Goal: Transaction & Acquisition: Purchase product/service

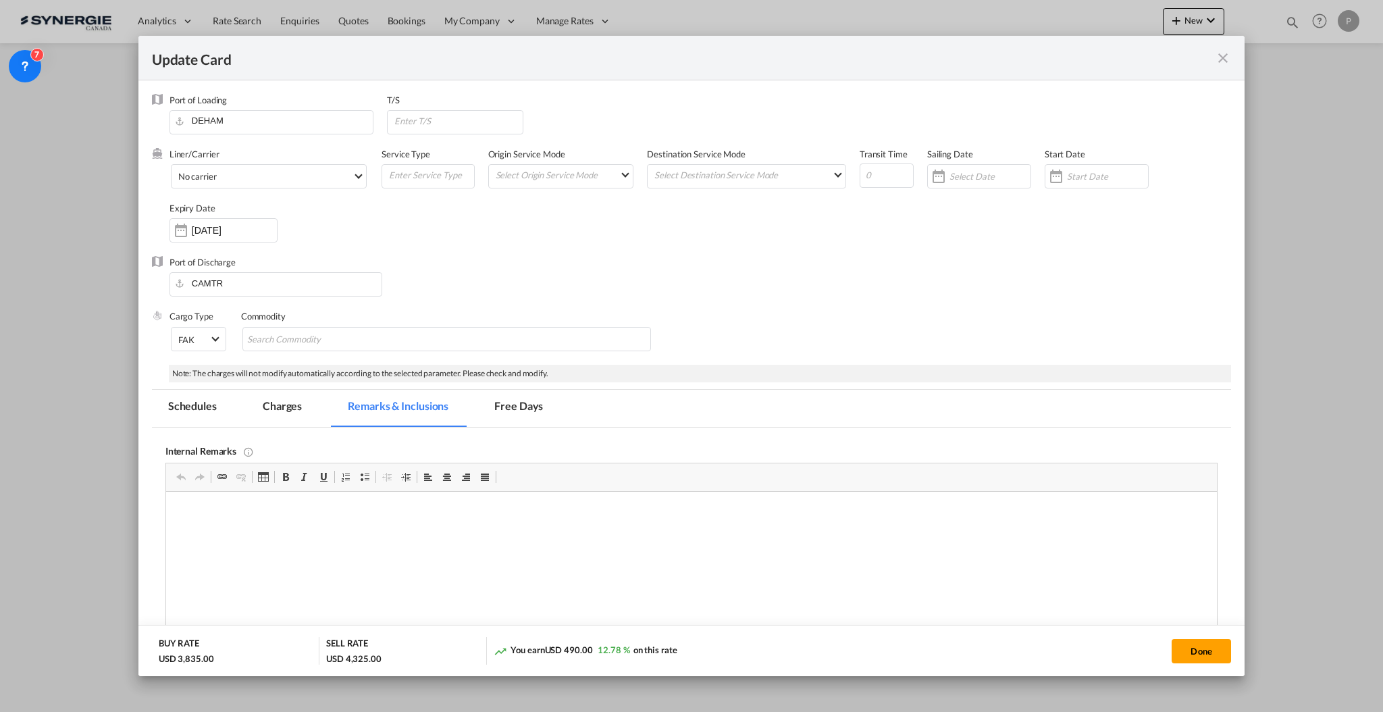
scroll to position [270, 0]
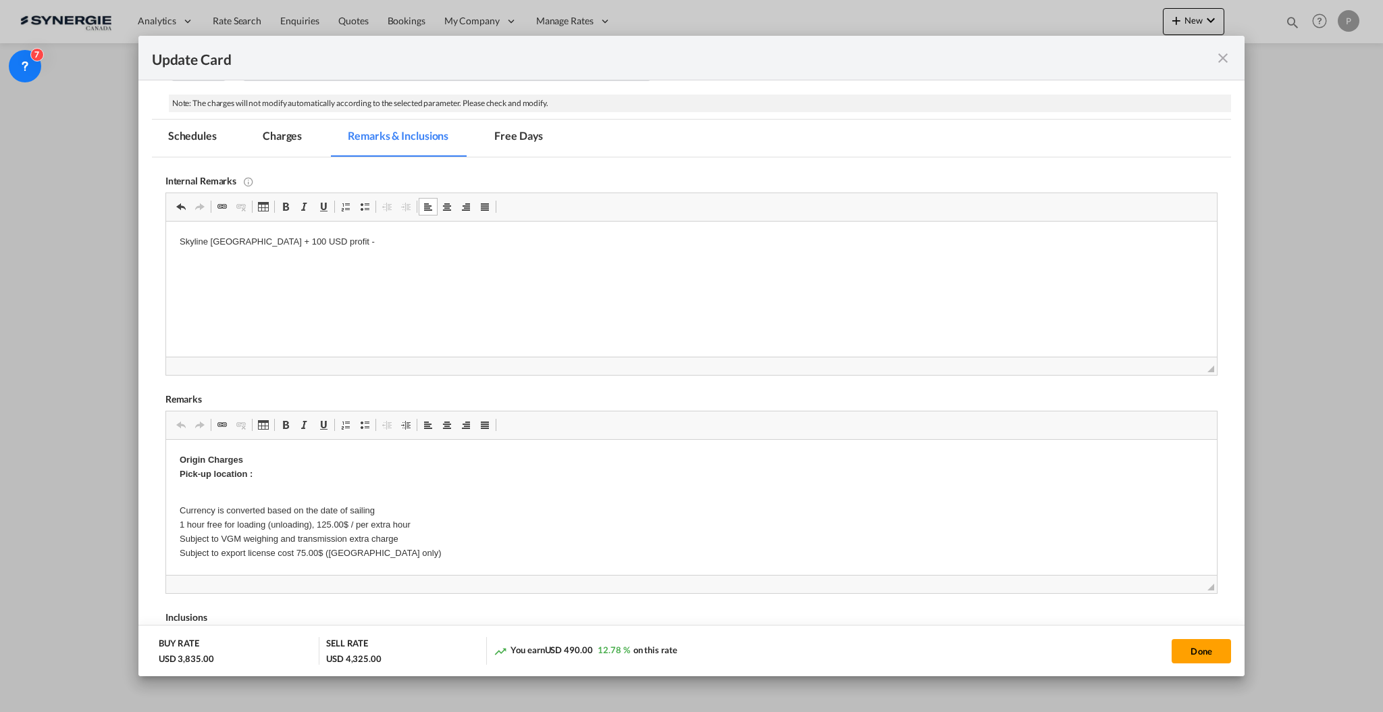
click at [517, 238] on p "Skyline Germany + 100 USD profit -" at bounding box center [691, 242] width 1024 height 14
click at [382, 263] on html "Skyline Germany + 100 USD profit - https://app.frontapp.com/open/cnv_qiwh2z3?ke…" at bounding box center [690, 241] width 1051 height 41
click at [856, 263] on html "Skyline Germany + 100 USD profit - https://app.frontapp.com/open/cnv_qiwh2z3?ke…" at bounding box center [690, 241] width 1051 height 41
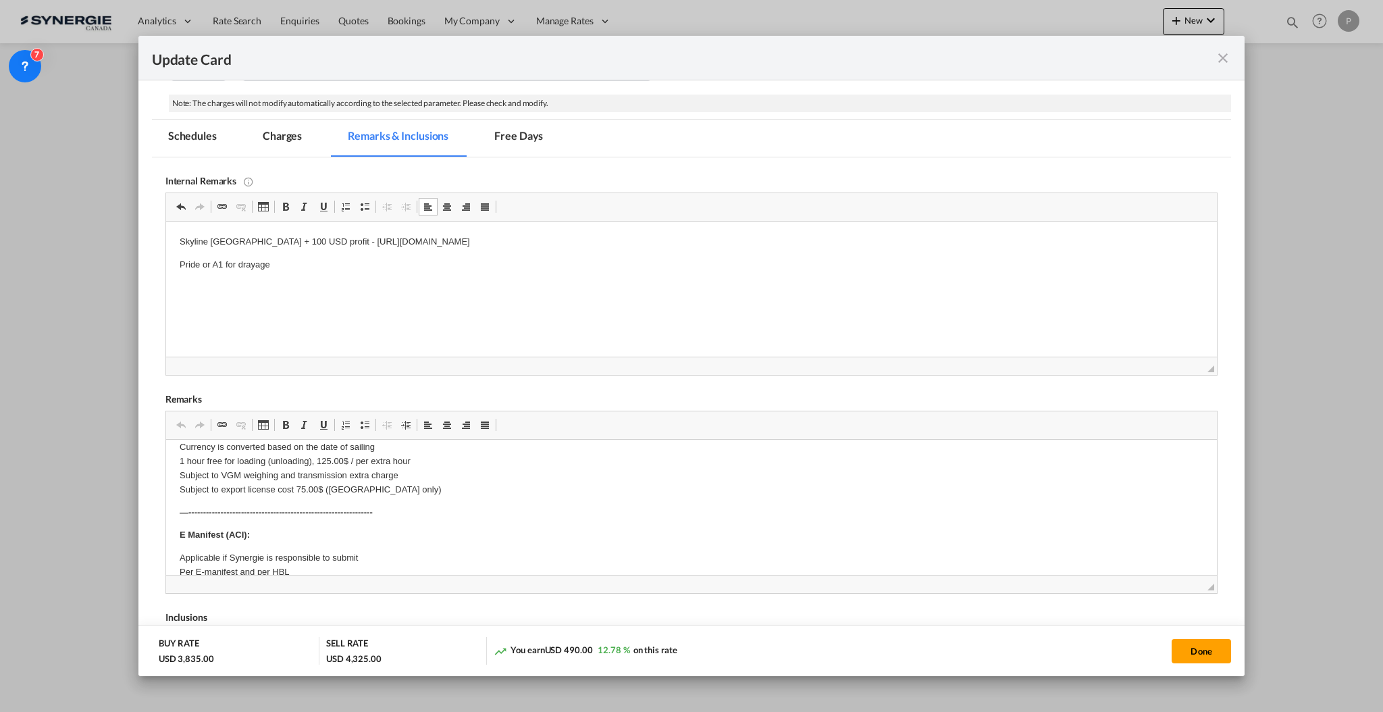
scroll to position [90, 0]
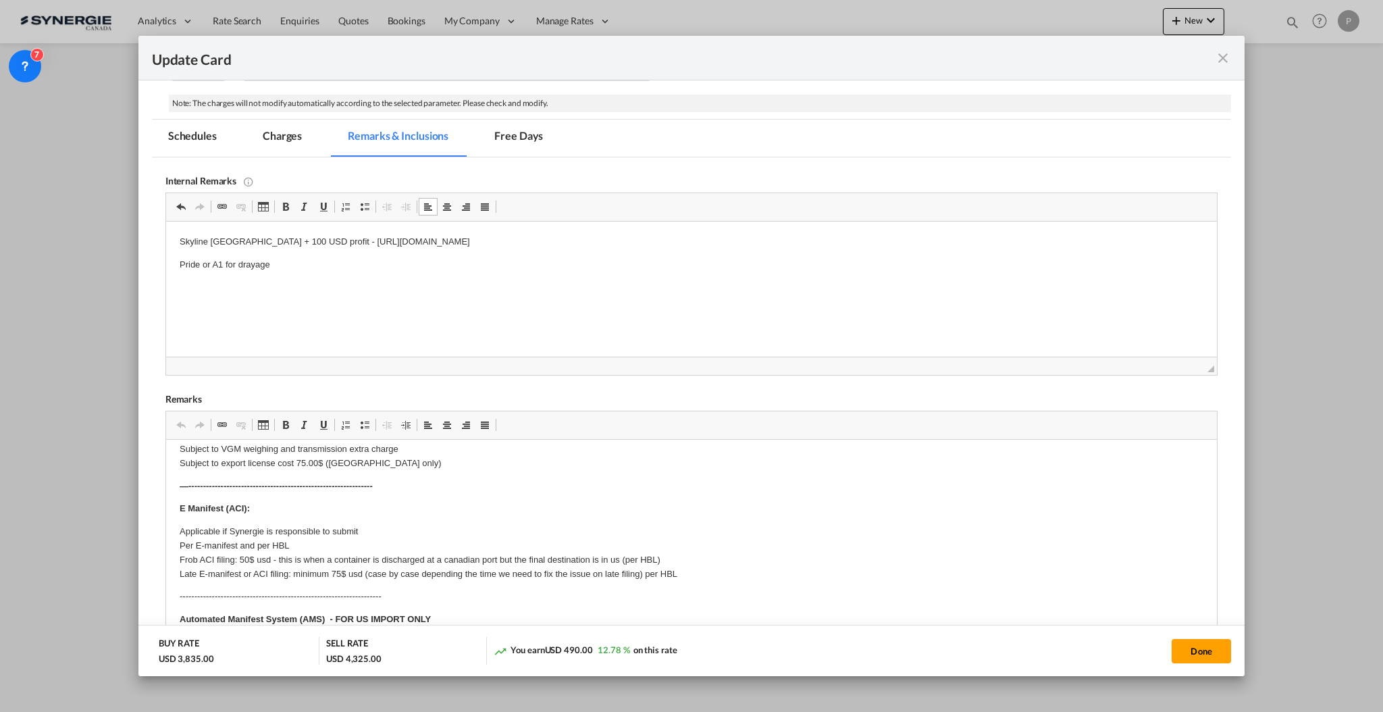
drag, startPoint x: 1196, startPoint y: 587, endPoint x: 1191, endPoint y: 709, distance: 122.3
click at [1191, 709] on div "Update Card Port of Loading DEHAM T/S Liner/Carrier No carrier Atlantic Contain…" at bounding box center [691, 356] width 1383 height 712
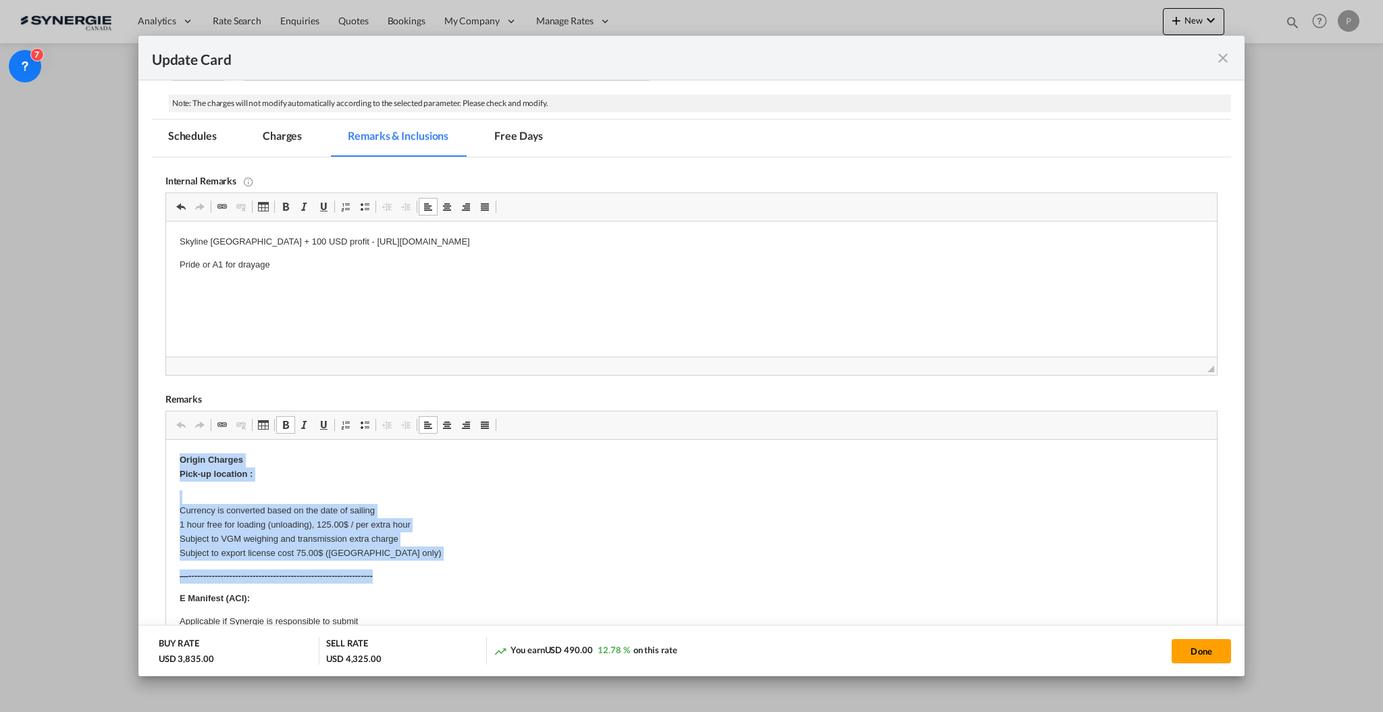
drag, startPoint x: 379, startPoint y: 577, endPoint x: 134, endPoint y: 458, distance: 271.8
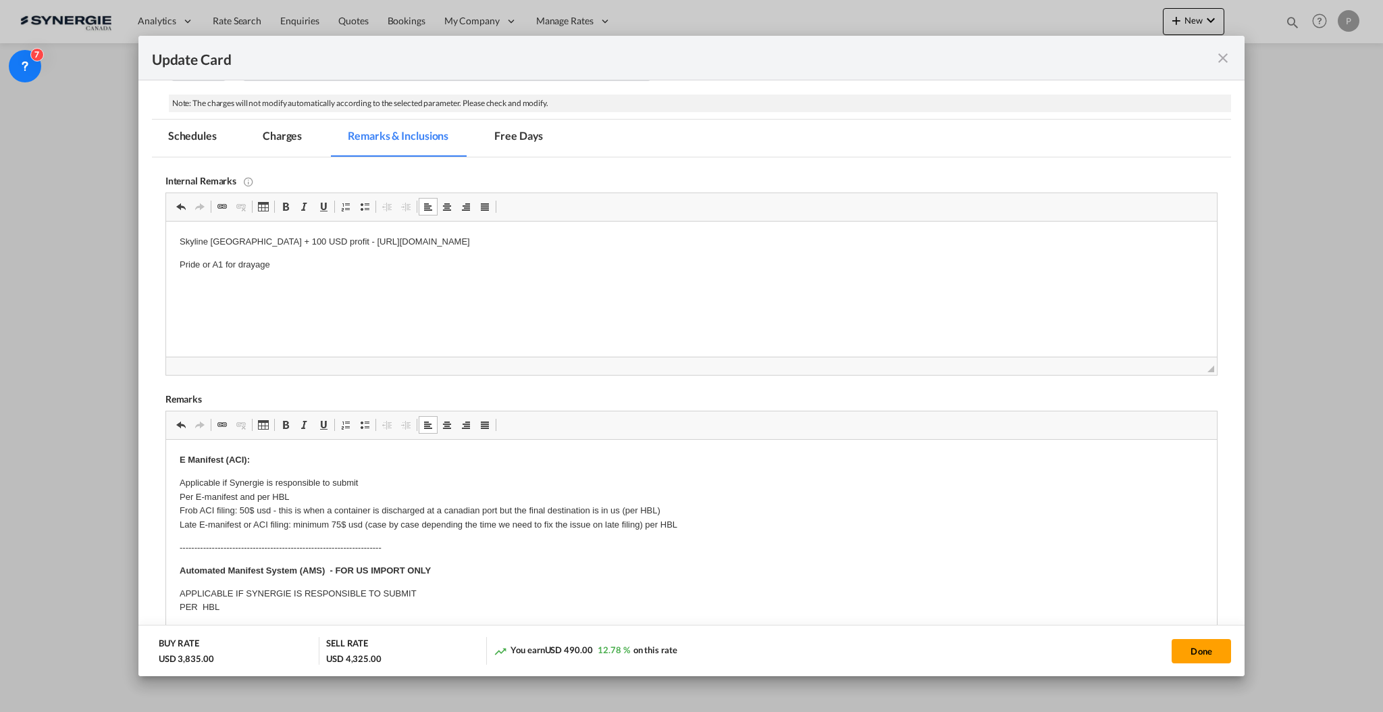
scroll to position [90, 0]
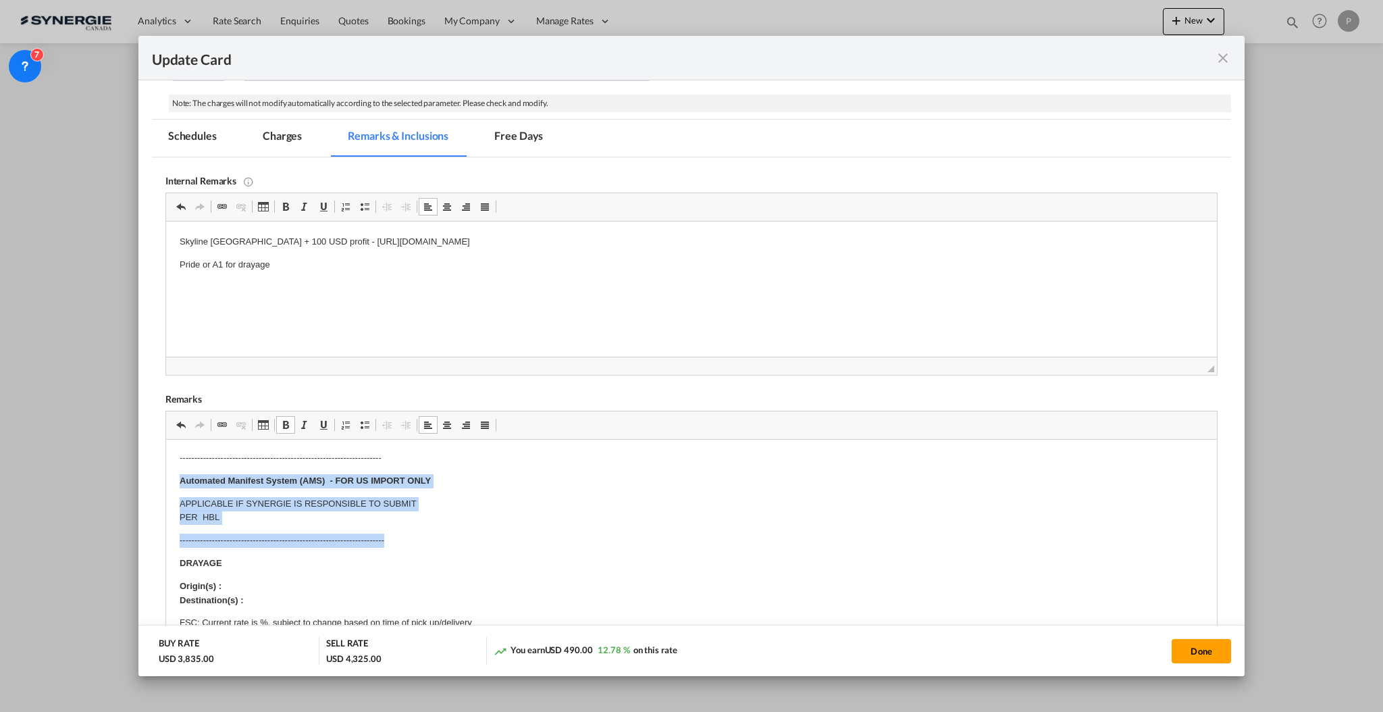
drag, startPoint x: 174, startPoint y: 480, endPoint x: 411, endPoint y: 533, distance: 242.1
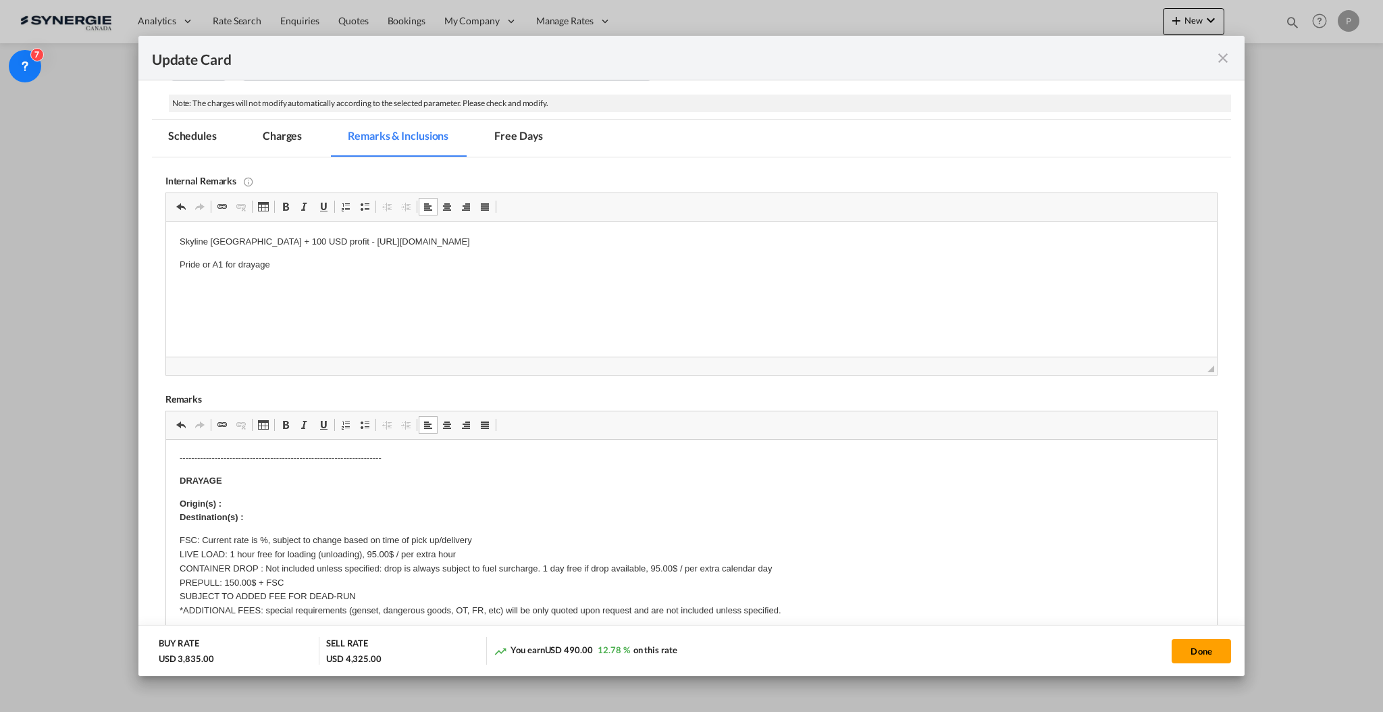
click at [328, 511] on p "Origin(s) : Destination(s) :" at bounding box center [691, 511] width 1024 height 28
click at [321, 500] on p "Origin(s) : Destination(s) :" at bounding box center [691, 511] width 1024 height 28
click at [269, 519] on p "Origin(s) : Montreal Port Destination(s) :" at bounding box center [691, 511] width 1024 height 28
click at [264, 534] on p "FSC: Current rate is %, subject to change based on time of pick up/delivery LIV…" at bounding box center [691, 575] width 1024 height 84
drag, startPoint x: 265, startPoint y: 567, endPoint x: 378, endPoint y: 567, distance: 112.8
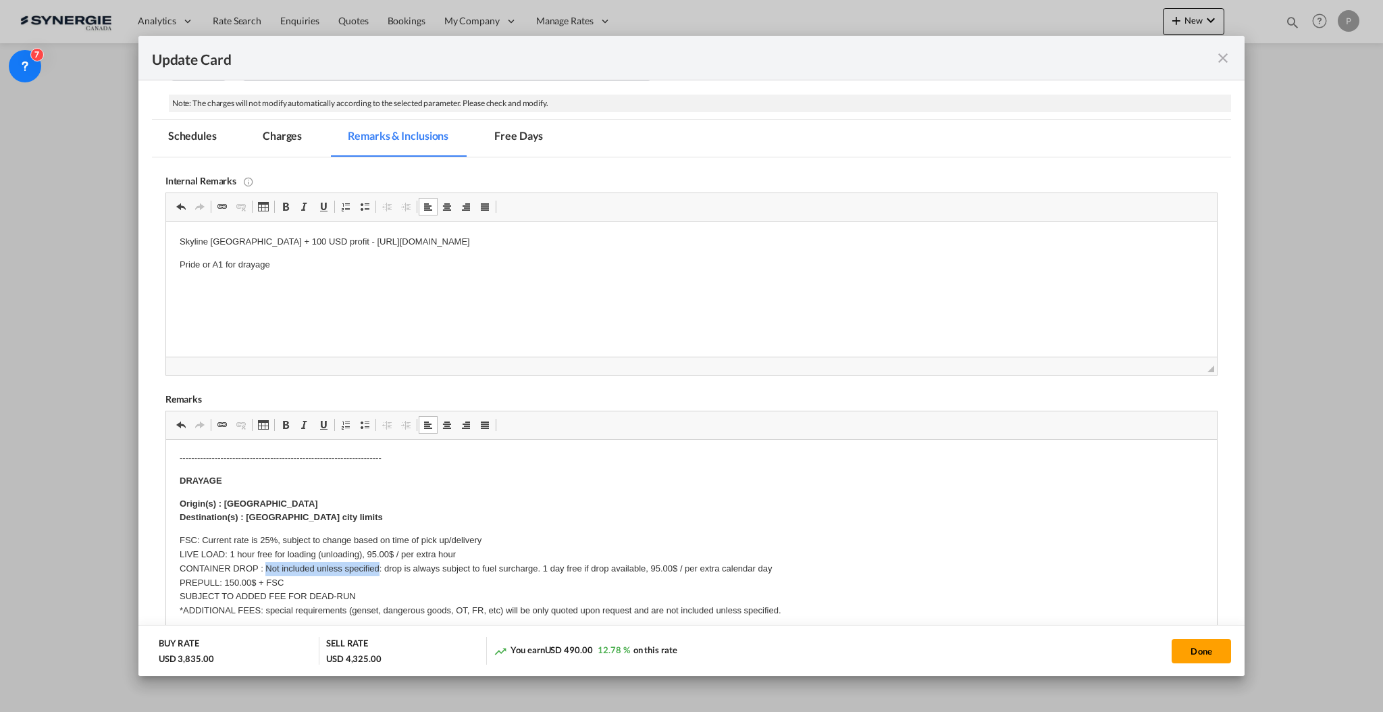
click at [378, 567] on p "FSC: Current rate is 25%, subject to change based on time of pick up/delivery L…" at bounding box center [691, 575] width 1024 height 84
click at [365, 563] on p "FSC: Current rate is 25%, subject to change based on time of pick up/delivery L…" at bounding box center [691, 575] width 1024 height 84
click at [365, 562] on p "FSC: Current rate is 25%, subject to change based on time of pick up/delivery L…" at bounding box center [691, 575] width 1024 height 84
click at [376, 562] on p "FSC: Current rate is 25%, subject to change based on time of pick up/delivery L…" at bounding box center [691, 575] width 1024 height 84
drag, startPoint x: 384, startPoint y: 569, endPoint x: 358, endPoint y: 569, distance: 25.7
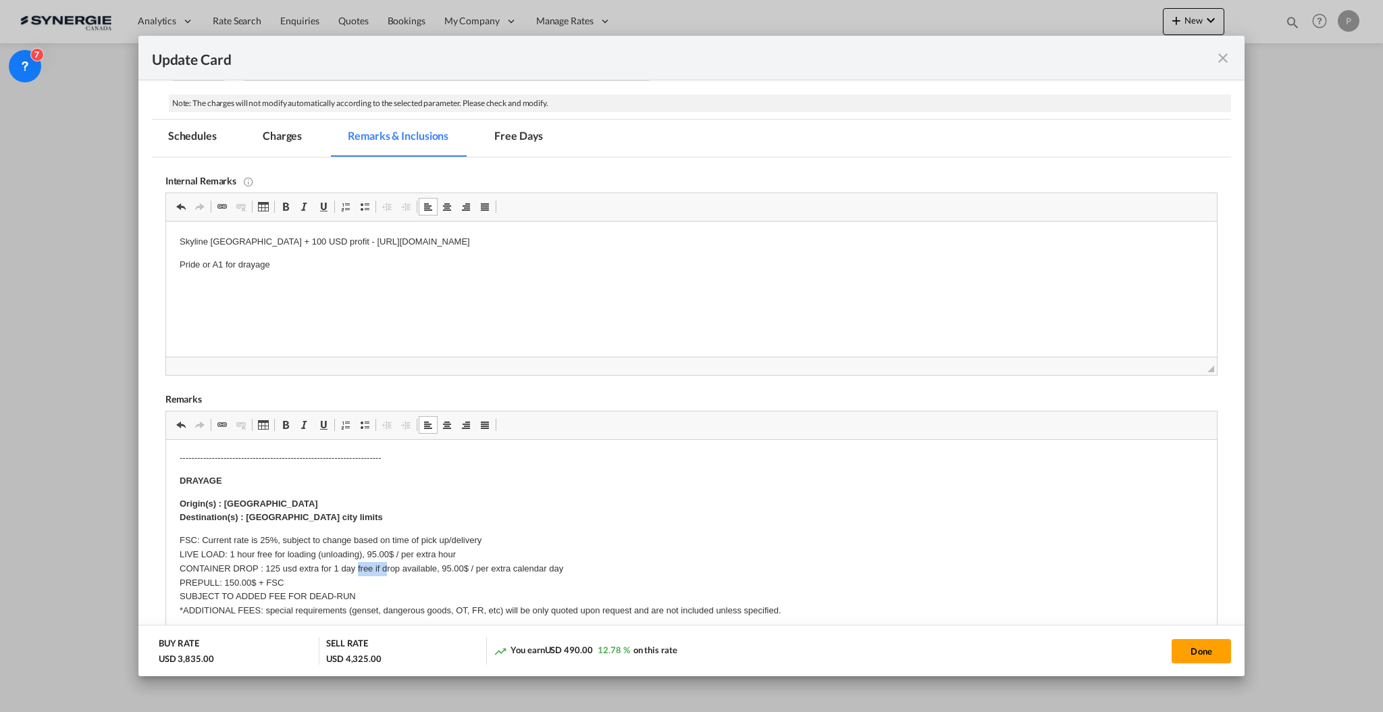
click at [358, 569] on p "FSC: Current rate is 25%, subject to change based on time of pick up/delivery L…" at bounding box center [691, 575] width 1024 height 84
click at [388, 567] on p "FSC: Current rate is 25%, subject to change based on time of pick up/delivery L…" at bounding box center [691, 575] width 1024 height 84
click at [548, 563] on p "FSC: Current rate is 25%, subject to change based on time of pick up/delivery L…" at bounding box center [691, 575] width 1024 height 84
click at [352, 565] on p "FSC: Current rate is 25%, subject to change based on time of pick up/delivery L…" at bounding box center [691, 575] width 1024 height 84
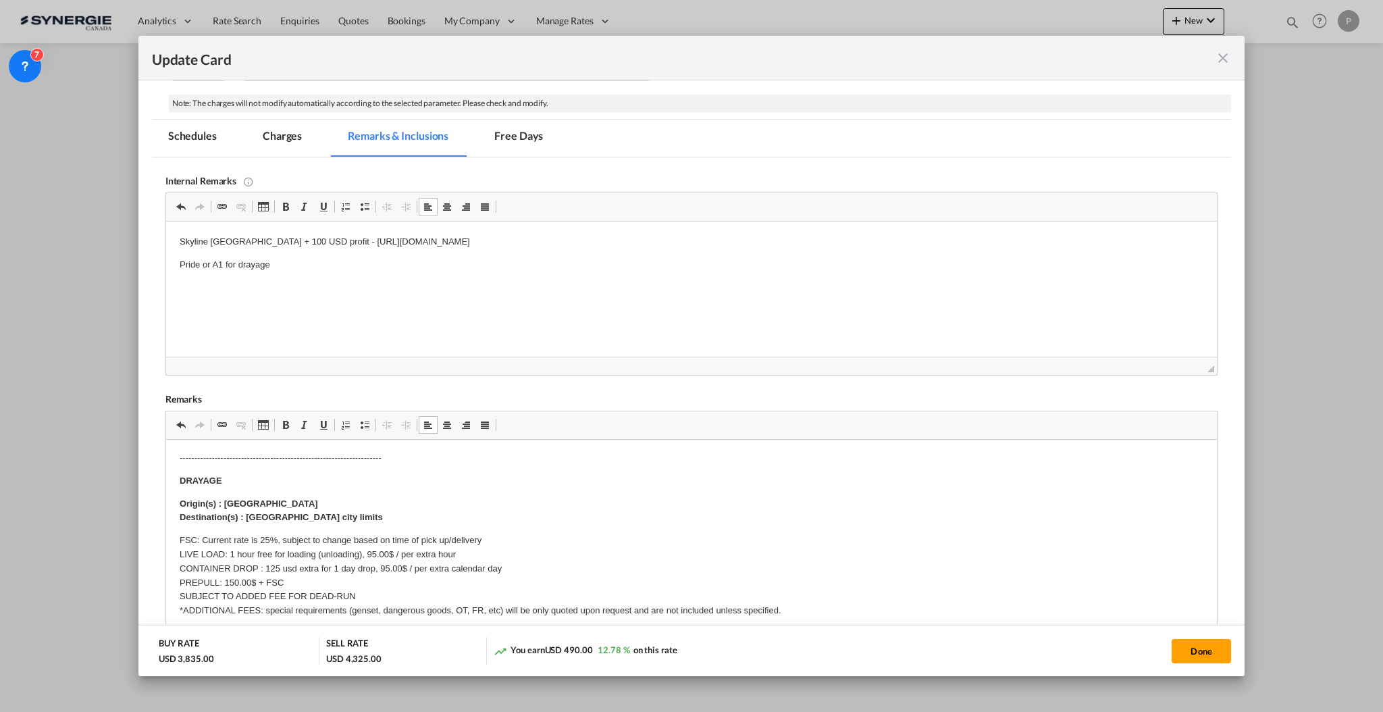
click at [353, 565] on p "FSC: Current rate is 25%, subject to change based on time of pick up/delivery L…" at bounding box center [691, 575] width 1024 height 84
click at [336, 566] on p "FSC: Current rate is 25%, subject to change based on time of pick up/delivery L…" at bounding box center [691, 575] width 1024 height 84
click at [353, 567] on p "FSC: Current rate is 25%, subject to change based on time of pick up/delivery L…" at bounding box center [691, 575] width 1024 height 84
click at [450, 569] on p "FSC: Current rate is 25%, subject to change based on time of pick up/delivery L…" at bounding box center [691, 575] width 1024 height 84
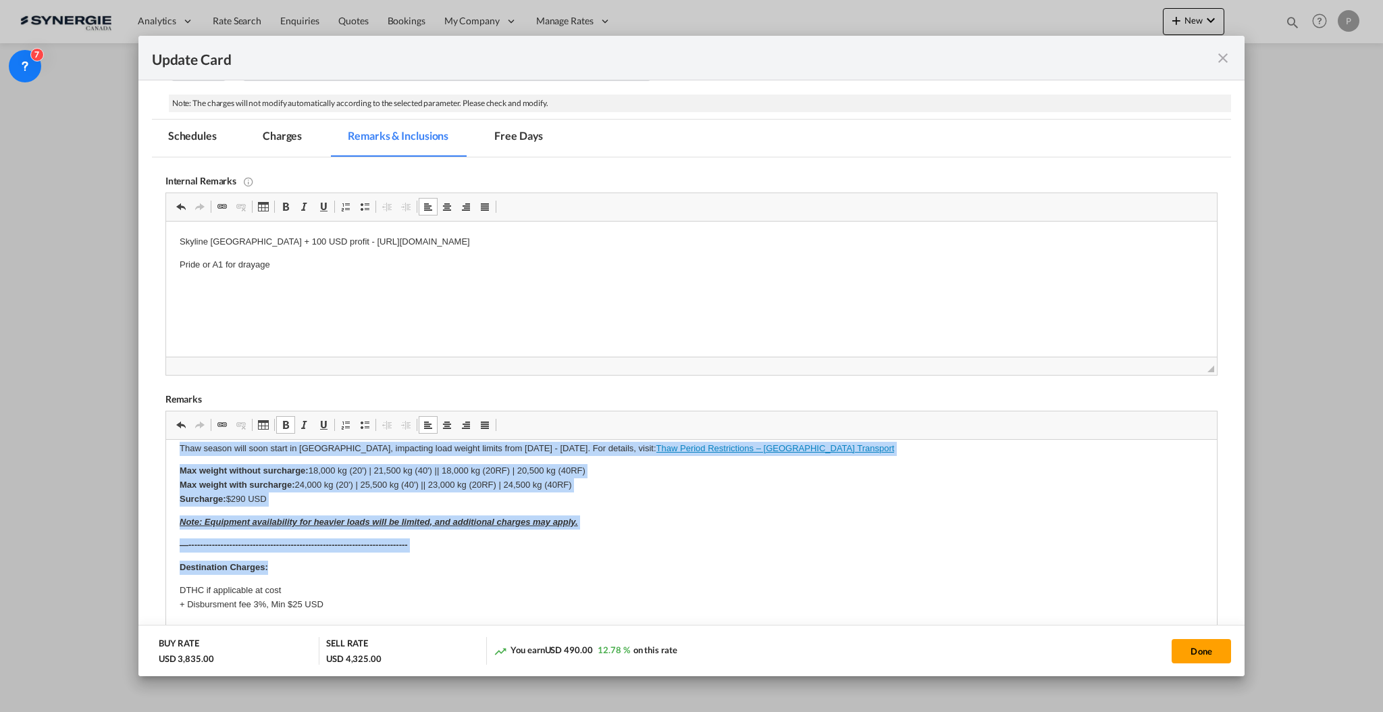
scroll to position [450, 0]
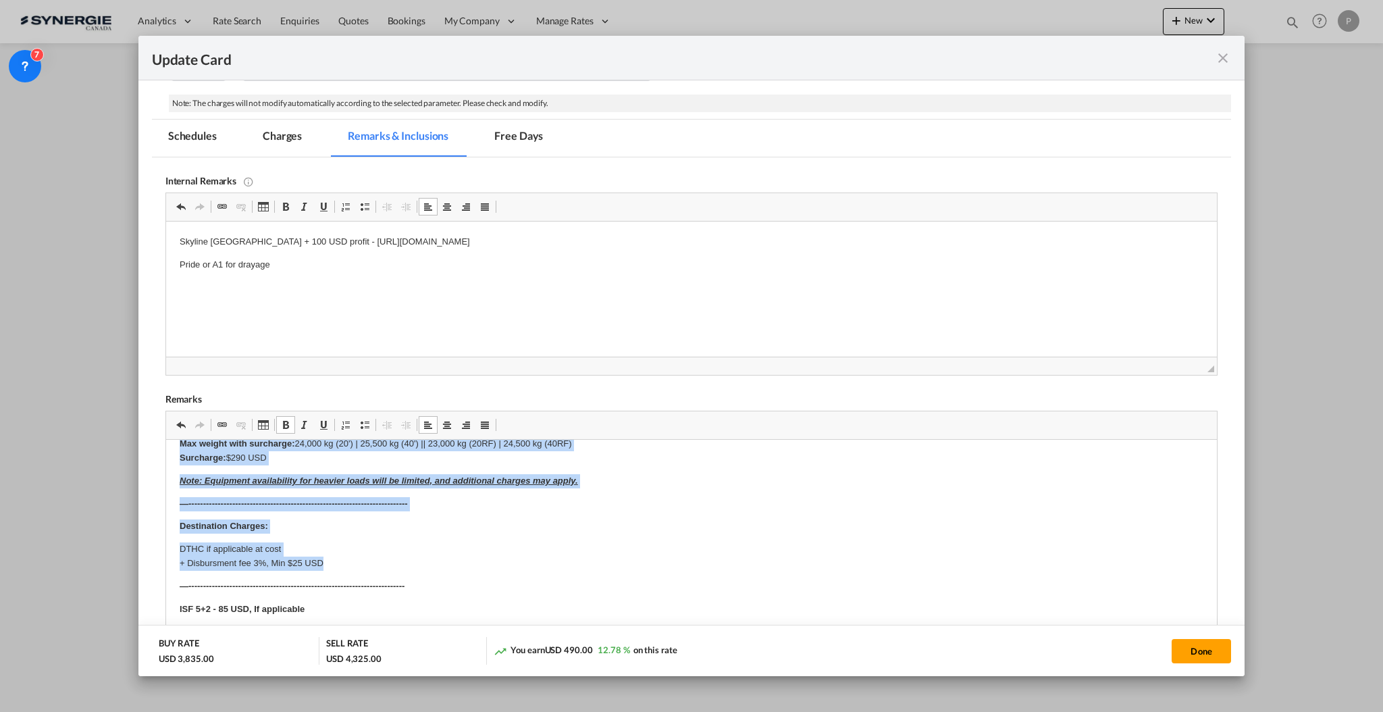
drag, startPoint x: 176, startPoint y: 475, endPoint x: 492, endPoint y: 560, distance: 326.6
click at [492, 560] on html "E Manifest (ACI): Applicable if Synergie is responsible to submit Per E-manifes…" at bounding box center [690, 372] width 1051 height 764
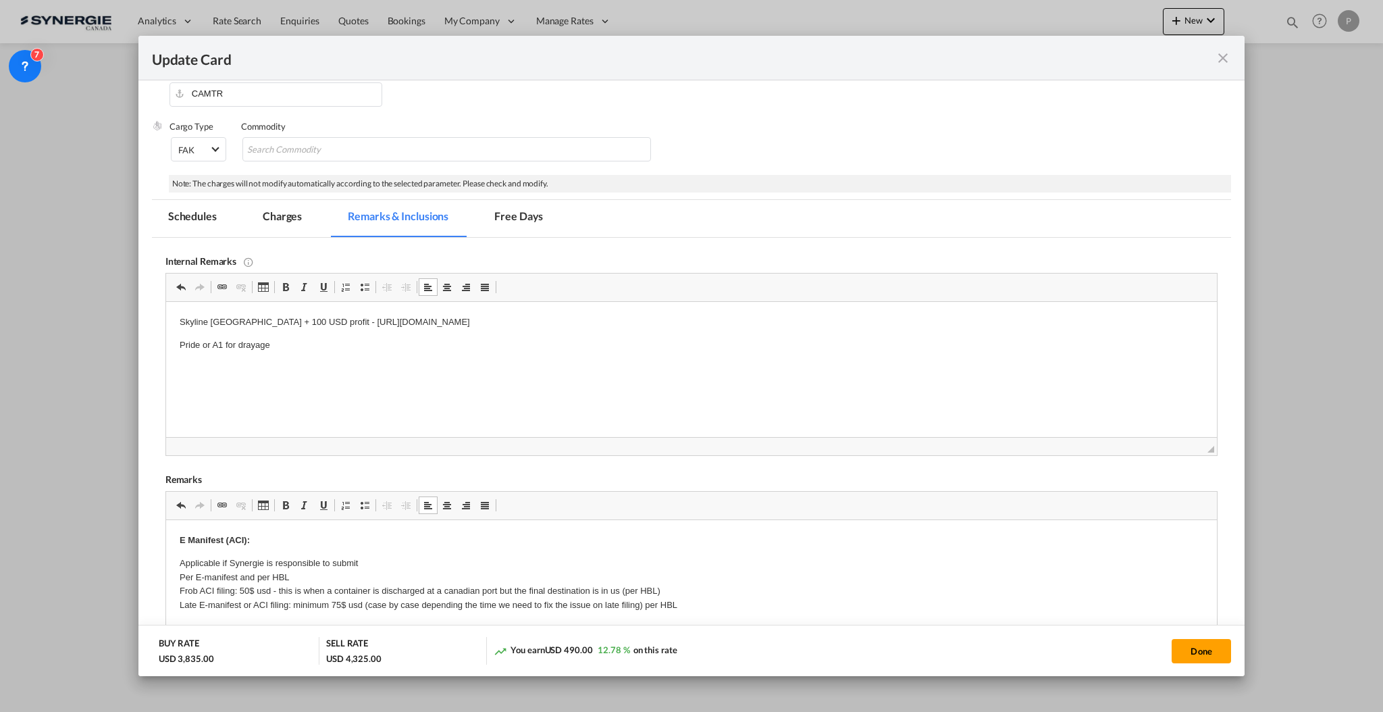
scroll to position [90, 0]
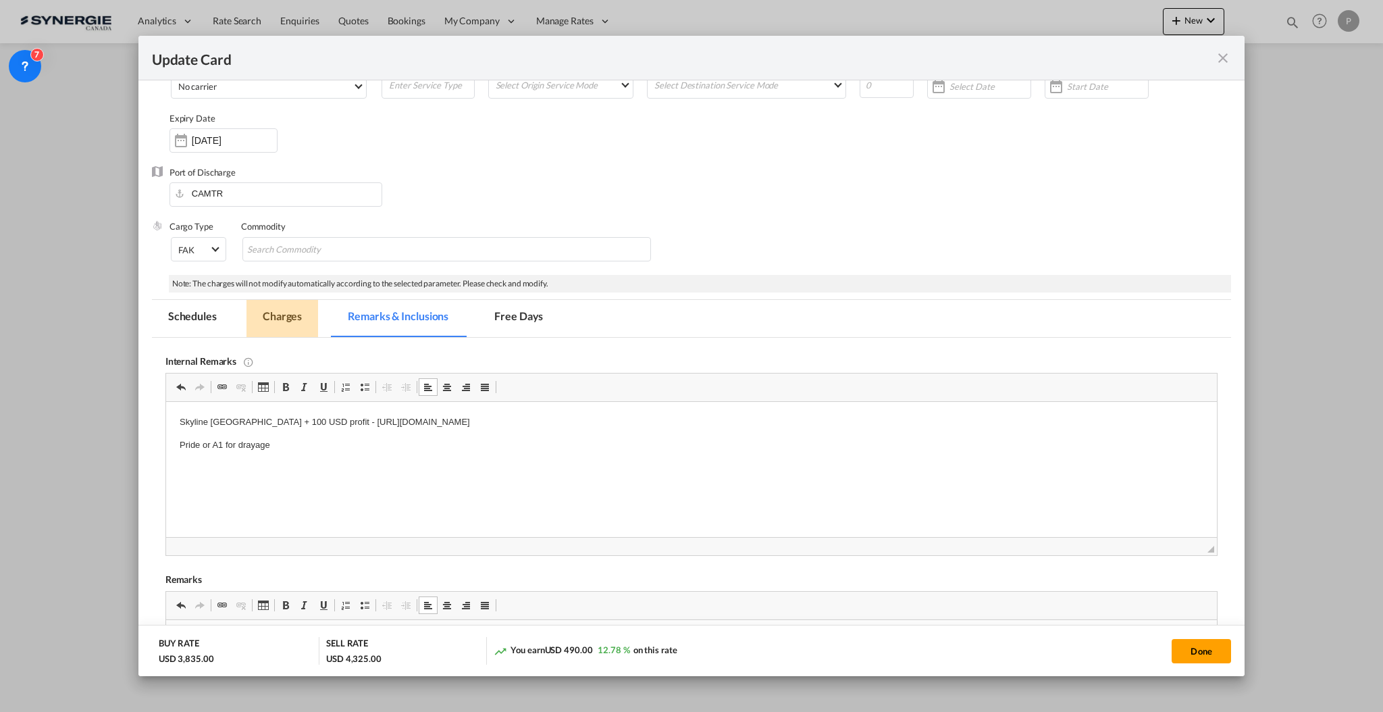
click at [290, 316] on md-tab-item "Charges" at bounding box center [282, 318] width 72 height 37
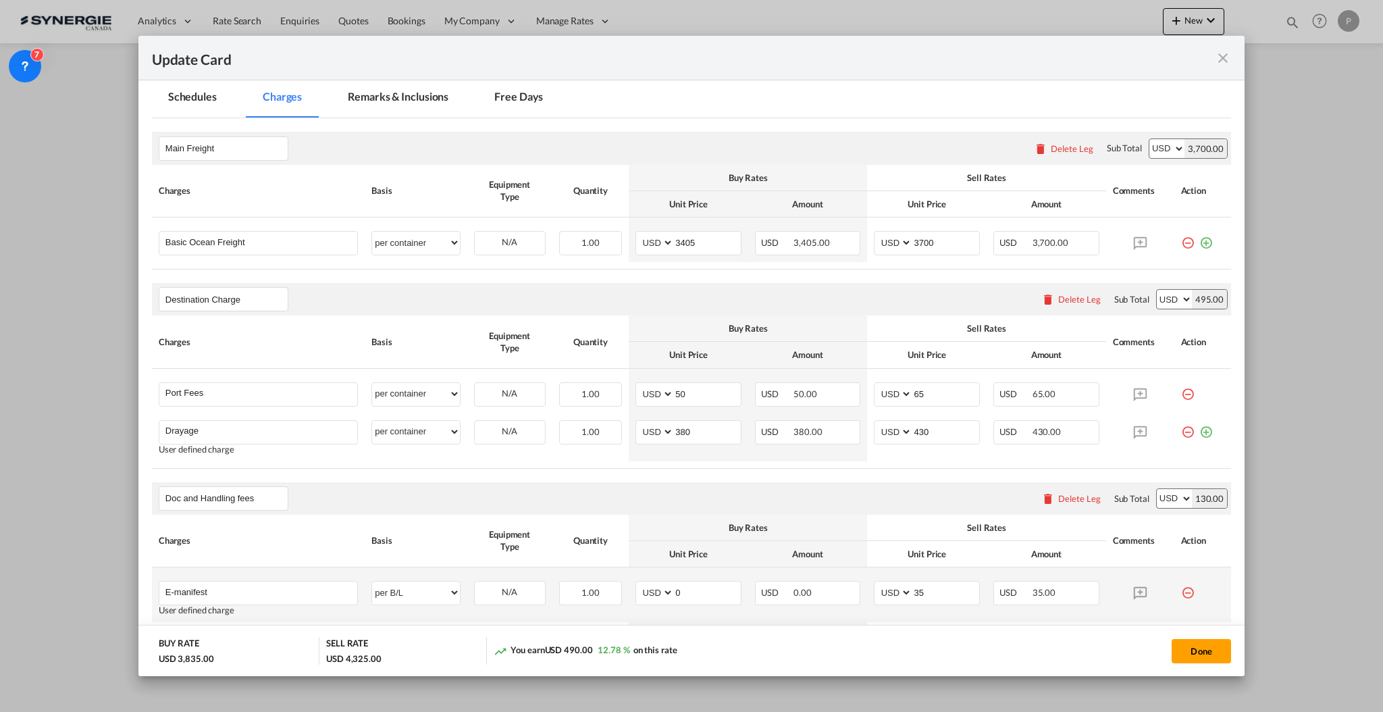
scroll to position [360, 0]
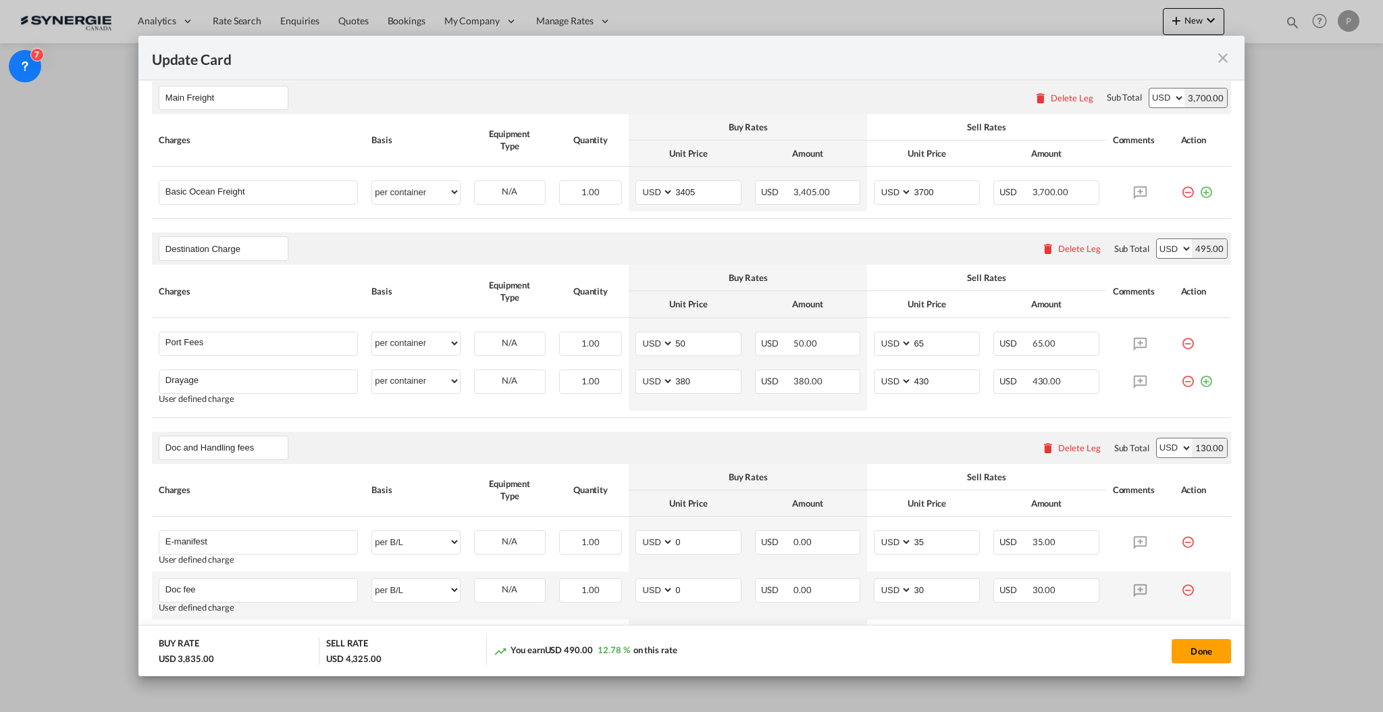
click at [1195, 654] on button "Done" at bounding box center [1201, 651] width 59 height 24
type input "31 Oct 2025"
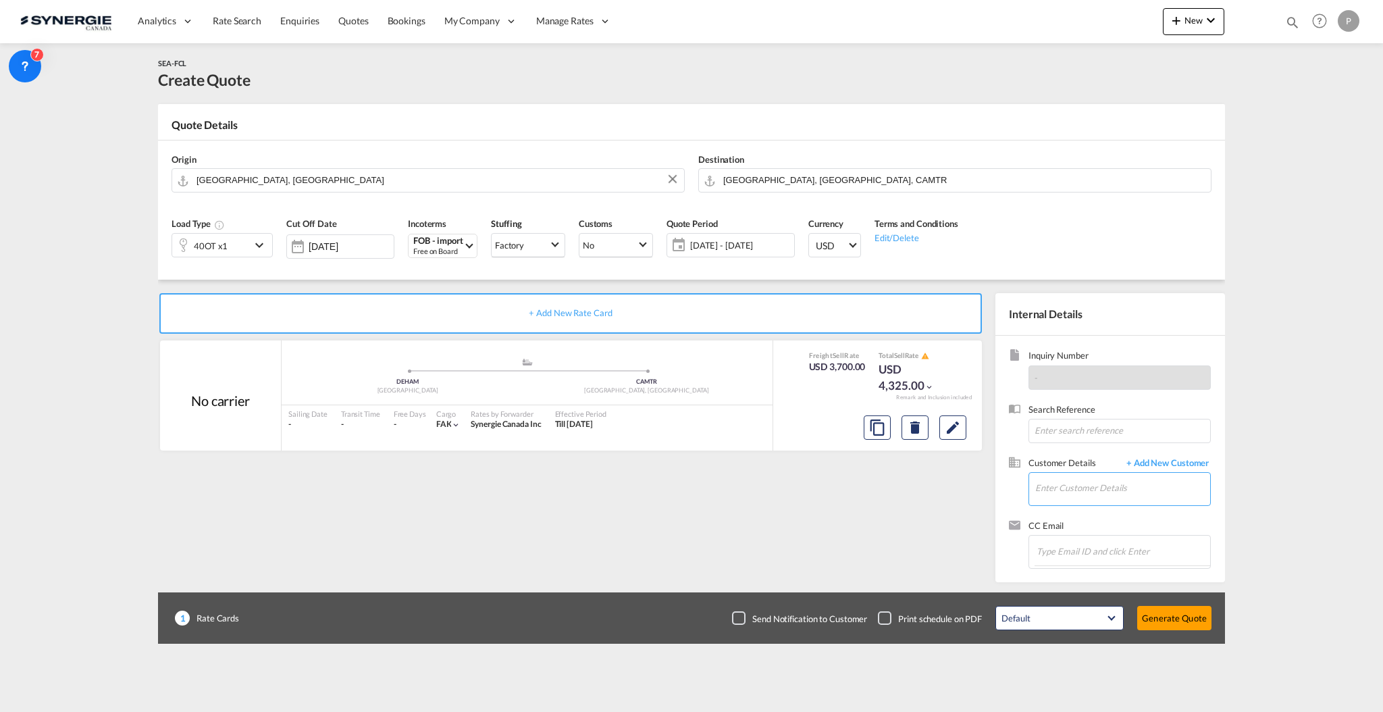
click at [1113, 500] on input "Enter Customer Details" at bounding box center [1122, 488] width 175 height 30
paste input "info@premiumwearparts.com"
type input "info@premiumwearparts.com"
click at [1178, 470] on span "+ Add New Customer" at bounding box center [1165, 464] width 91 height 16
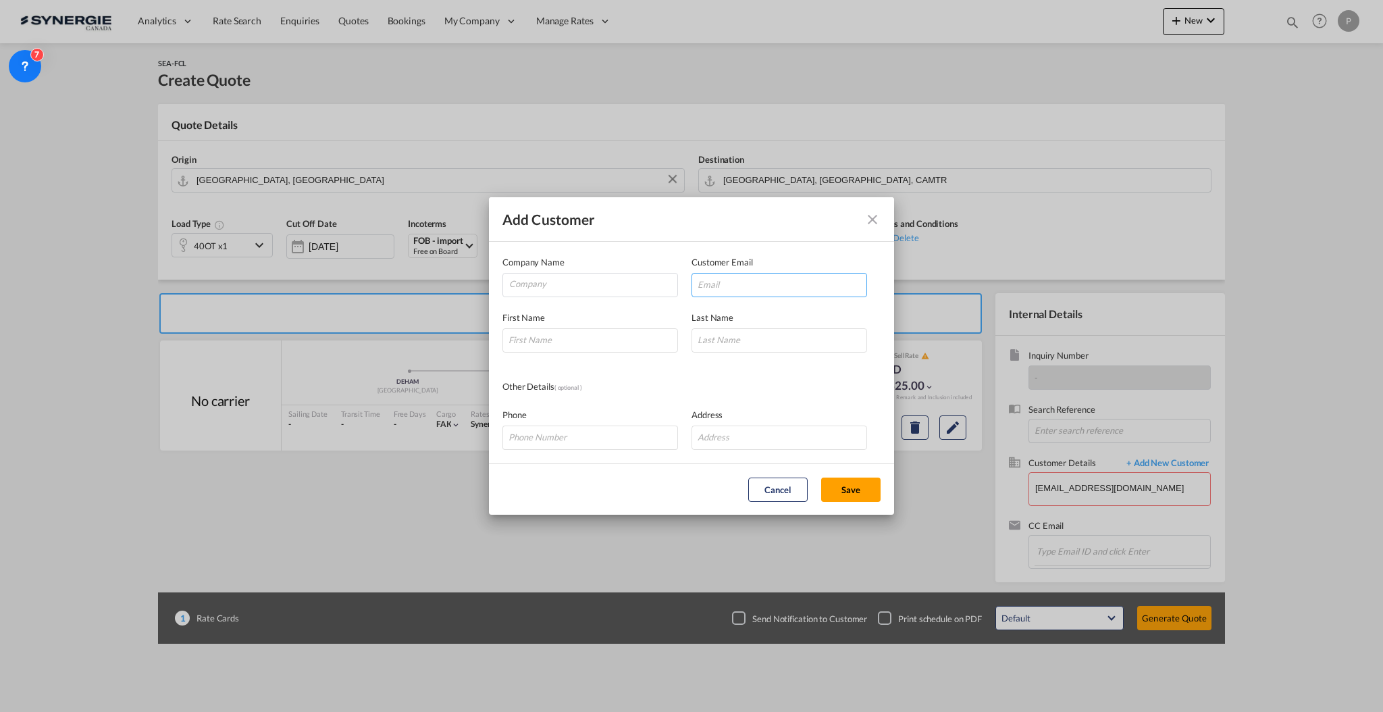
click at [728, 293] on input "Add Customer Company ..." at bounding box center [779, 285] width 176 height 24
paste input "info@premiumwearparts.com"
type input "info@premiumwearparts.com"
click at [598, 289] on input "Company" at bounding box center [593, 283] width 168 height 20
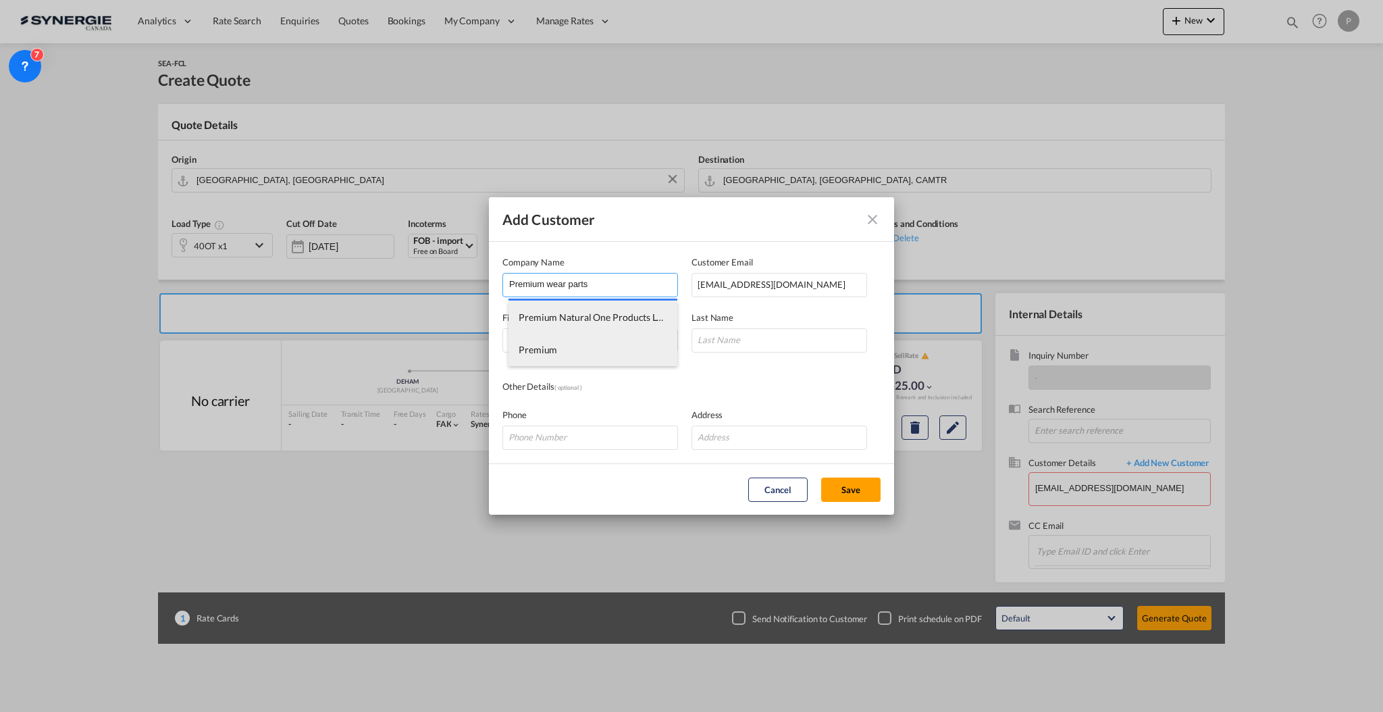
type input "Premium wear parts"
type input "Nicolas"
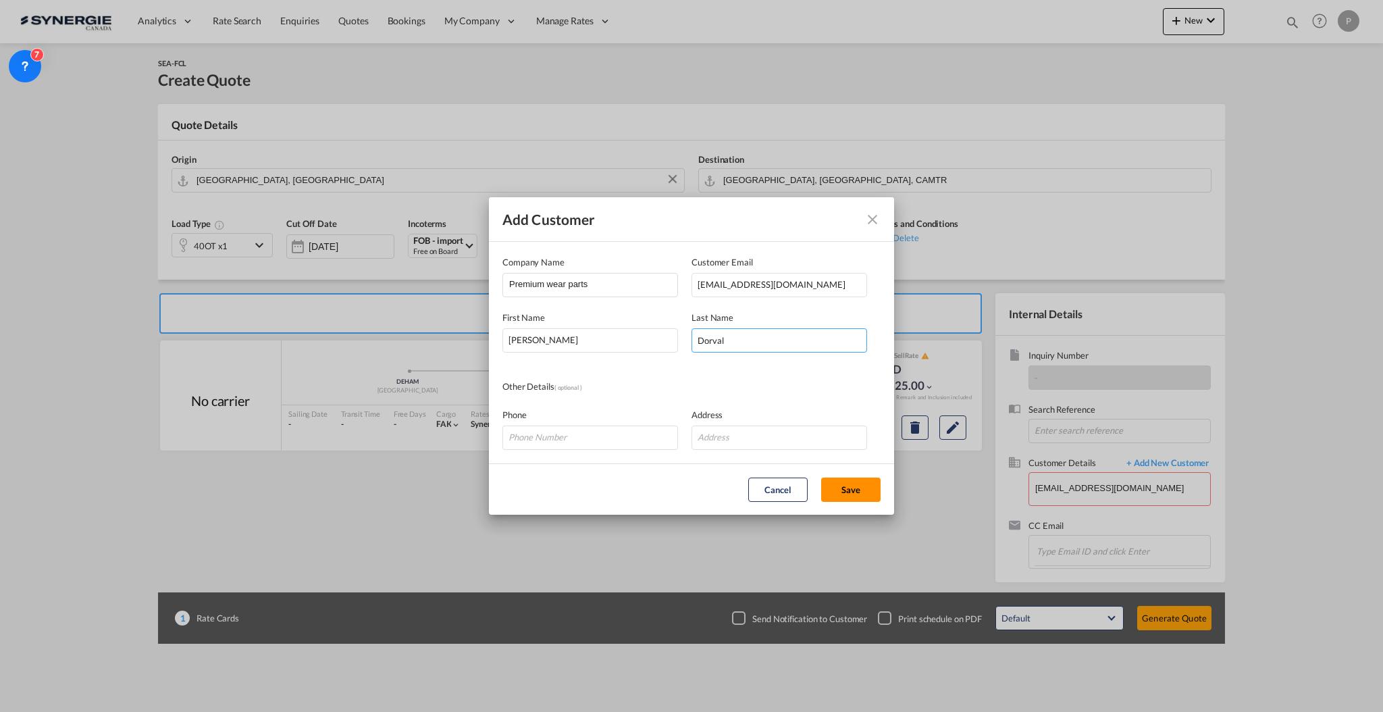
type input "Dorval"
click at [847, 488] on button "Save" at bounding box center [850, 489] width 59 height 24
type input "Premium wear parts, Nicolas Dorval, info@premiumwearparts.com"
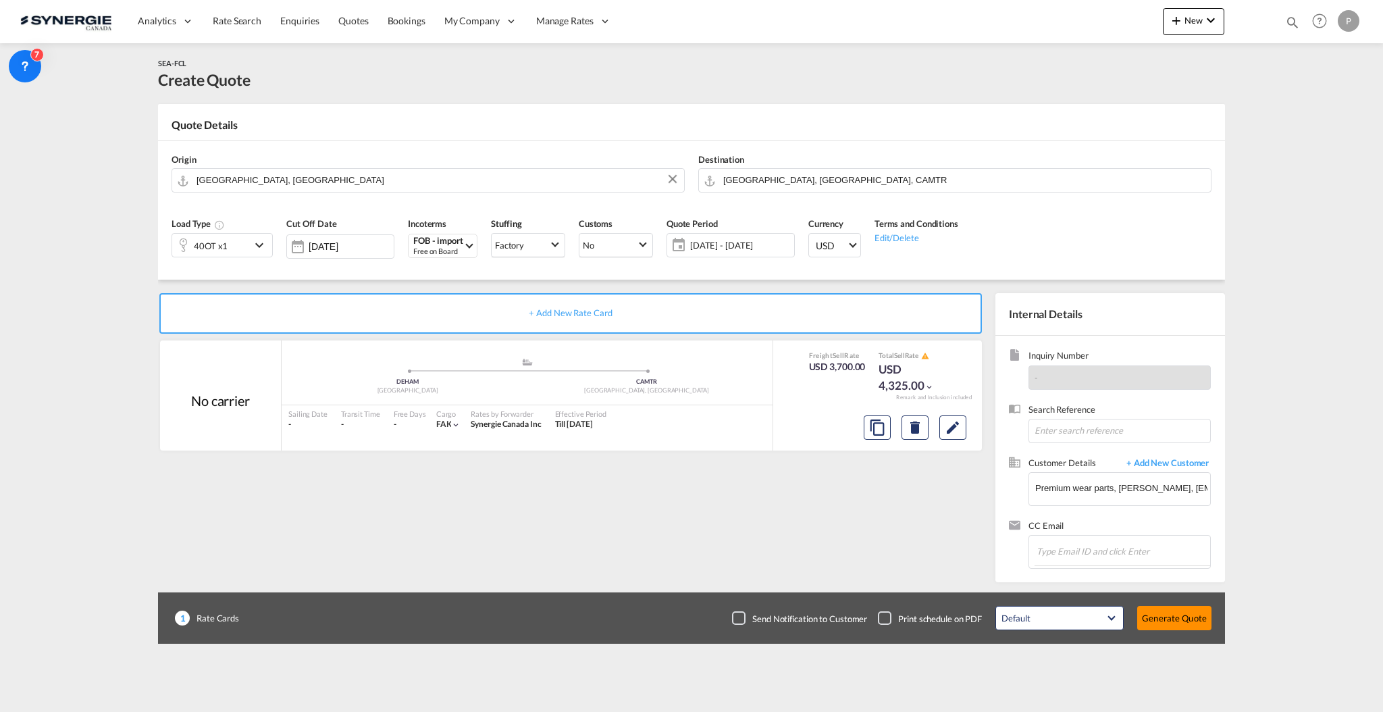
click at [1193, 613] on button "Generate Quote" at bounding box center [1174, 618] width 74 height 24
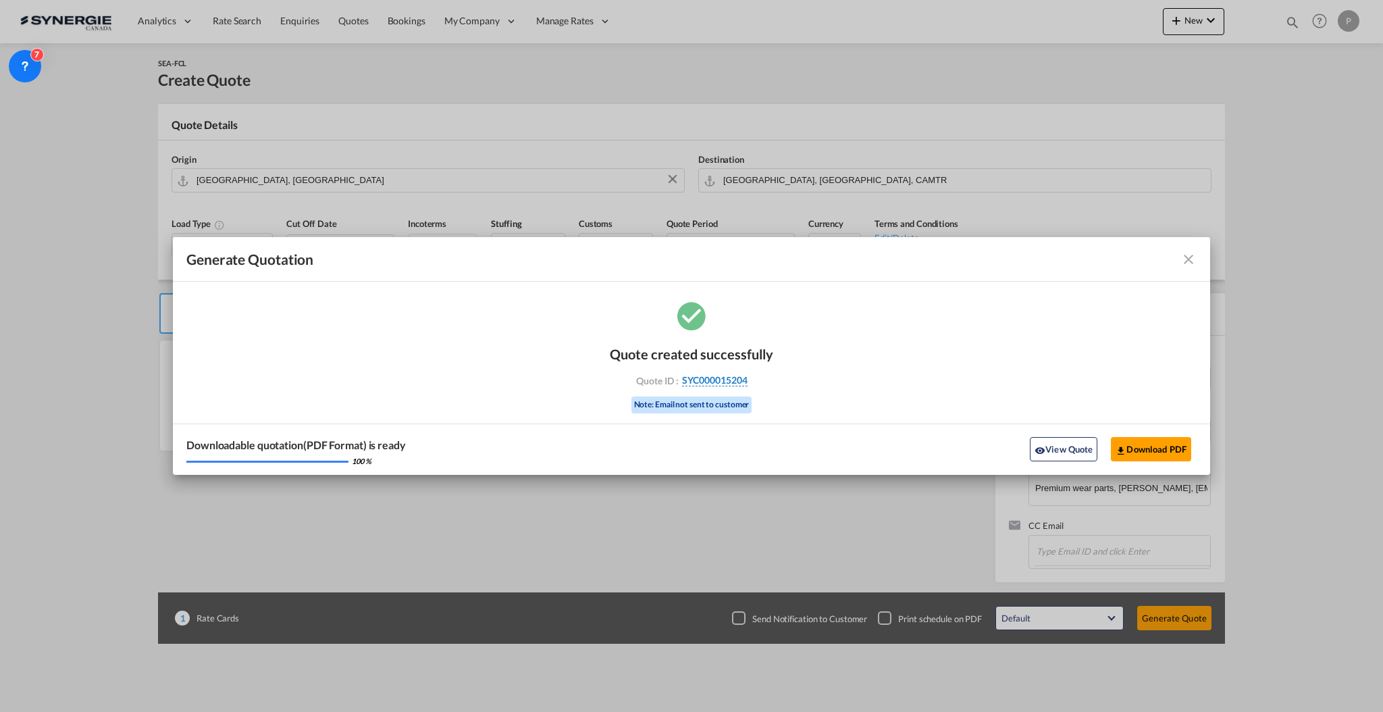
drag, startPoint x: 770, startPoint y: 385, endPoint x: 747, endPoint y: 383, distance: 22.4
click at [747, 383] on div "Quote created successfully Quote ID : SYC000015204 Note: Email not sent to cust…" at bounding box center [691, 377] width 163 height 91
copy div "SYC000015204"
click at [1139, 444] on button "Download PDF" at bounding box center [1151, 449] width 80 height 24
click at [1186, 253] on md-icon "icon-close fg-AAA8AD cursor m-0" at bounding box center [1188, 259] width 16 height 16
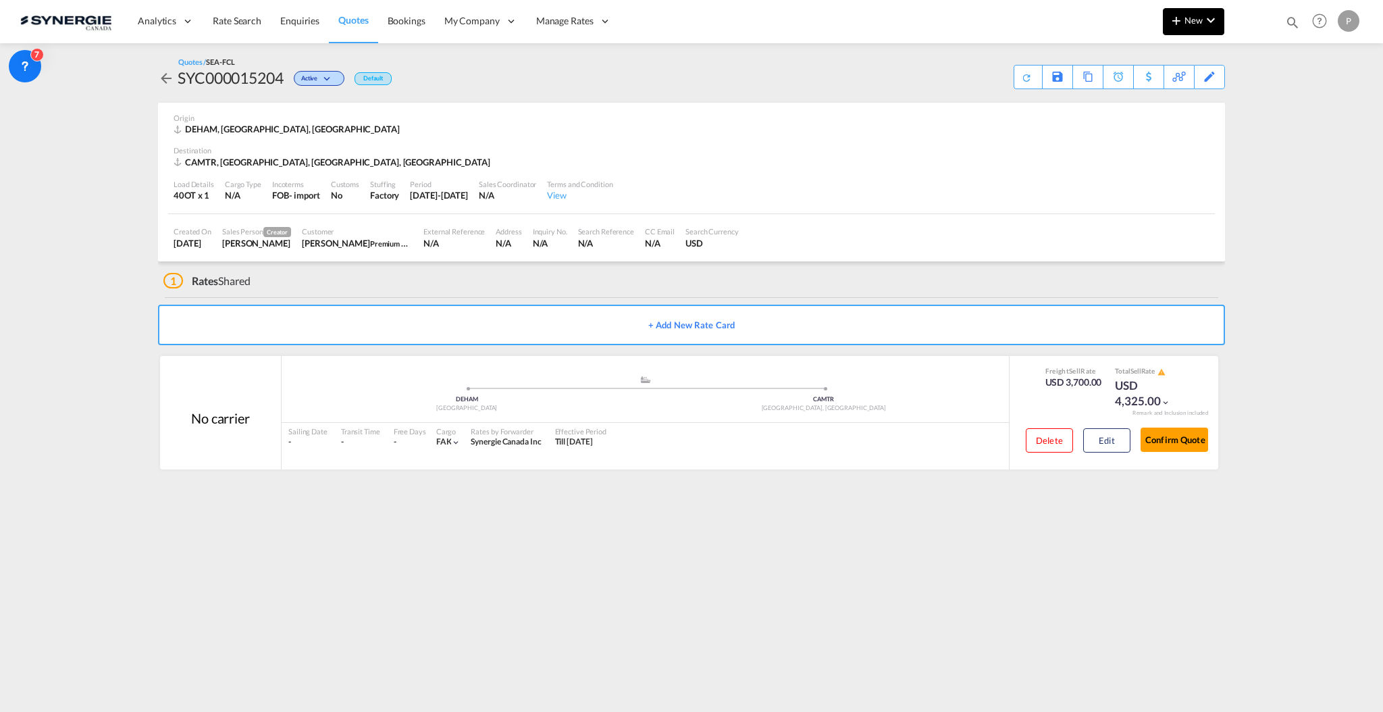
click at [1165, 30] on button "New" at bounding box center [1193, 21] width 61 height 27
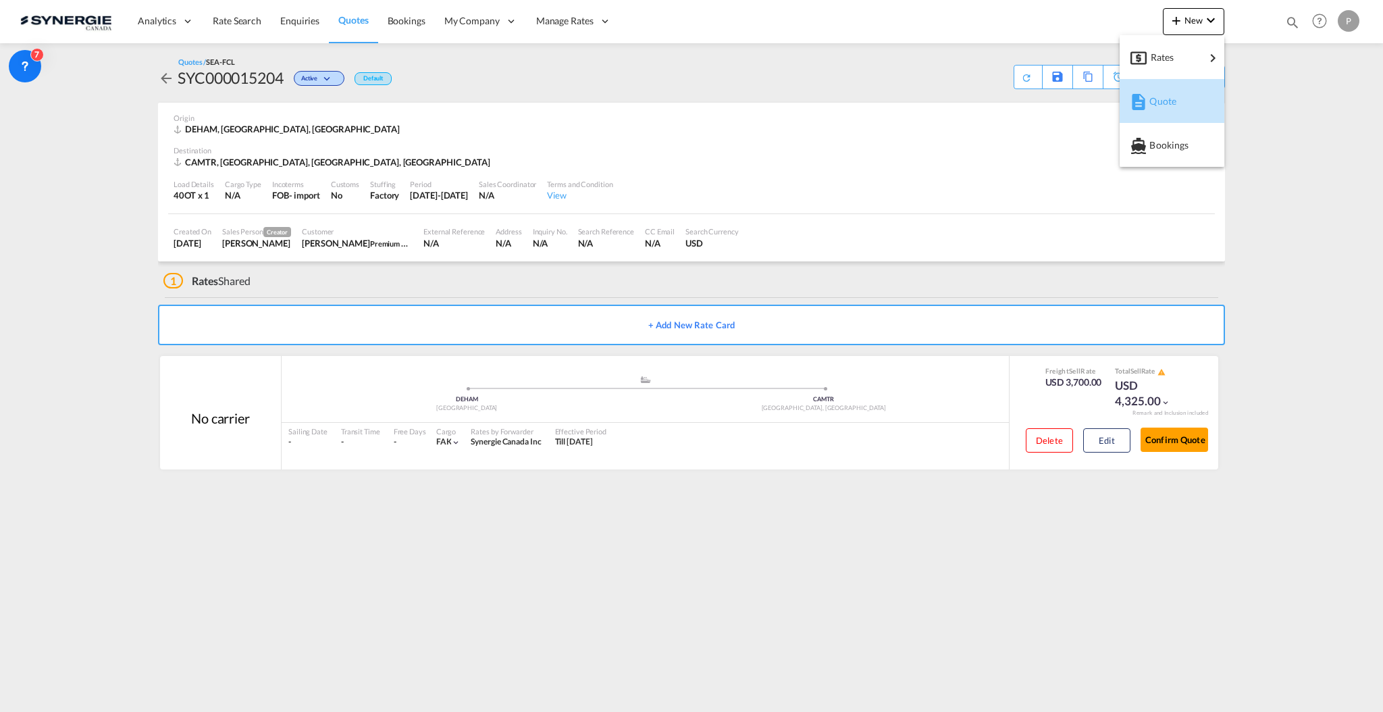
click at [1151, 102] on span "Quote" at bounding box center [1156, 101] width 15 height 27
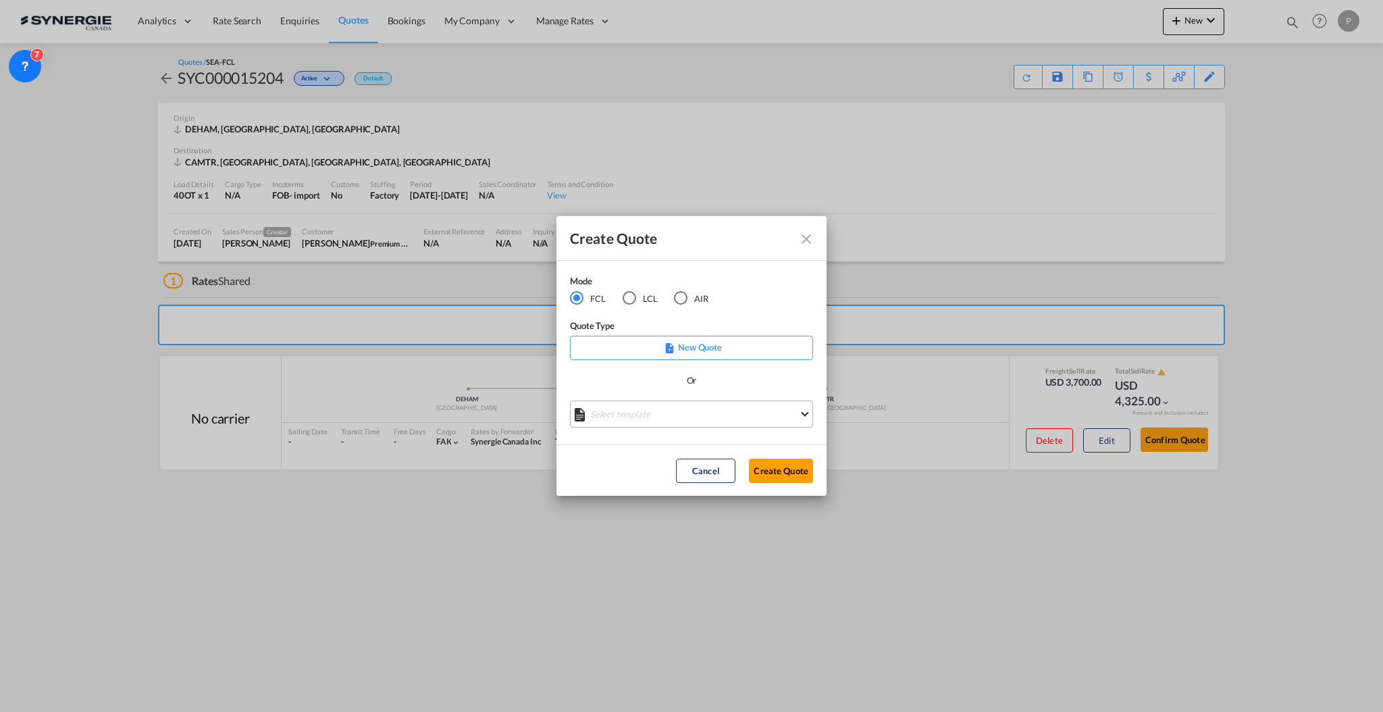
click at [622, 409] on md-select "Select template *NEW* FCL FREEHAND / DAP Pablo Gomez Saldarriaga | 10 Jul 2025 …" at bounding box center [691, 413] width 243 height 27
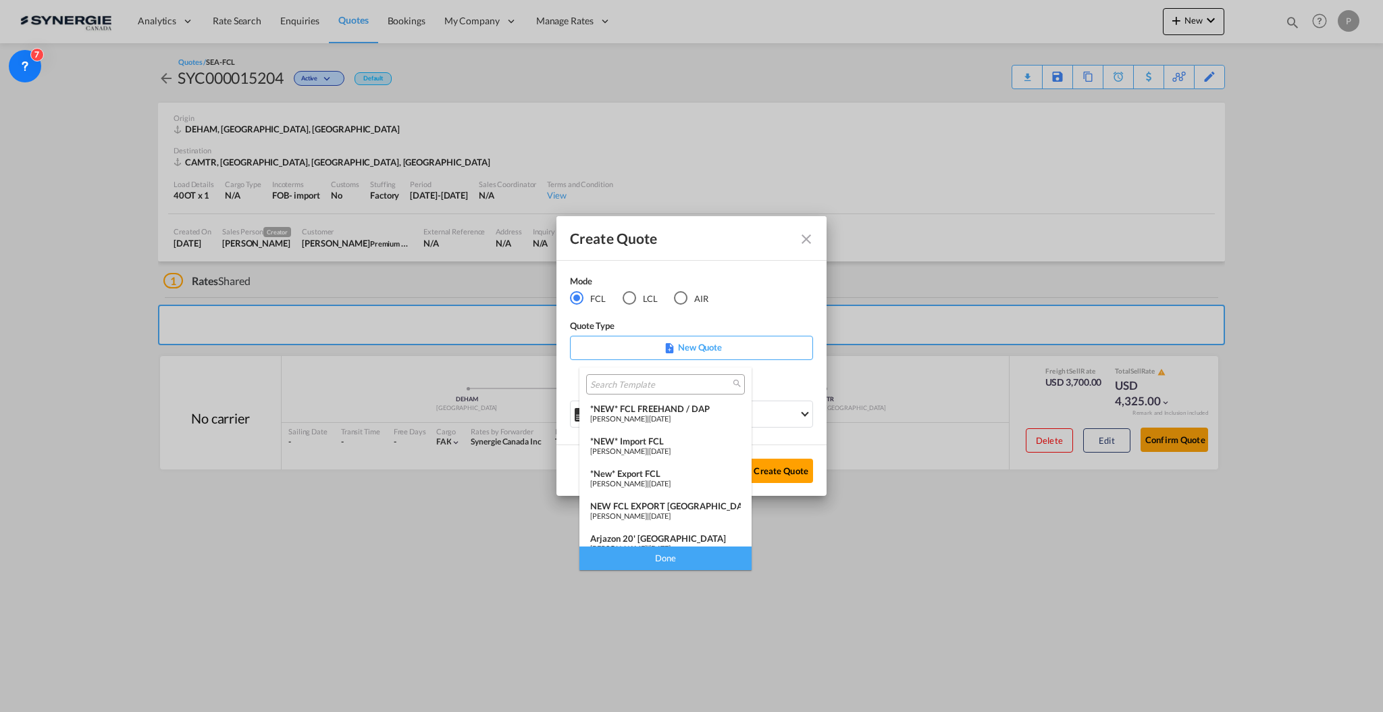
click at [736, 246] on md-backdrop at bounding box center [691, 356] width 1383 height 712
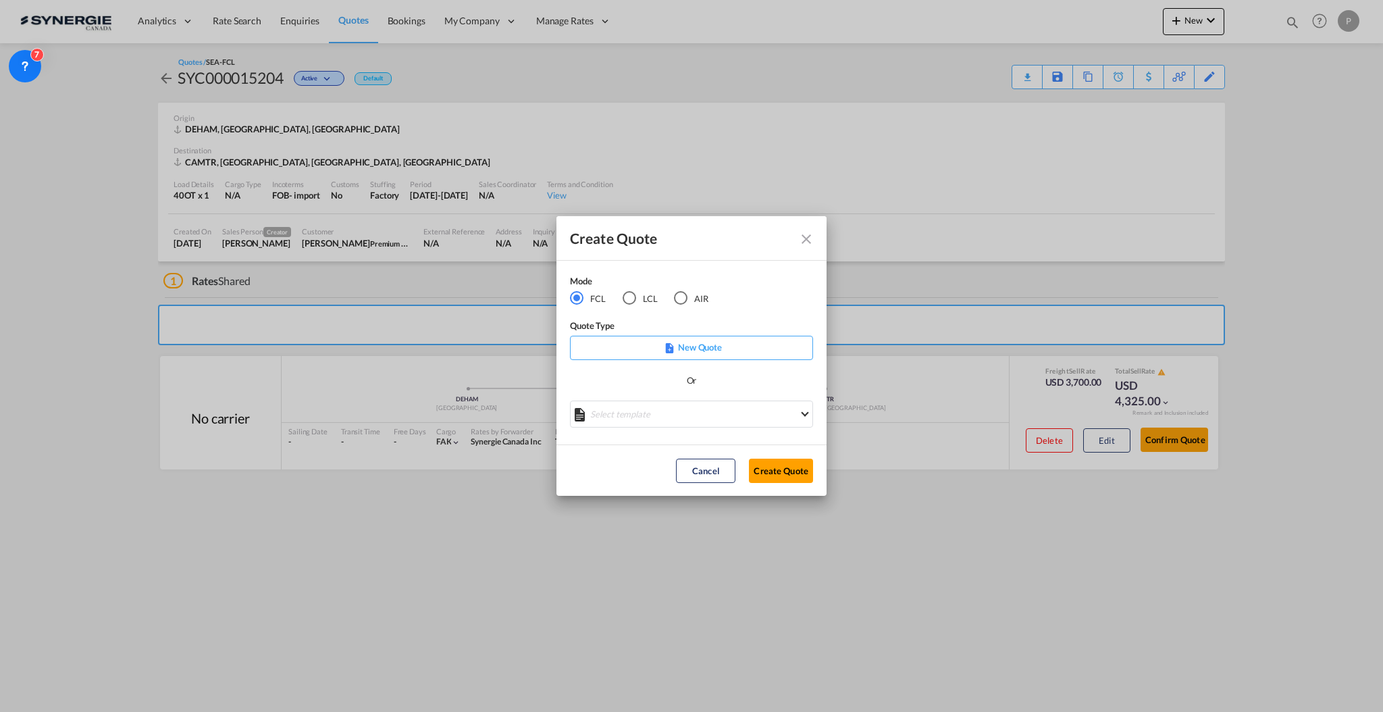
click at [635, 293] on md-radio-button "LCL" at bounding box center [640, 298] width 35 height 15
click at [670, 414] on md-select "Select template *NEW* UBV [GEOGRAPHIC_DATA] consol LCL [PERSON_NAME] | [DATE] N…" at bounding box center [691, 413] width 243 height 27
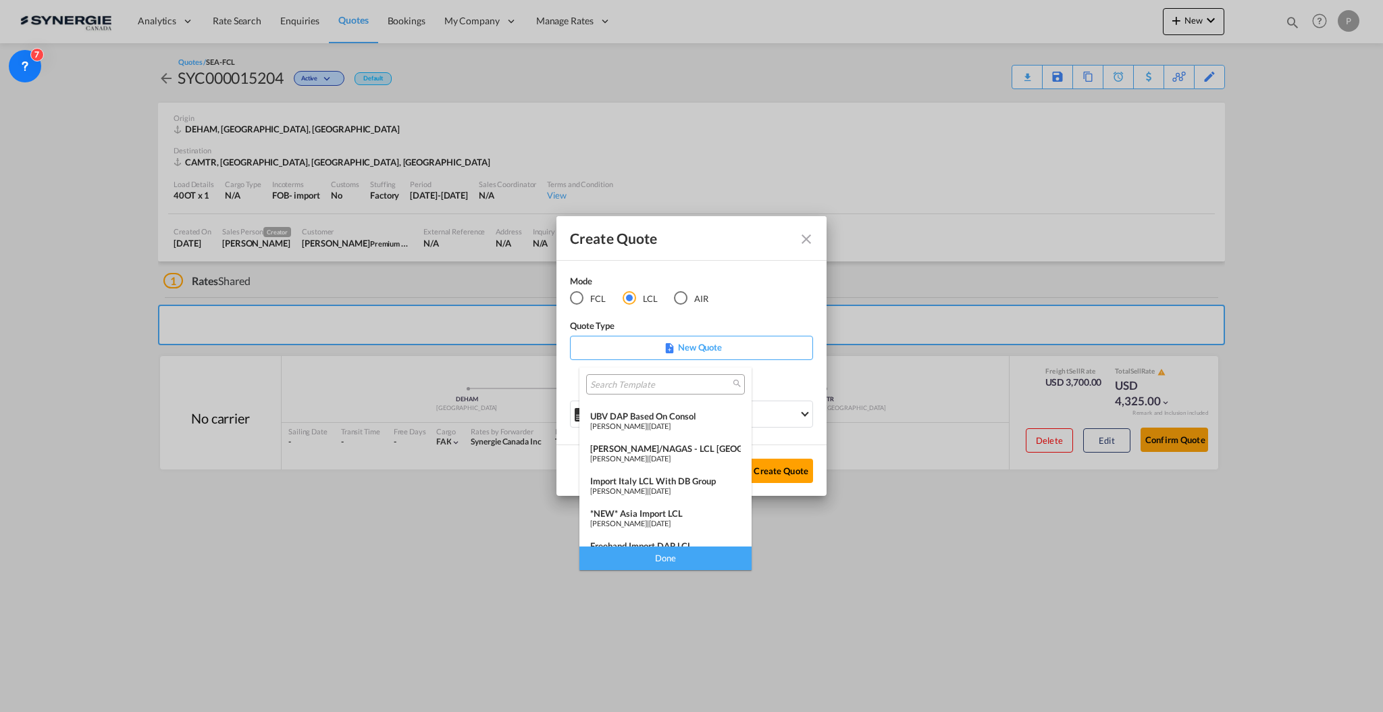
scroll to position [176, 0]
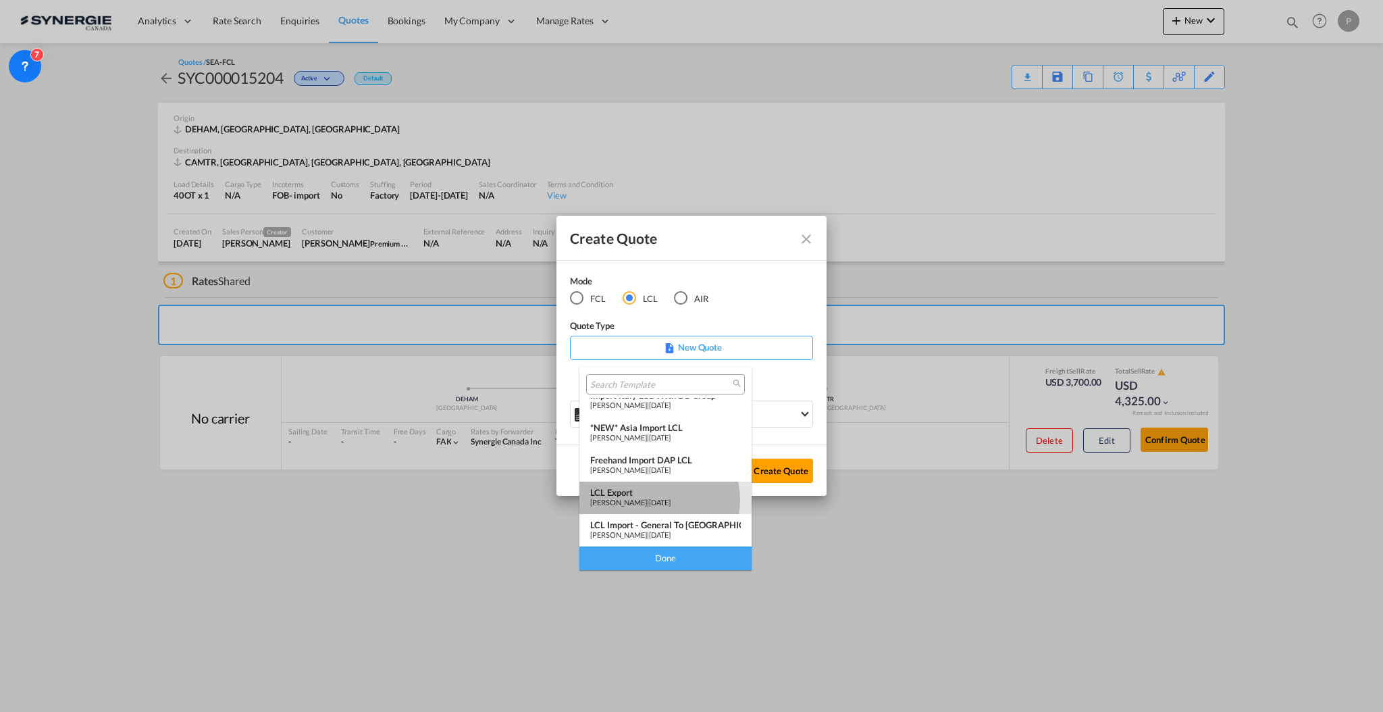
click at [647, 500] on span "[PERSON_NAME]" at bounding box center [618, 502] width 57 height 9
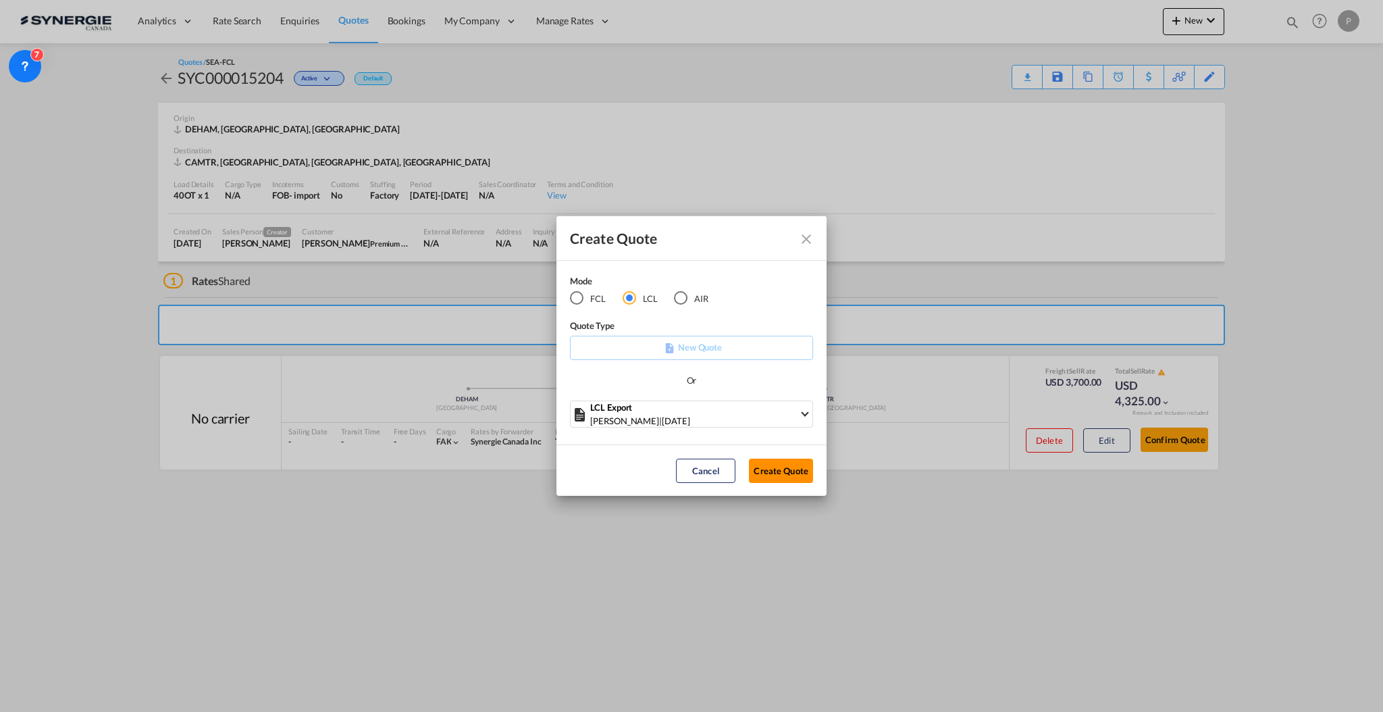
click at [760, 471] on button "Create Quote" at bounding box center [781, 470] width 64 height 24
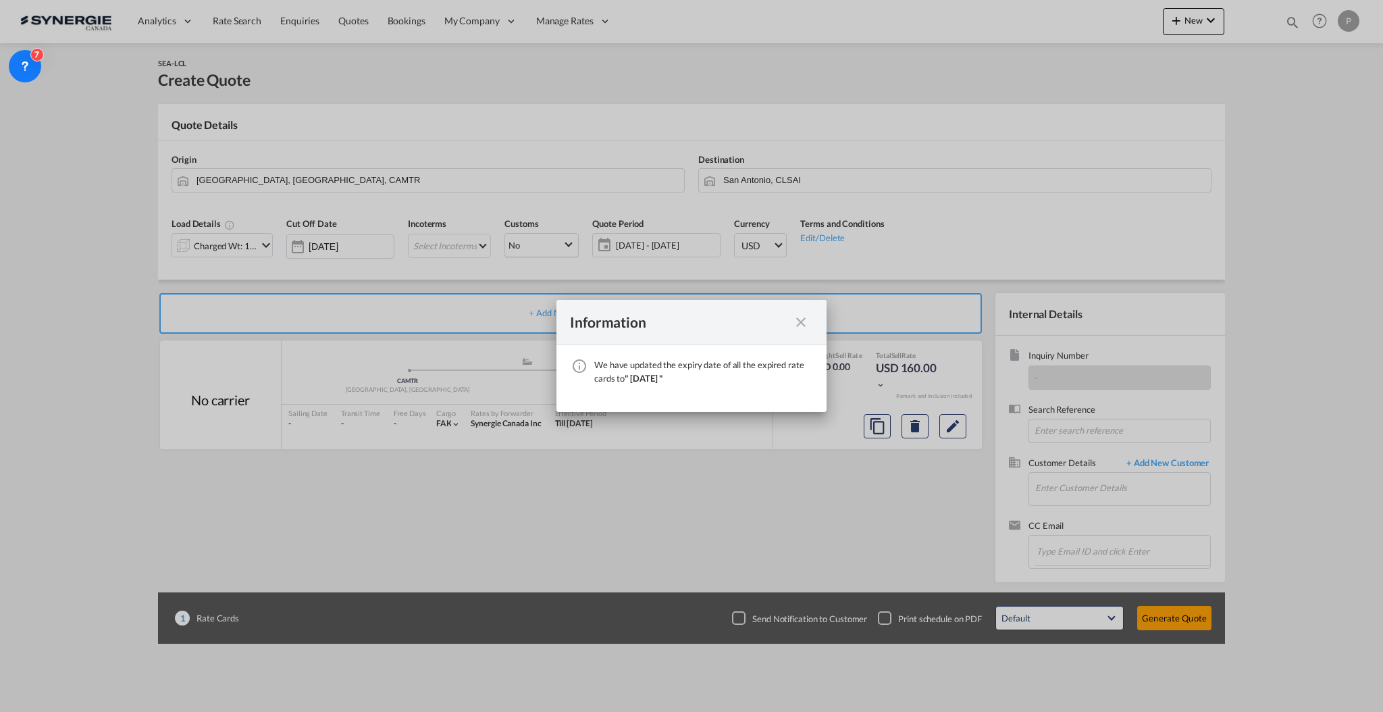
click at [795, 314] on md-icon "icon-close fg-AAA8AD cursor" at bounding box center [801, 322] width 16 height 16
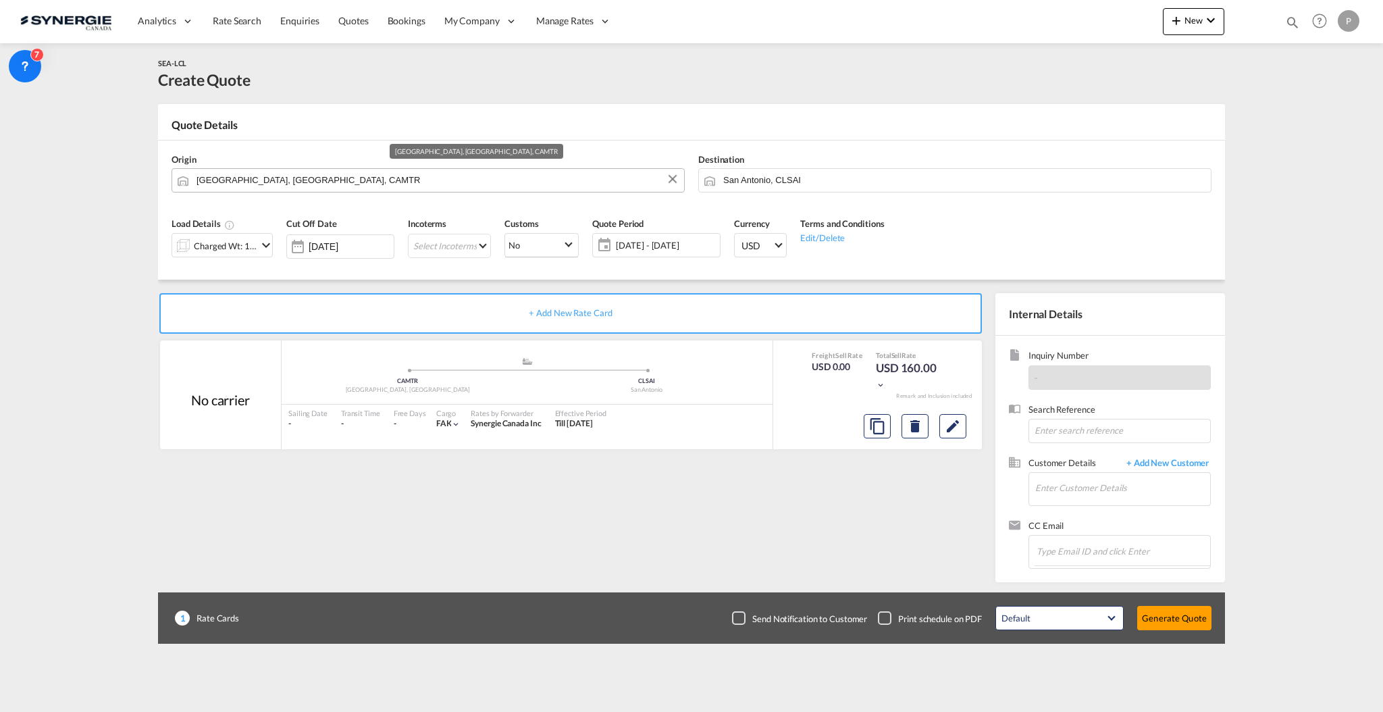
click at [211, 179] on input "[GEOGRAPHIC_DATA], [GEOGRAPHIC_DATA], CAMTR" at bounding box center [436, 180] width 481 height 24
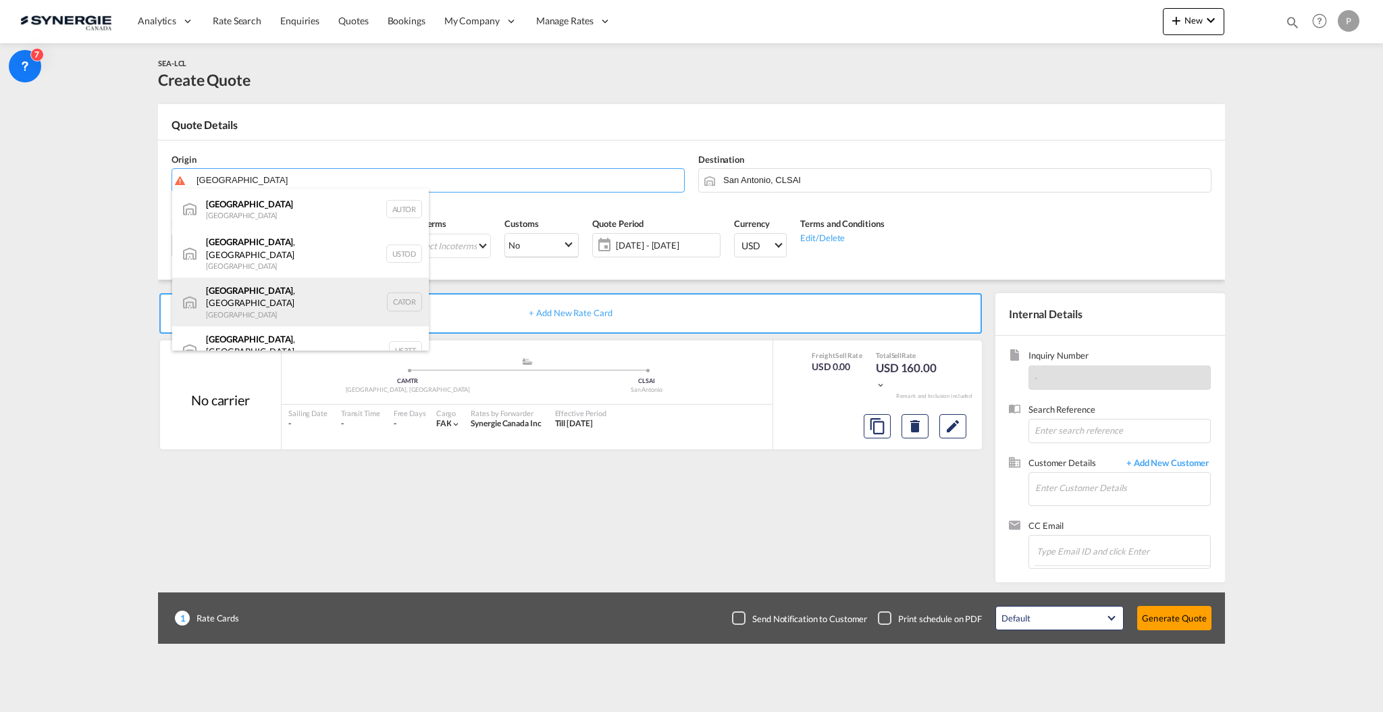
click at [236, 298] on div "Toronto , ON Canada CATOR" at bounding box center [300, 302] width 257 height 49
type input "Toronto, ON, CATOR"
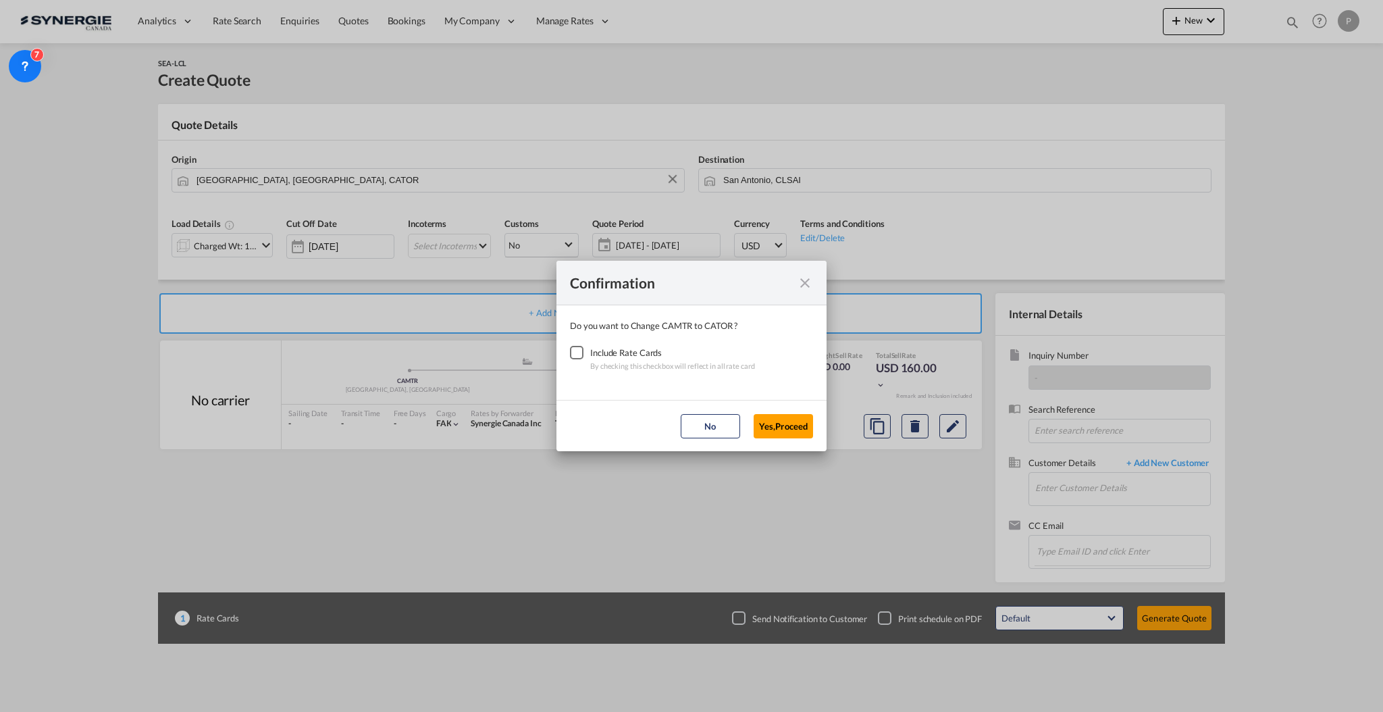
click at [577, 353] on div "Checkbox No Ink" at bounding box center [577, 353] width 14 height 14
click at [758, 409] on md-dialog-actions "No Yes,Proceed" at bounding box center [691, 425] width 270 height 51
click at [767, 419] on button "Yes,Proceed" at bounding box center [783, 426] width 59 height 24
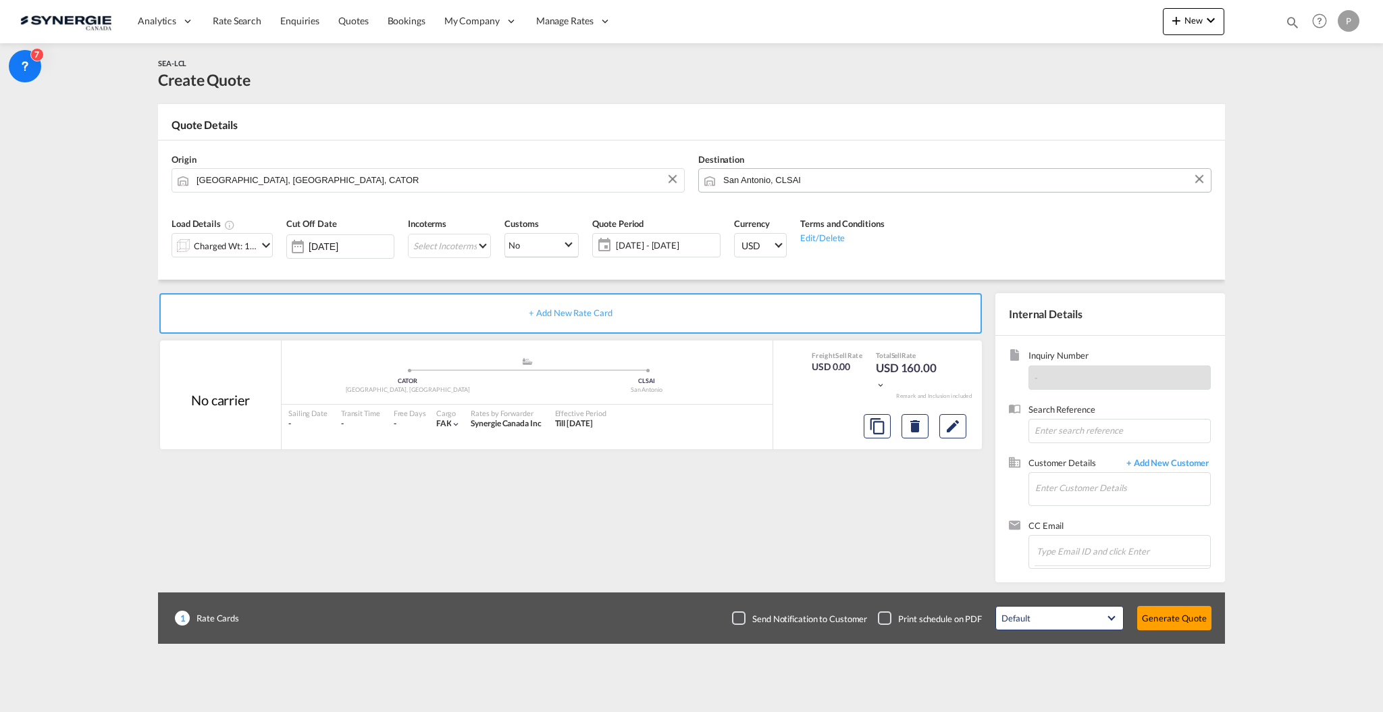
click at [757, 174] on input "San Antonio, CLSAI" at bounding box center [963, 180] width 481 height 24
click at [949, 188] on body "Analytics Reports Dashboard Rate Search Enquiries Quotes Bookings" at bounding box center [691, 356] width 1383 height 712
click at [949, 188] on input "paloma" at bounding box center [963, 180] width 481 height 24
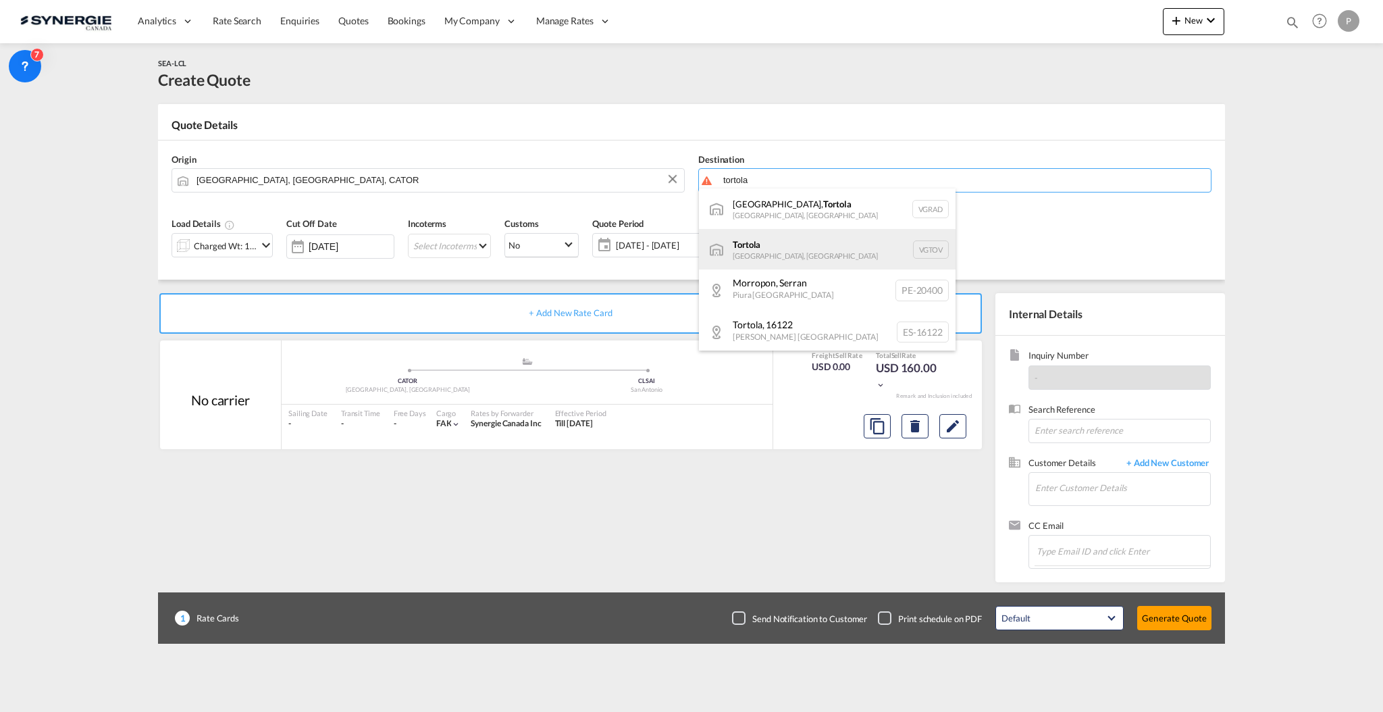
click at [799, 252] on div "Tortola Virgin Islands, British VGTOV" at bounding box center [827, 249] width 257 height 41
type input "Tortola, VGTOV"
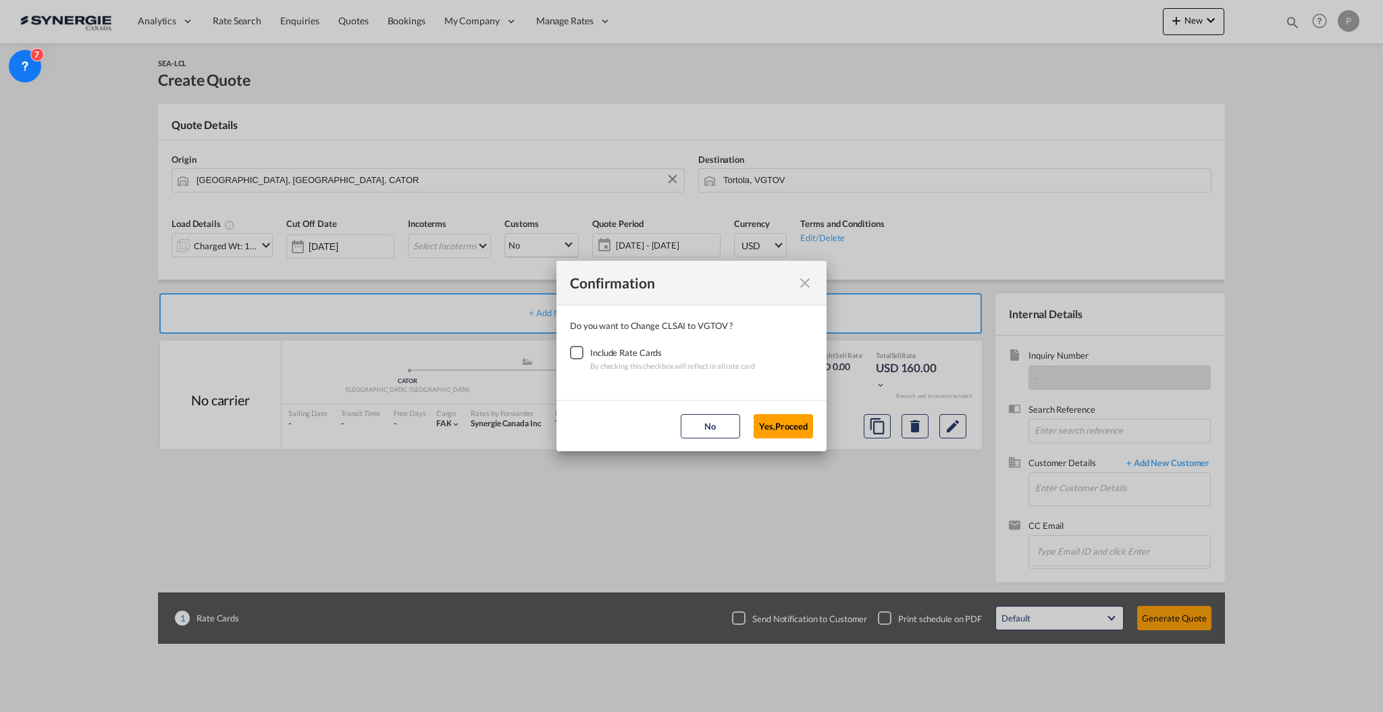
click at [577, 350] on div "Checkbox No Ink" at bounding box center [577, 353] width 14 height 14
click at [781, 420] on button "Yes,Proceed" at bounding box center [783, 426] width 59 height 24
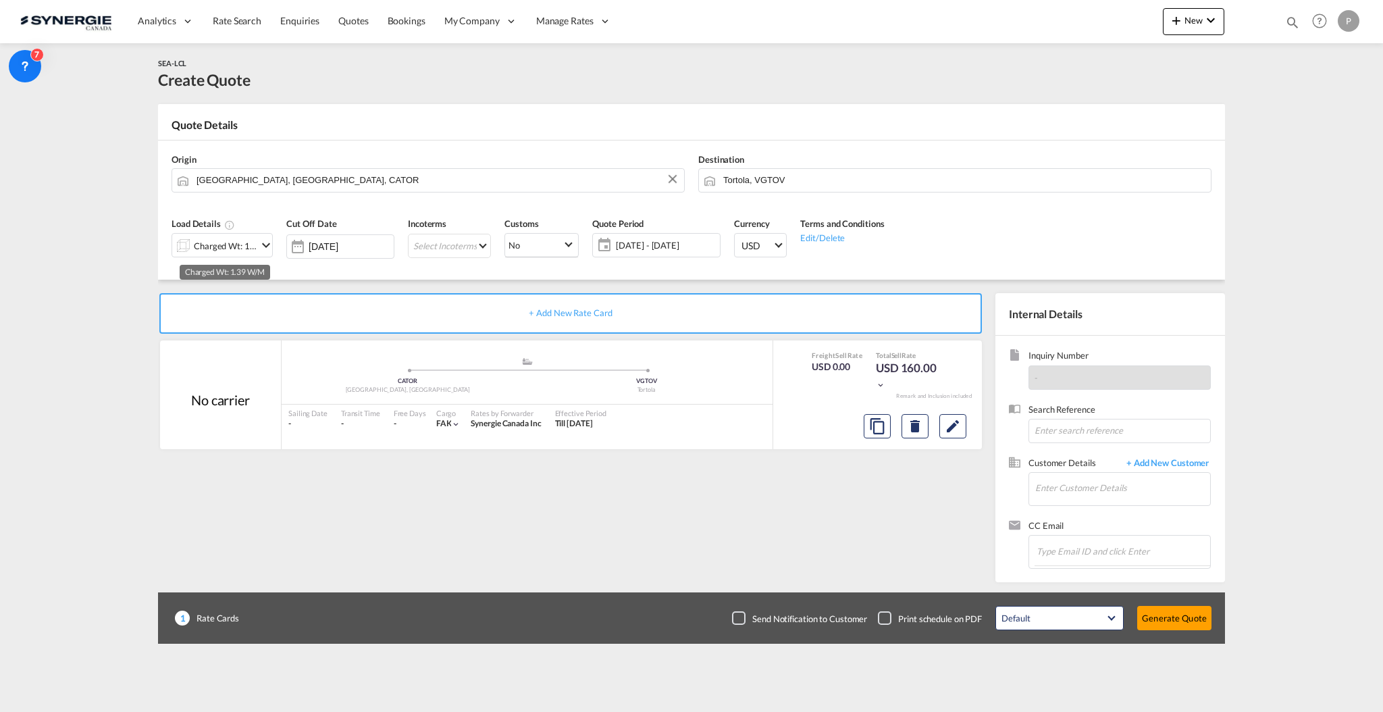
click at [244, 246] on div "Charged Wt: 1.39 W/M" at bounding box center [225, 245] width 63 height 19
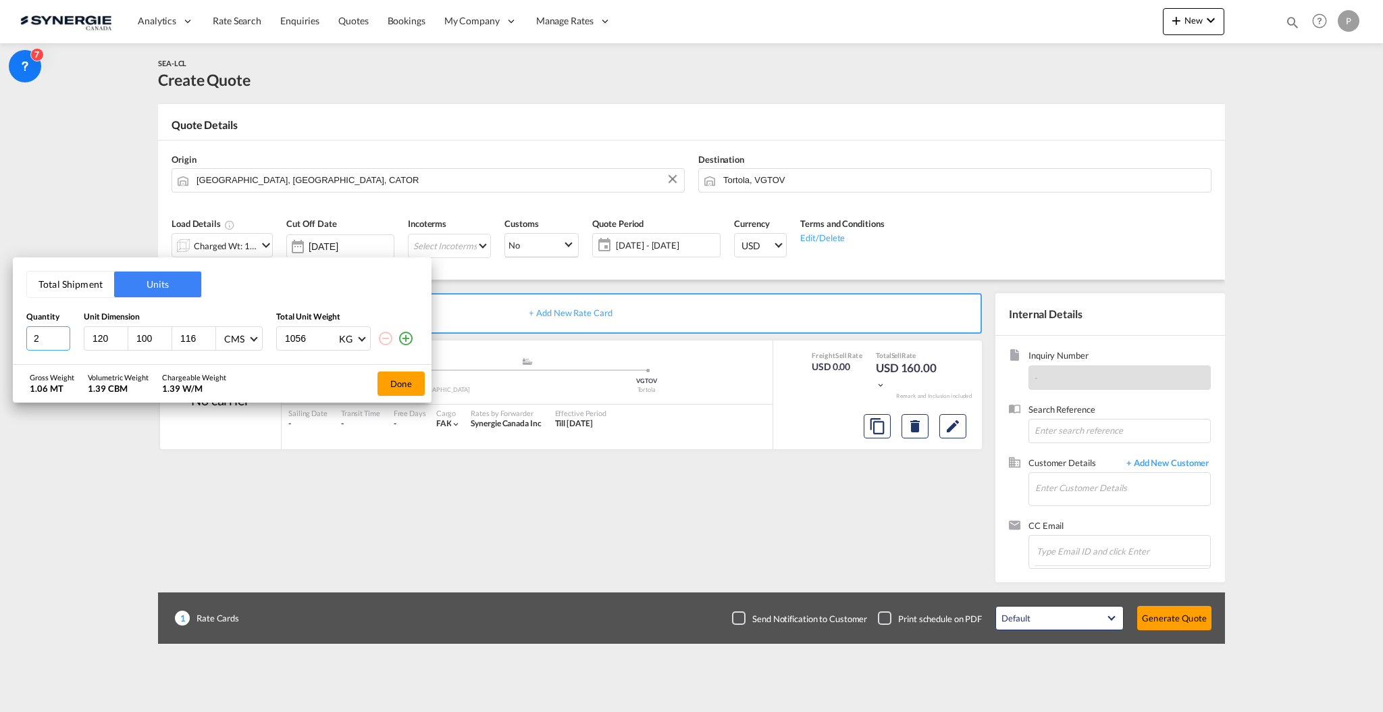
type input "2"
click at [61, 336] on input "2" at bounding box center [48, 338] width 44 height 24
click at [95, 341] on input "120" at bounding box center [109, 338] width 36 height 12
type input "96"
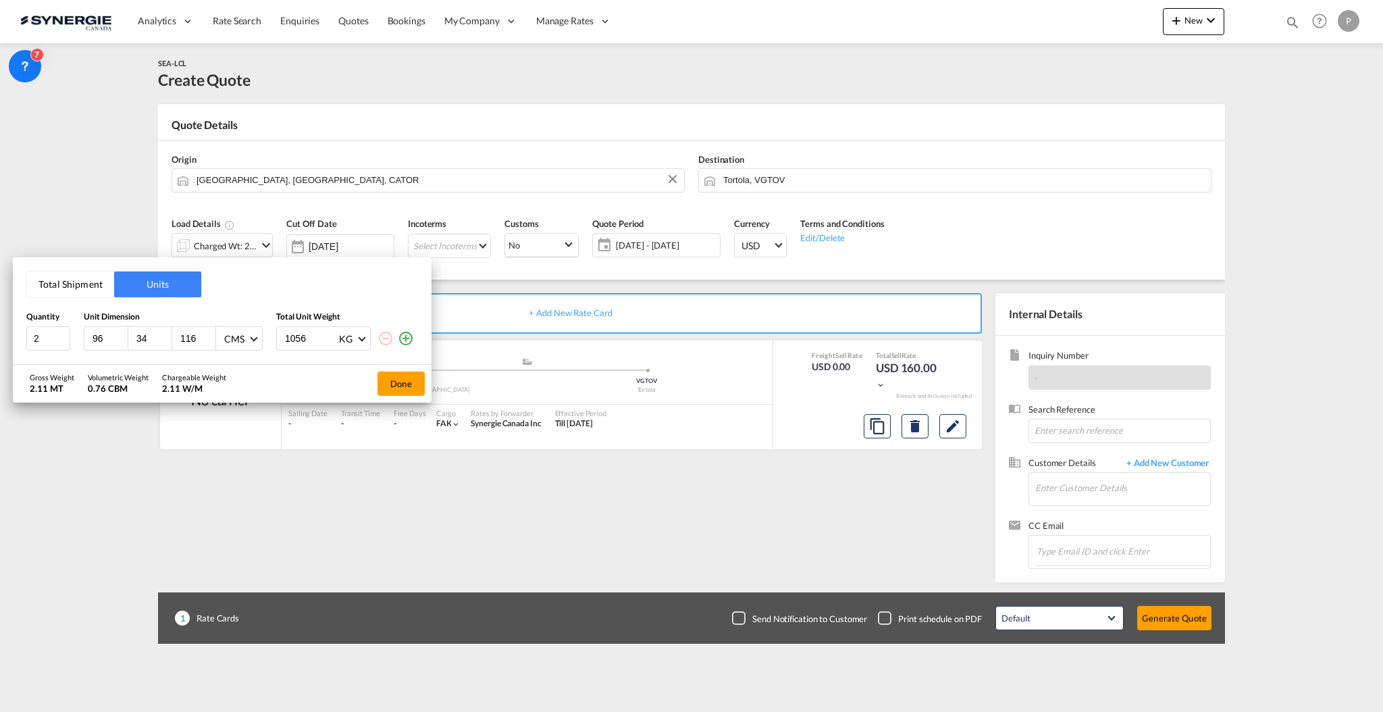
type input "34"
type input "54"
click at [290, 338] on input "1056" at bounding box center [311, 338] width 54 height 23
type input "6"
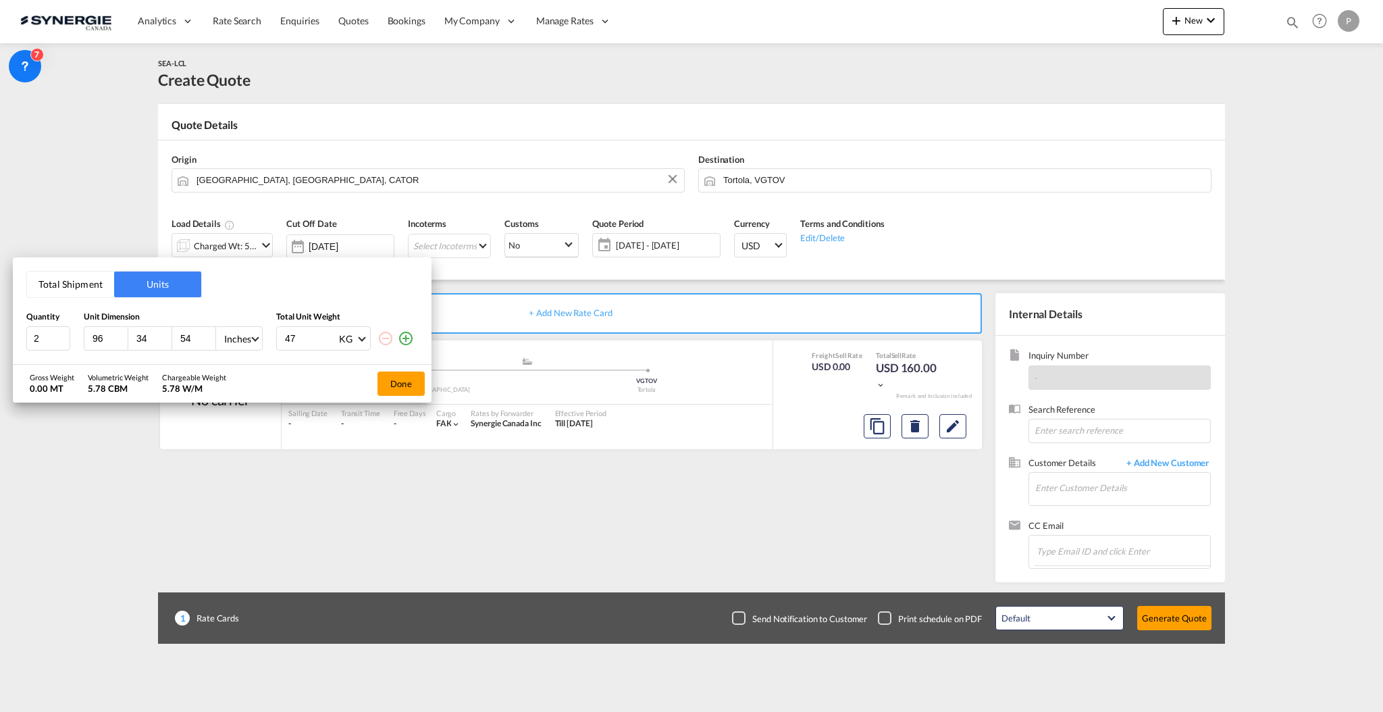
type input "472"
type input "472.5"
click at [412, 336] on md-icon "icon-plus-circle-outline" at bounding box center [406, 338] width 16 height 16
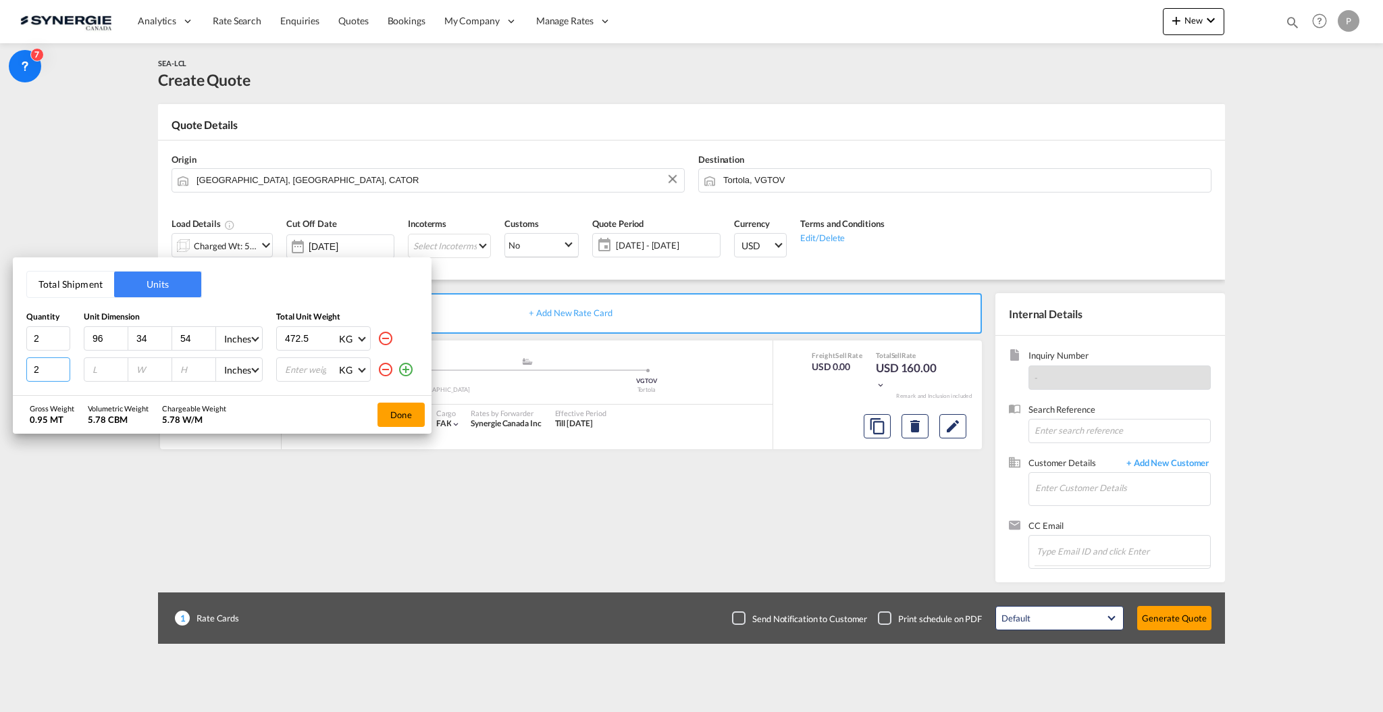
type input "2"
click at [66, 365] on input "2" at bounding box center [48, 369] width 44 height 24
click at [82, 375] on div "2 Inches CMS Inches KG KG LB" at bounding box center [222, 369] width 392 height 24
click at [92, 370] on div at bounding box center [106, 369] width 44 height 23
click at [95, 363] on input "number" at bounding box center [109, 369] width 36 height 12
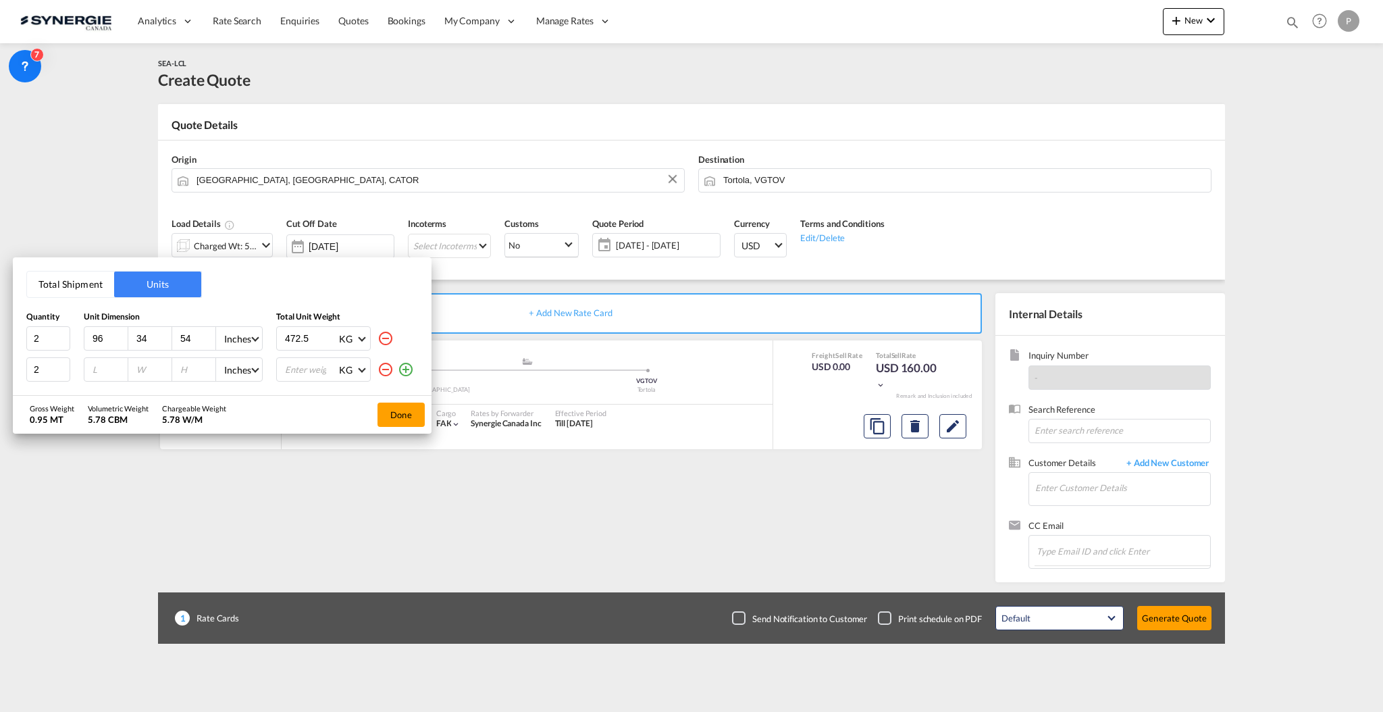
click at [108, 363] on input "number" at bounding box center [109, 369] width 36 height 12
click at [108, 365] on input "number" at bounding box center [109, 369] width 36 height 12
type input "96"
type input "34"
type input "54"
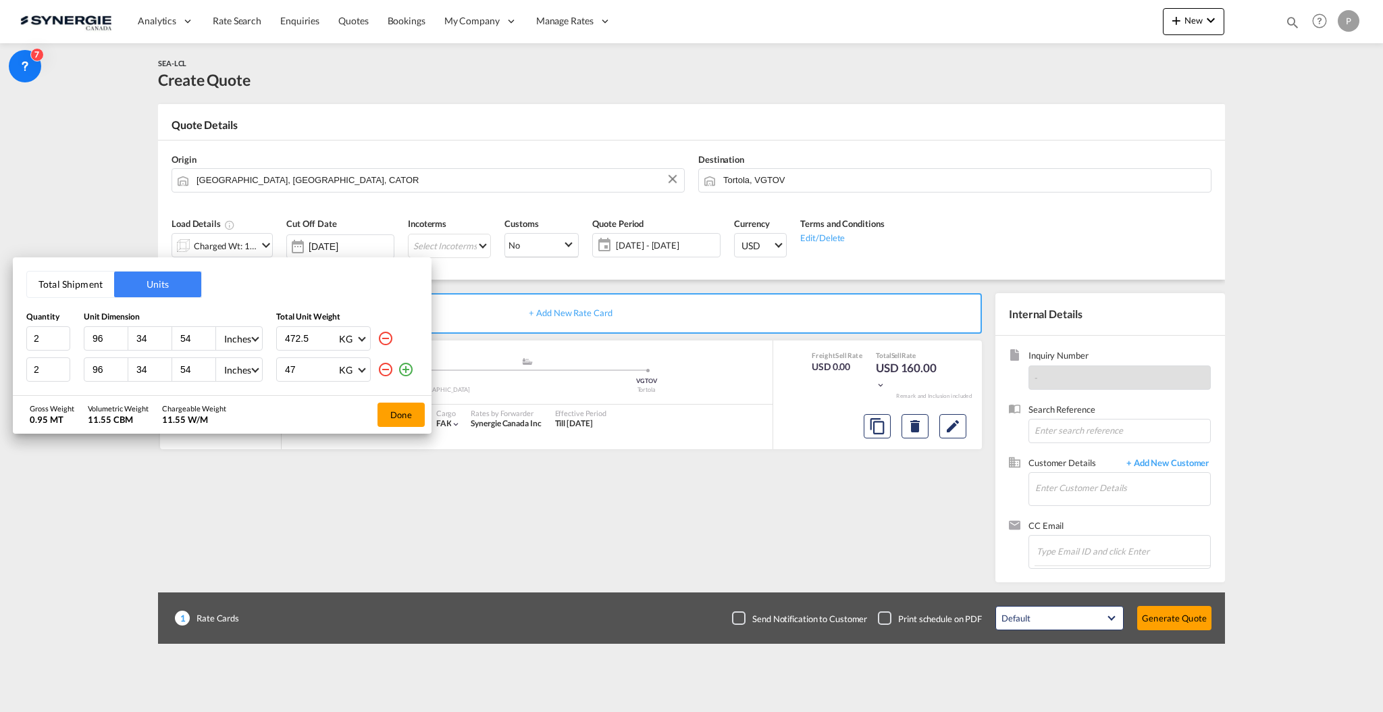
type input "472"
type input "472.5"
click at [93, 412] on div "Volumetric Weight 11.55 CBM" at bounding box center [118, 414] width 61 height 23
click at [406, 407] on button "Done" at bounding box center [400, 414] width 47 height 24
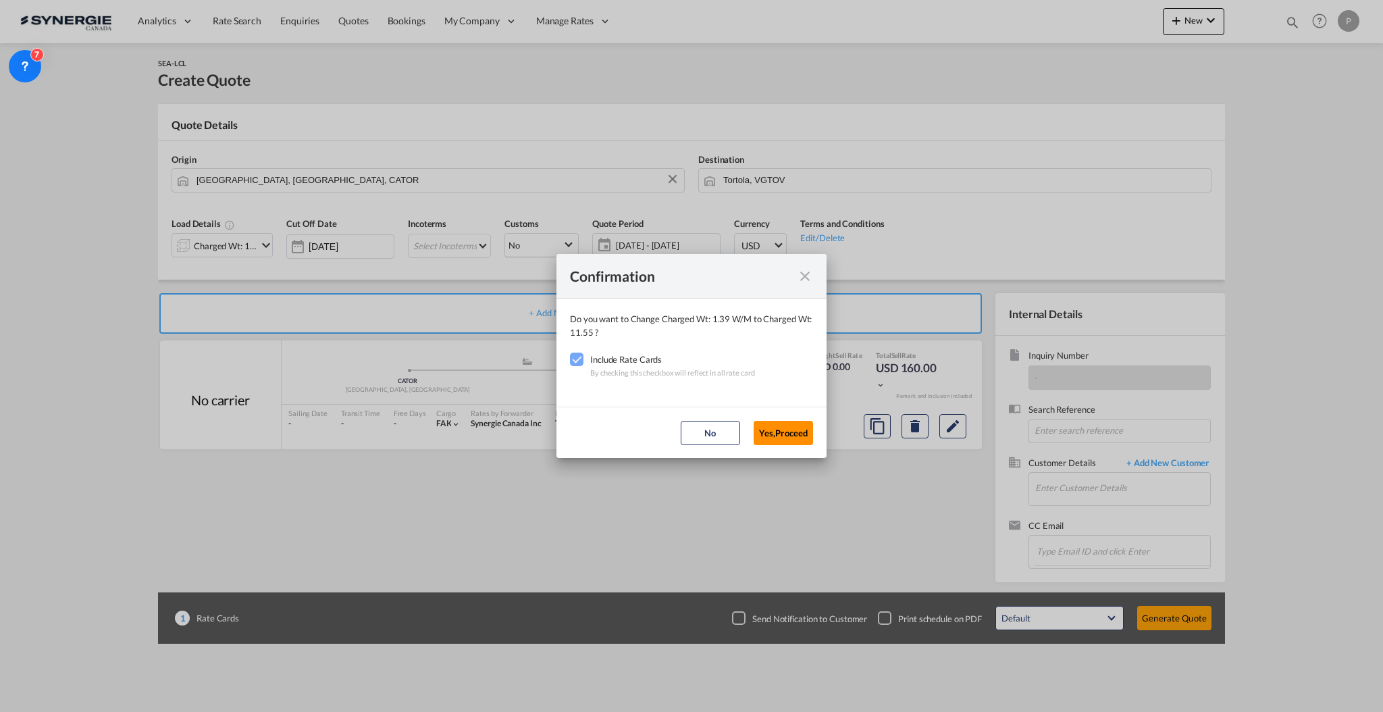
click at [768, 432] on button "Yes,Proceed" at bounding box center [783, 433] width 59 height 24
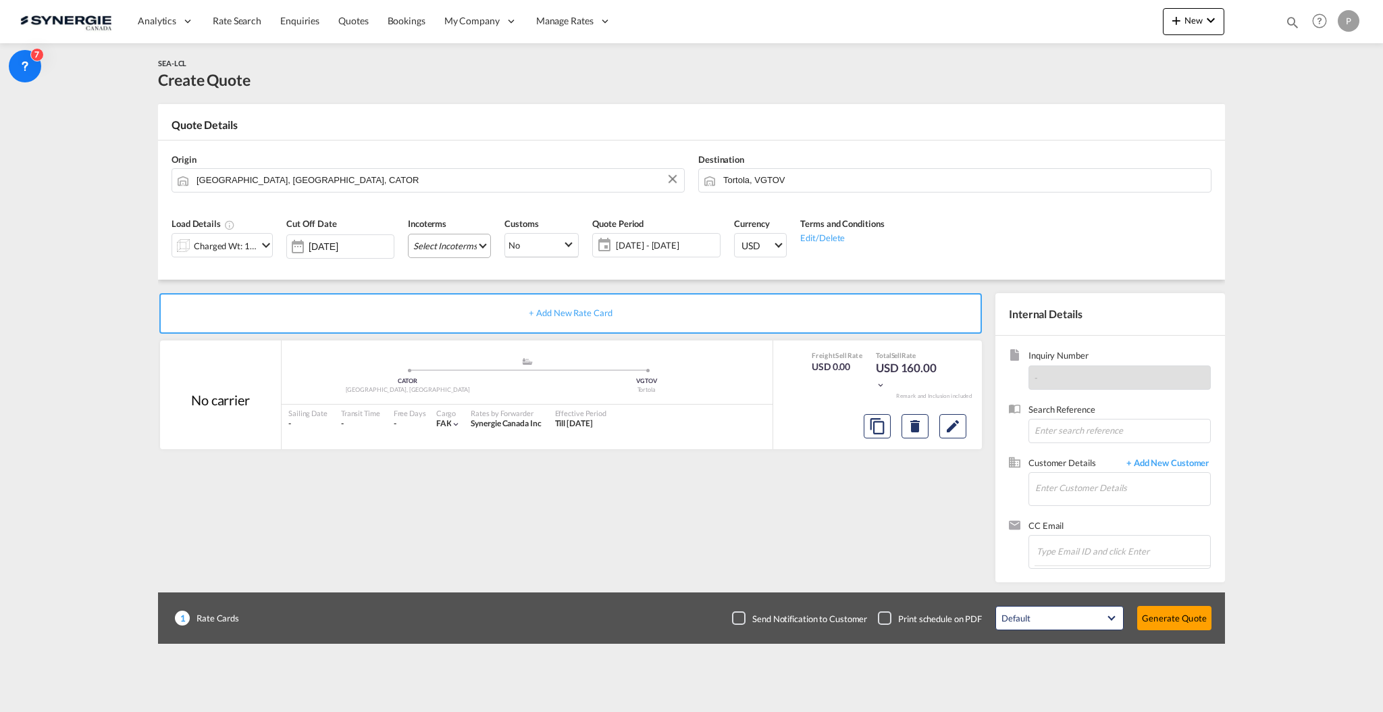
click at [456, 248] on md-select "Select Incoterms CPT - export Carrier Paid to FAS - export Free Alongside Ship …" at bounding box center [449, 246] width 83 height 24
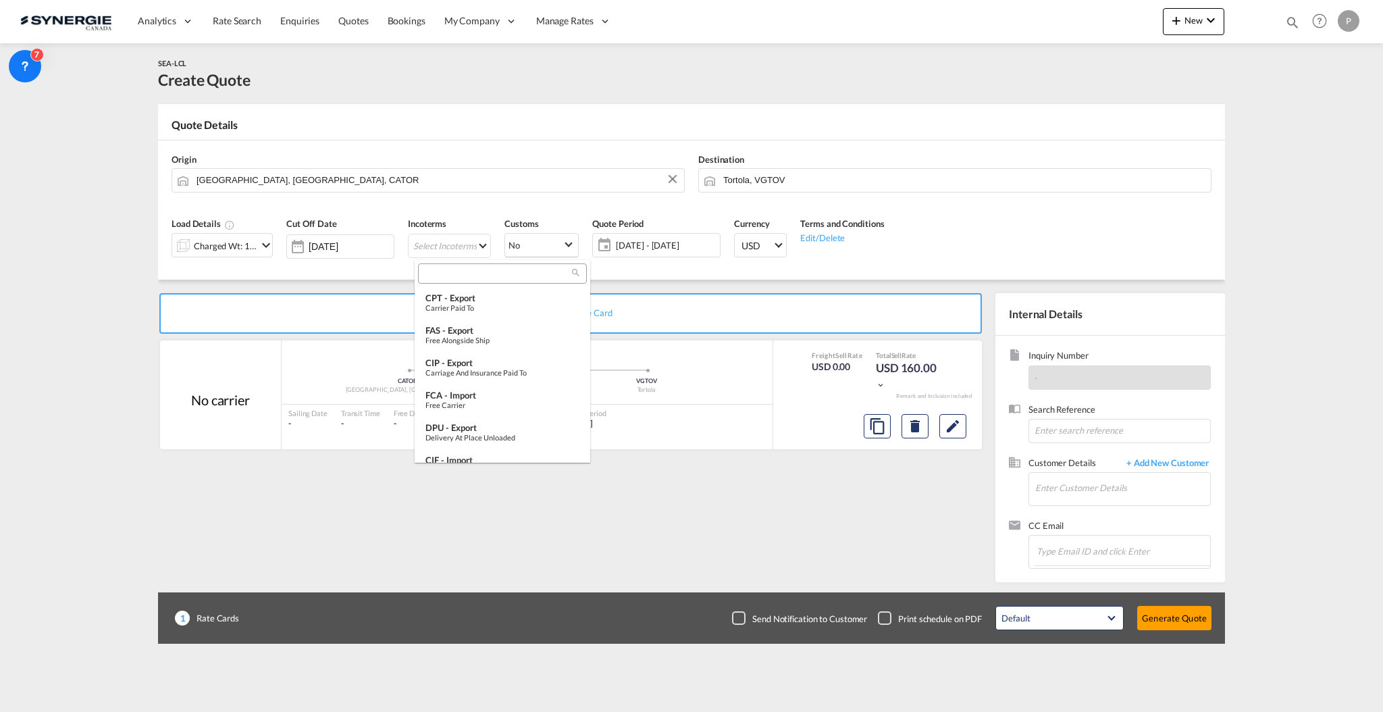
click at [463, 277] on input "search" at bounding box center [497, 274] width 150 height 12
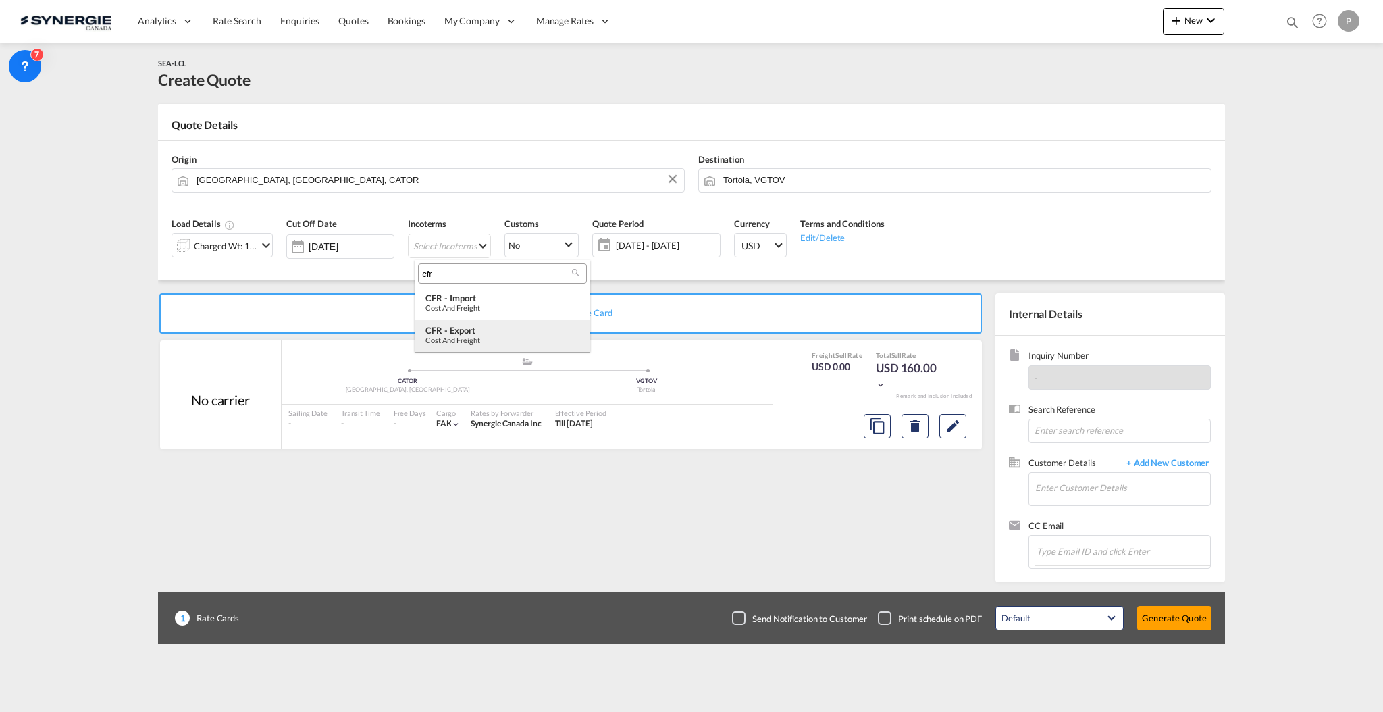
type input "cfr"
click at [490, 332] on div "CFR - export" at bounding box center [502, 330] width 154 height 11
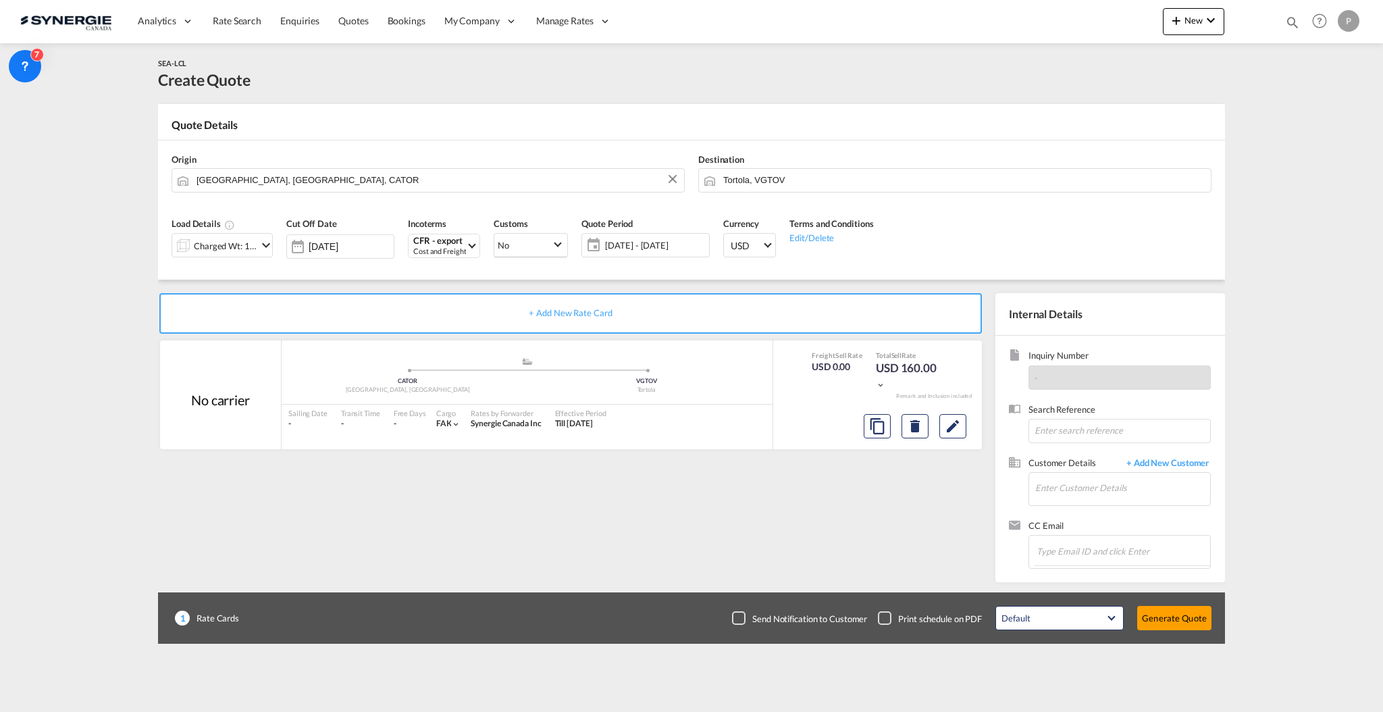
click at [641, 245] on span "[DATE] - [DATE]" at bounding box center [655, 245] width 101 height 12
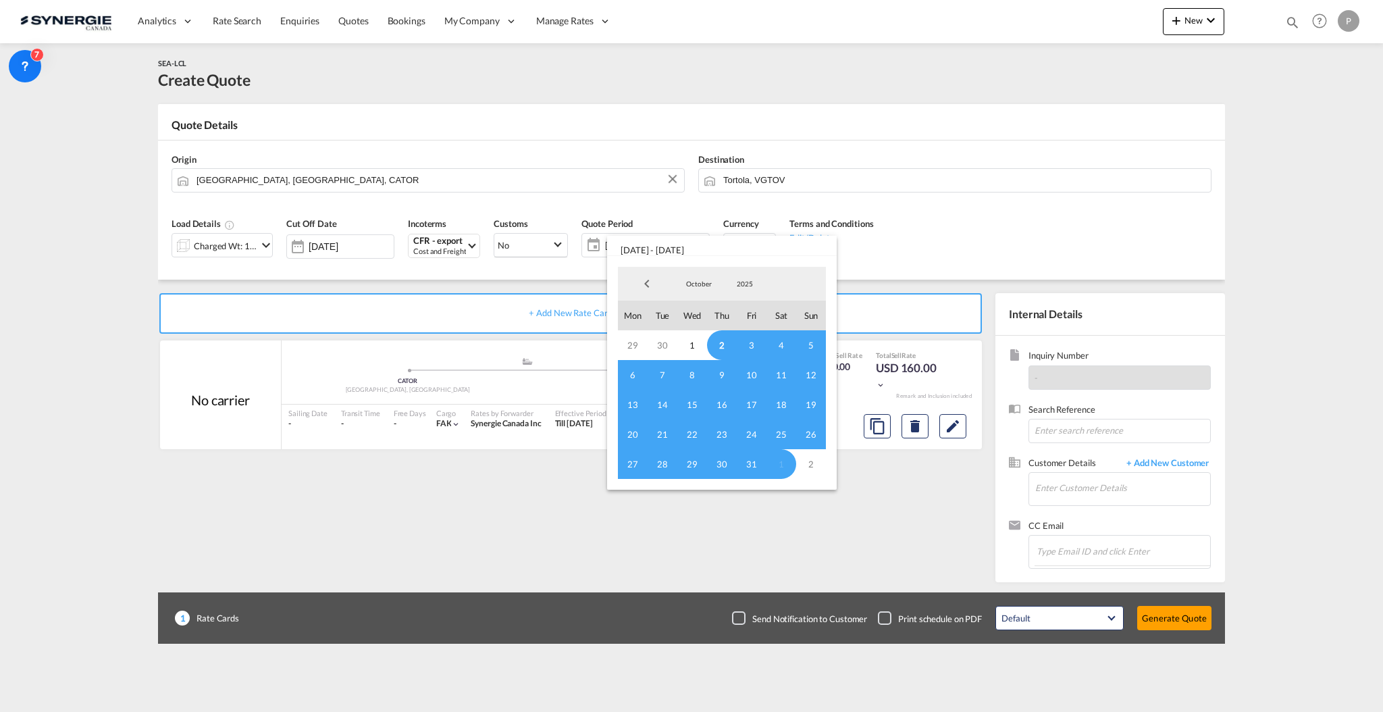
click at [722, 345] on span "2" at bounding box center [722, 345] width 30 height 30
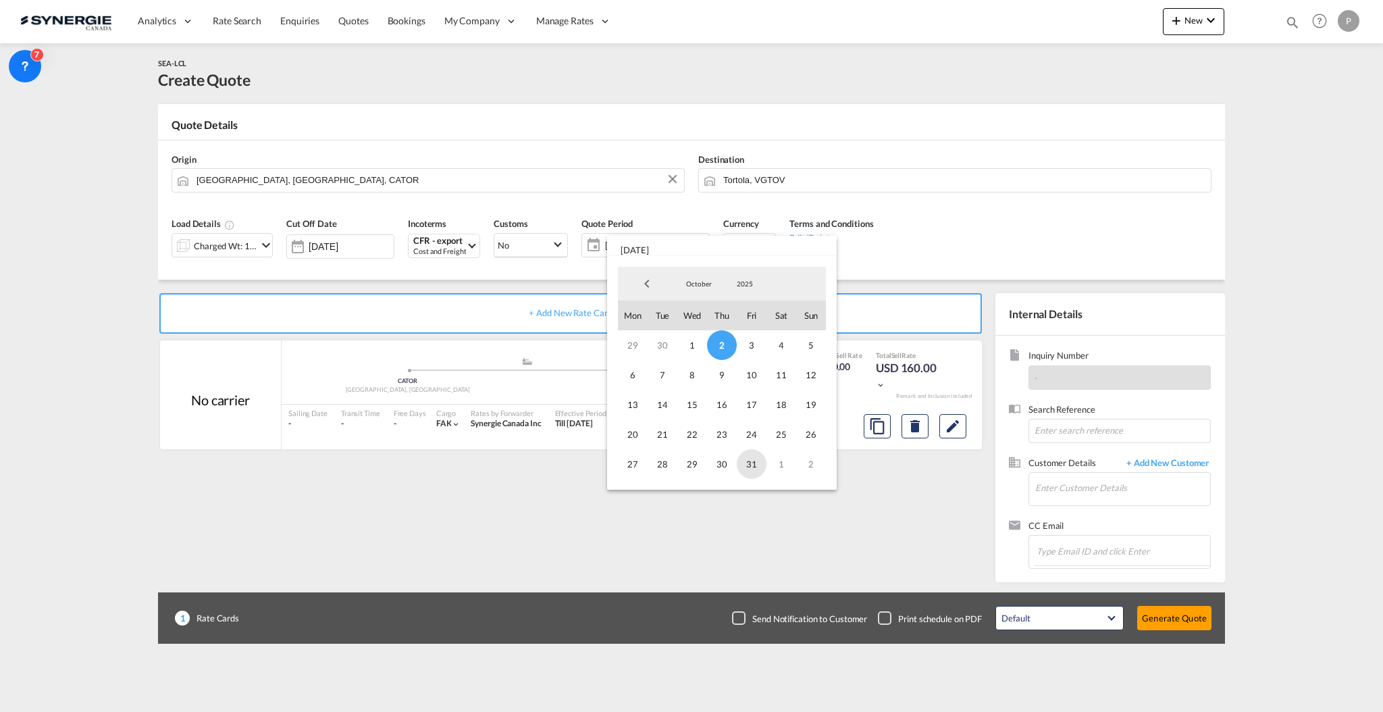
click at [758, 462] on span "31" at bounding box center [752, 464] width 30 height 30
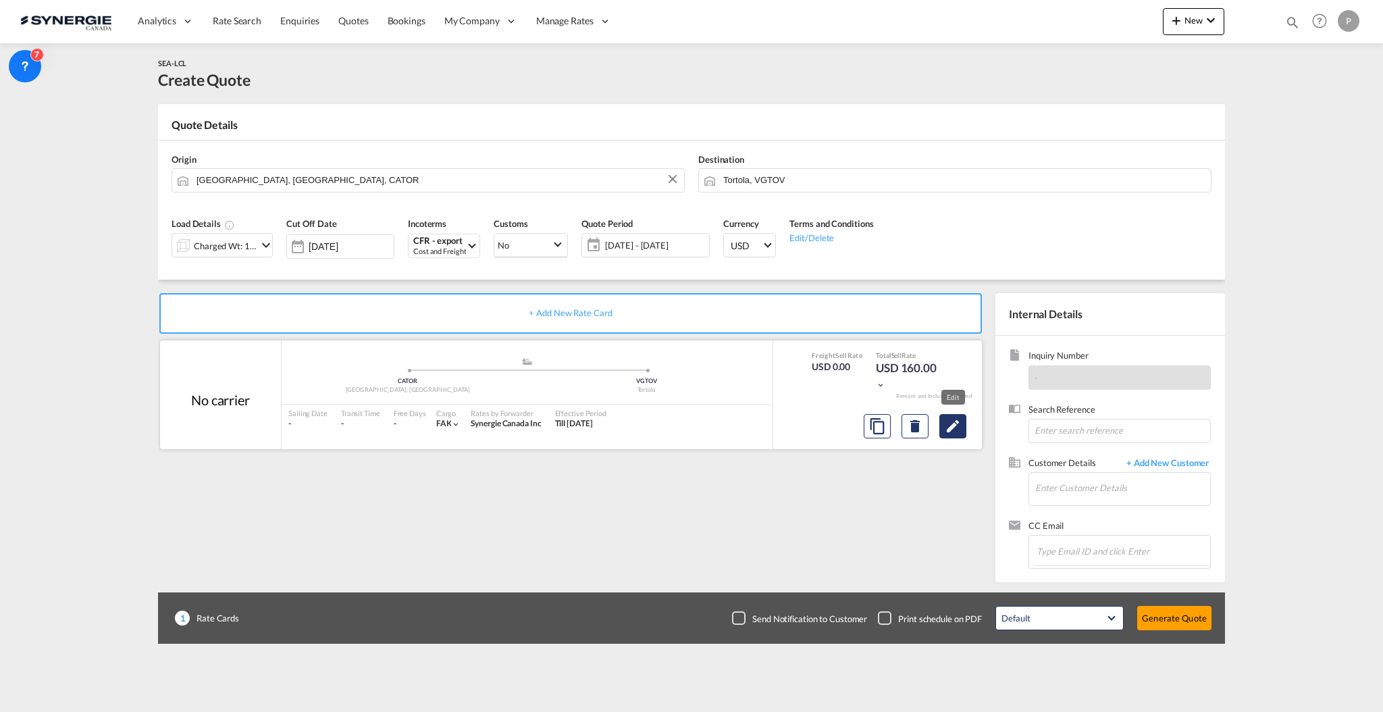
click at [965, 431] on button "Edit" at bounding box center [952, 426] width 27 height 24
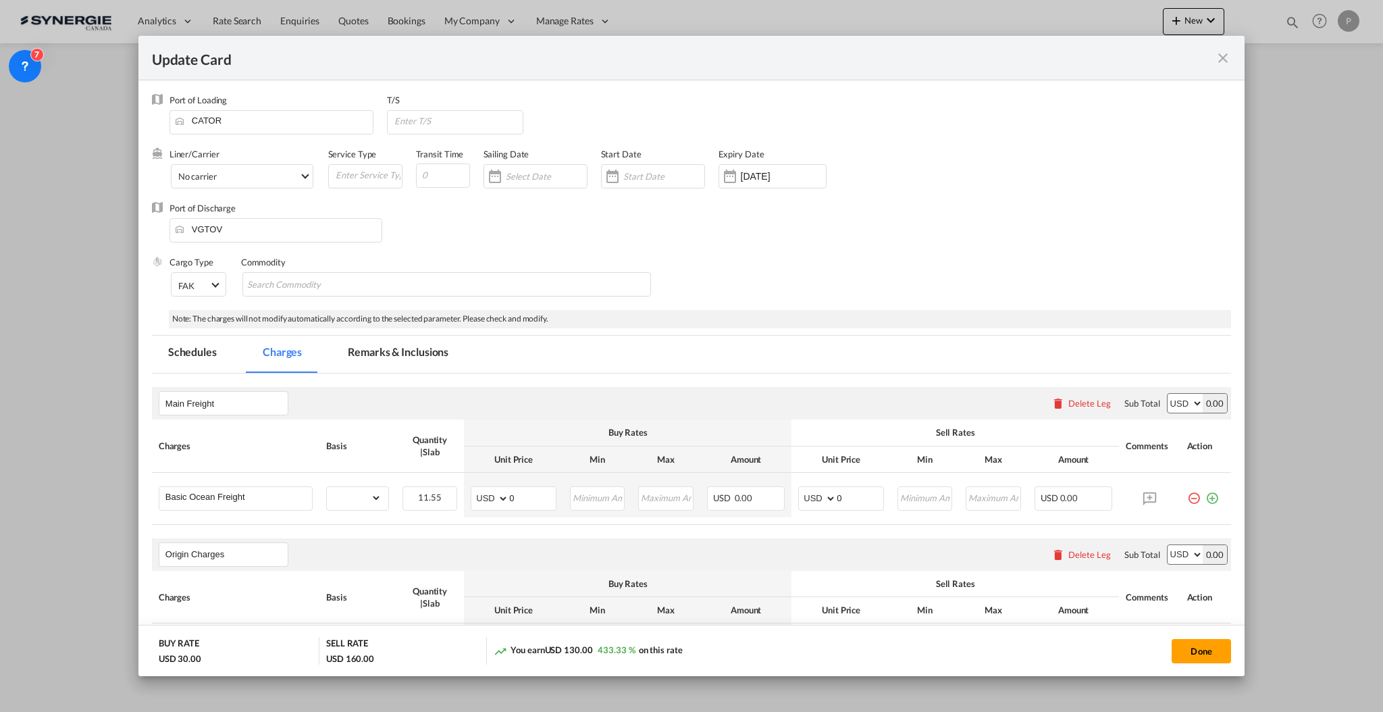
select select "flat"
select select "per_bl"
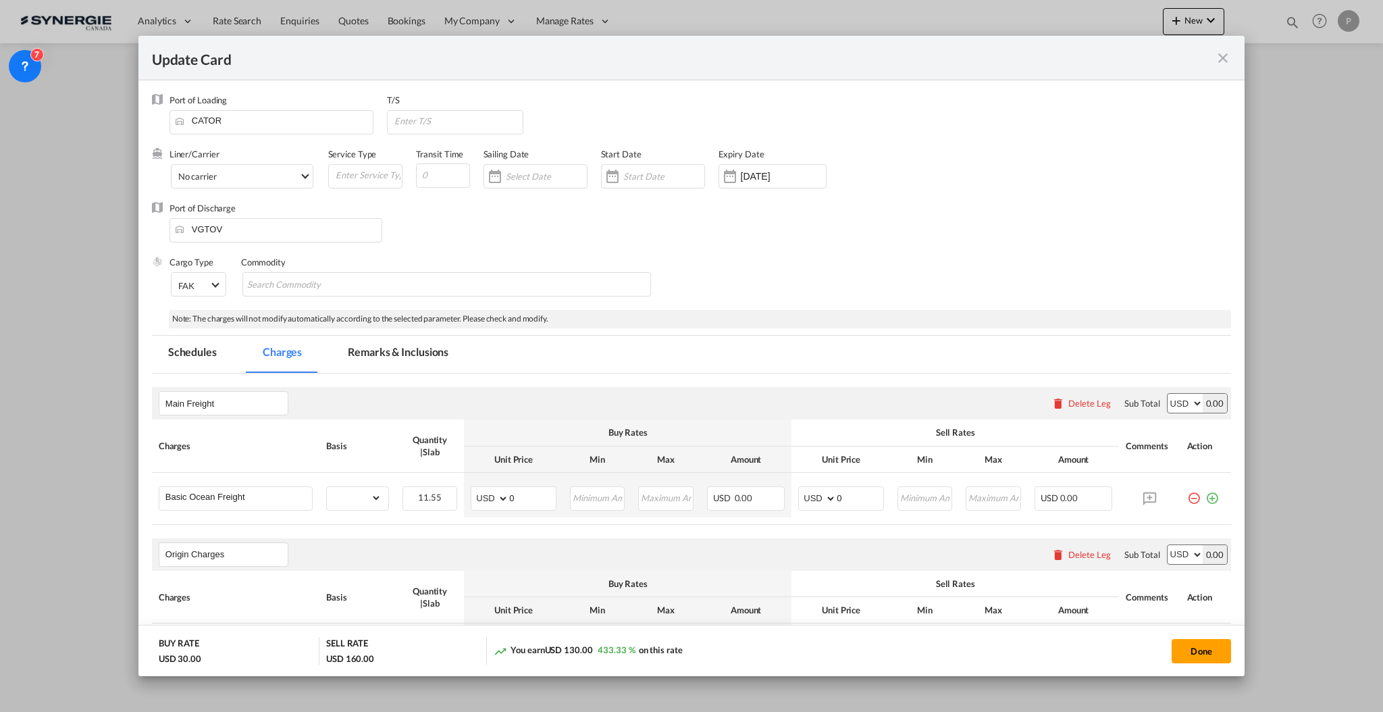
select select "per_bl"
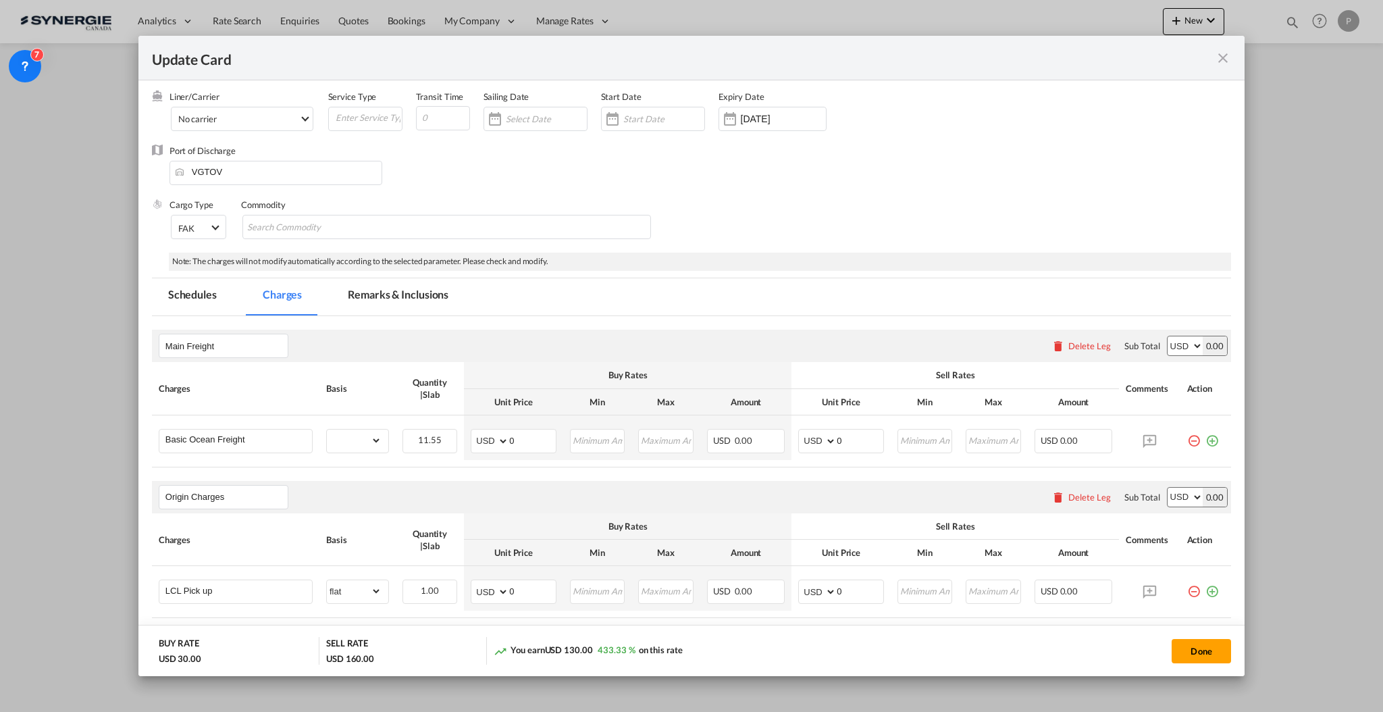
scroll to position [90, 0]
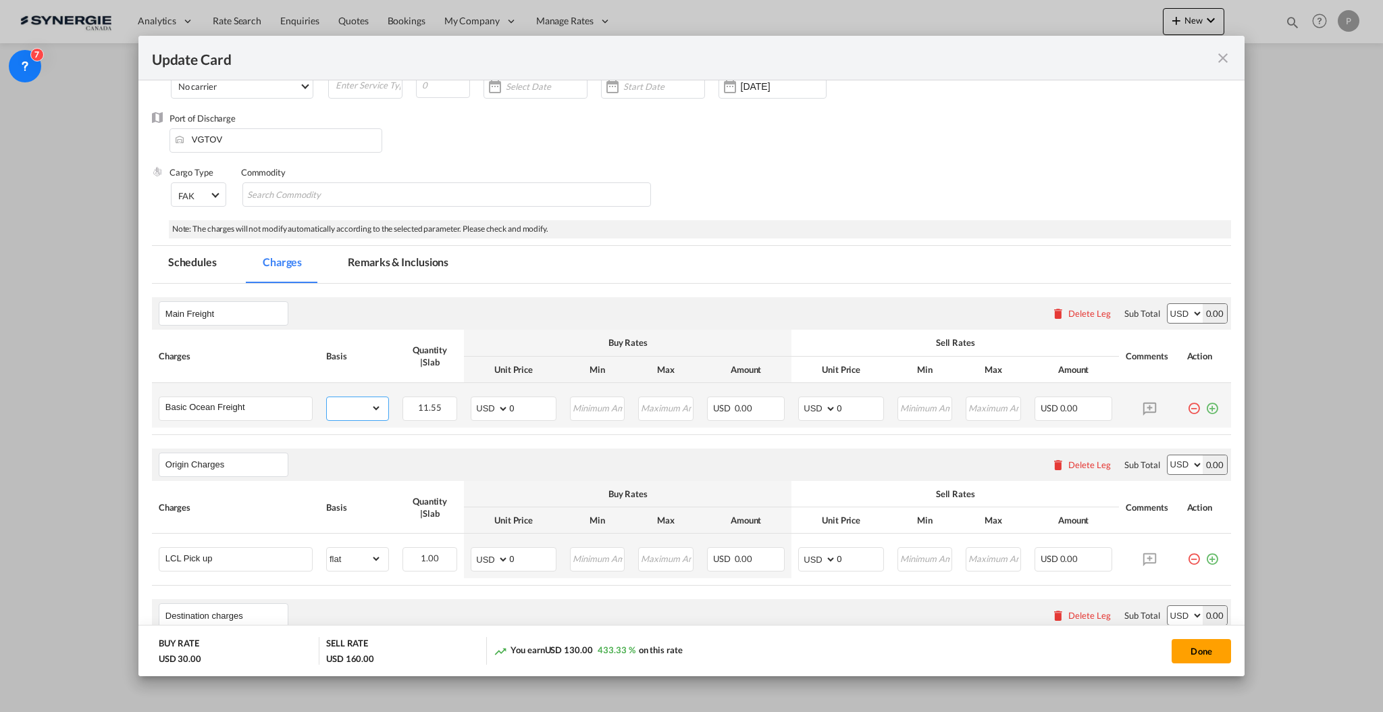
click at [369, 405] on select "gross_weight volumetric_weight per_shipment per_bl per_km per_hawb per_kg flat …" at bounding box center [354, 408] width 55 height 22
select select "per_w/m"
click at [327, 397] on select "gross_weight volumetric_weight per_shipment per_bl per_km per_hawb per_kg flat …" at bounding box center [354, 408] width 55 height 22
click at [535, 409] on input "0" at bounding box center [532, 407] width 47 height 20
click at [534, 409] on input "0" at bounding box center [532, 407] width 47 height 20
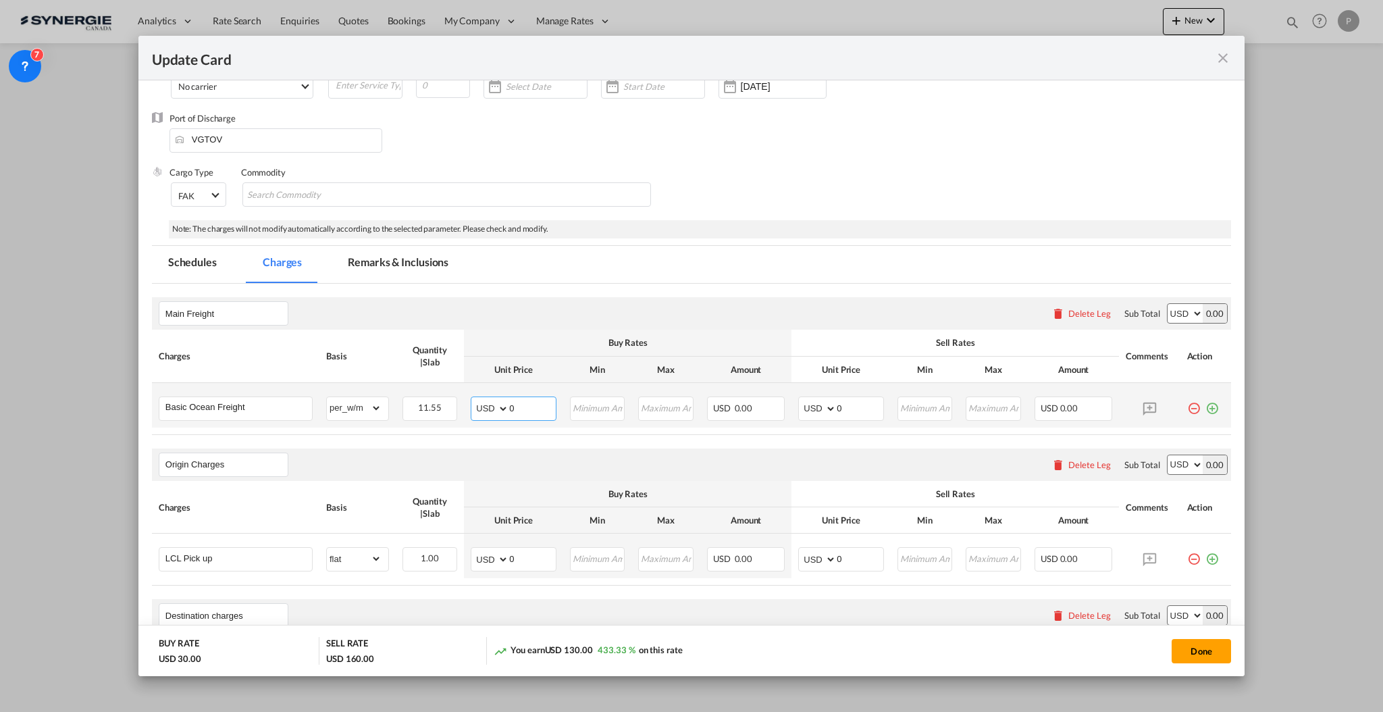
click at [534, 409] on input "0" at bounding box center [532, 407] width 47 height 20
type input "256"
click at [845, 409] on input "0" at bounding box center [860, 407] width 47 height 20
type input "270"
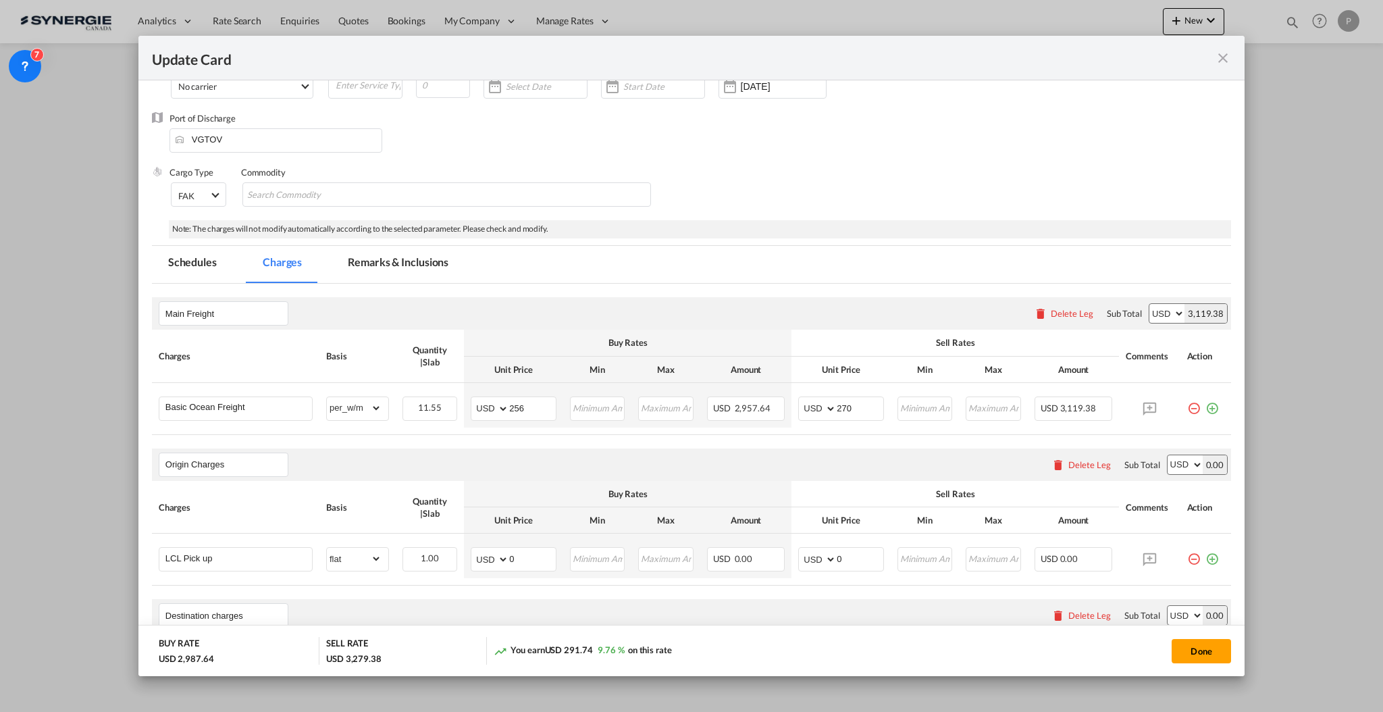
drag, startPoint x: 1198, startPoint y: 409, endPoint x: 1327, endPoint y: 409, distance: 129.6
click at [1205, 409] on md-icon "icon-plus-circle-outline green-400-fg" at bounding box center [1212, 403] width 14 height 14
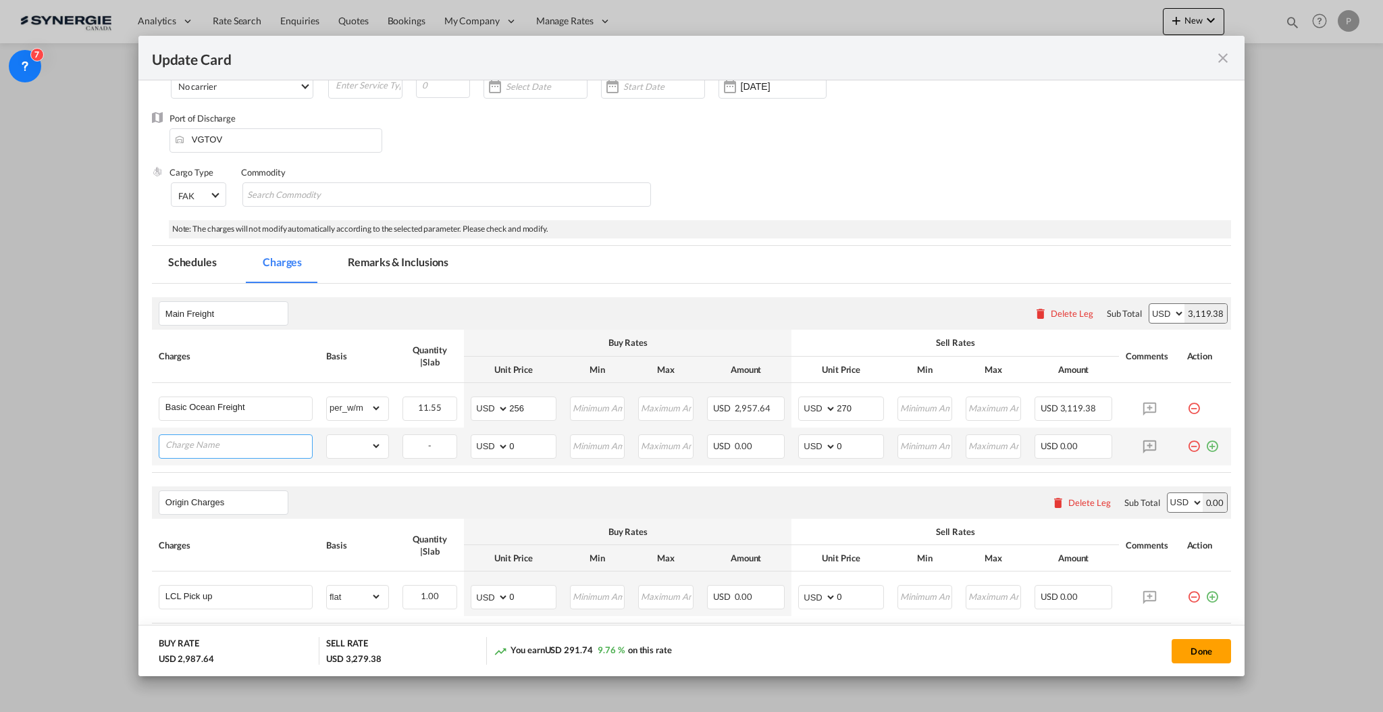
click at [253, 447] on input "Charge Name" at bounding box center [238, 445] width 147 height 20
paste input "T&E Bond Fee"
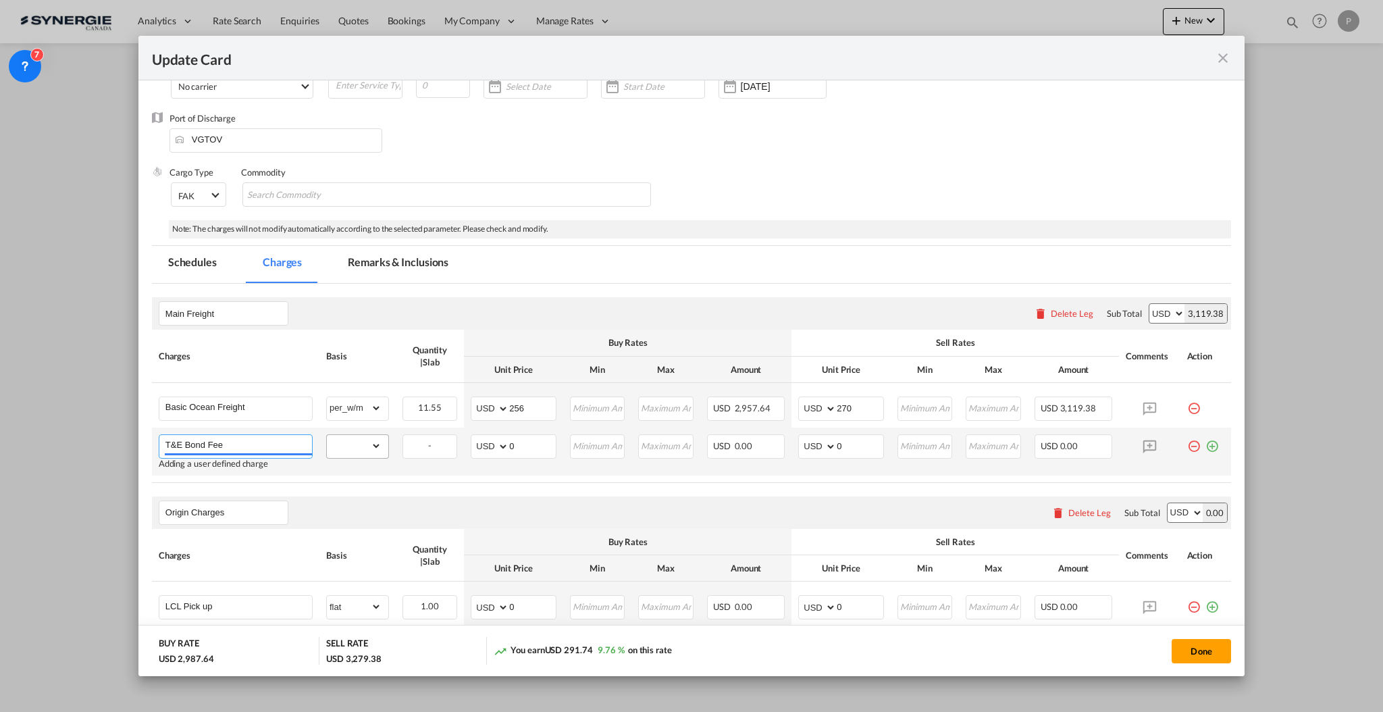
type input "T&E Bond Fee"
click at [376, 444] on select "gross_weight volumetric_weight per_shipment per_bl per_km per_hawb per_kg flat …" at bounding box center [354, 446] width 55 height 22
select select "per_bl"
click at [327, 435] on select "gross_weight volumetric_weight per_shipment per_bl per_km per_hawb per_kg flat …" at bounding box center [354, 446] width 55 height 22
click at [549, 446] on input "0" at bounding box center [532, 445] width 47 height 20
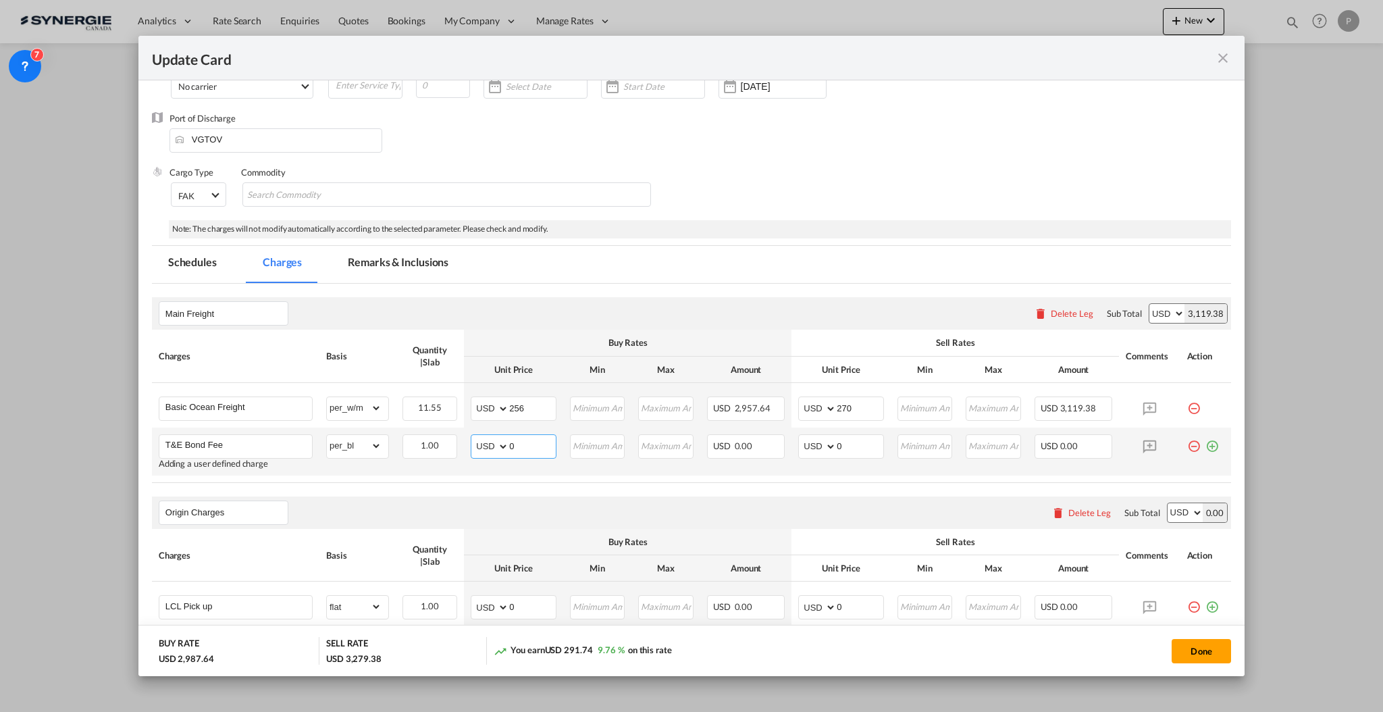
click at [549, 446] on input "0" at bounding box center [532, 445] width 47 height 20
type input "50"
type input "75"
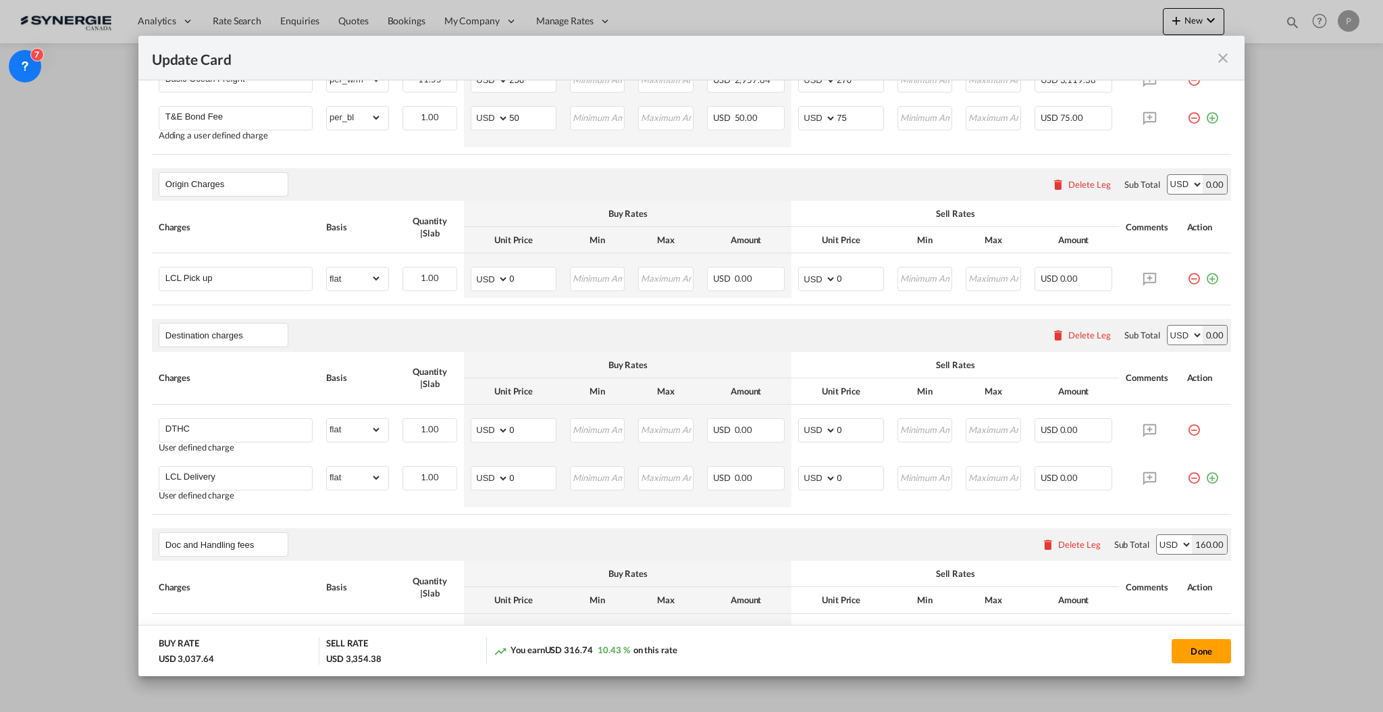
scroll to position [450, 0]
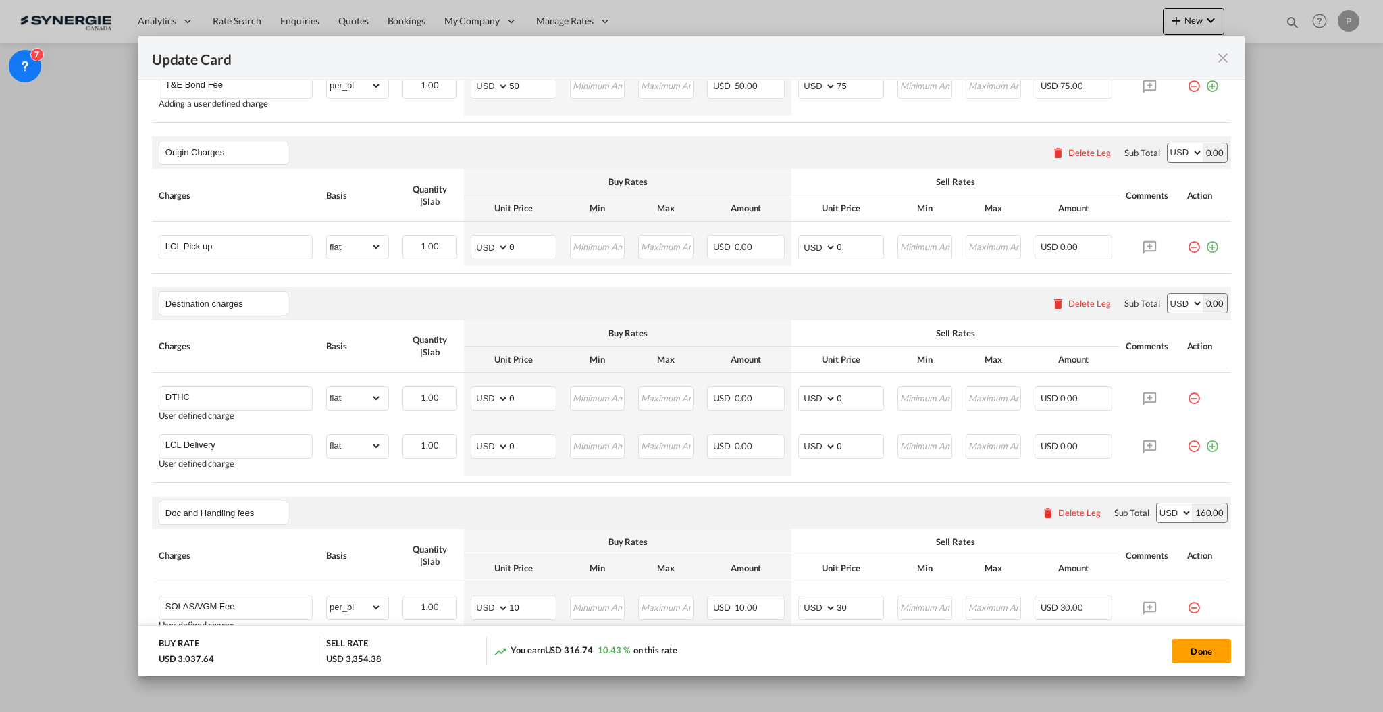
click at [1093, 305] on div "Delete Leg" at bounding box center [1089, 303] width 43 height 11
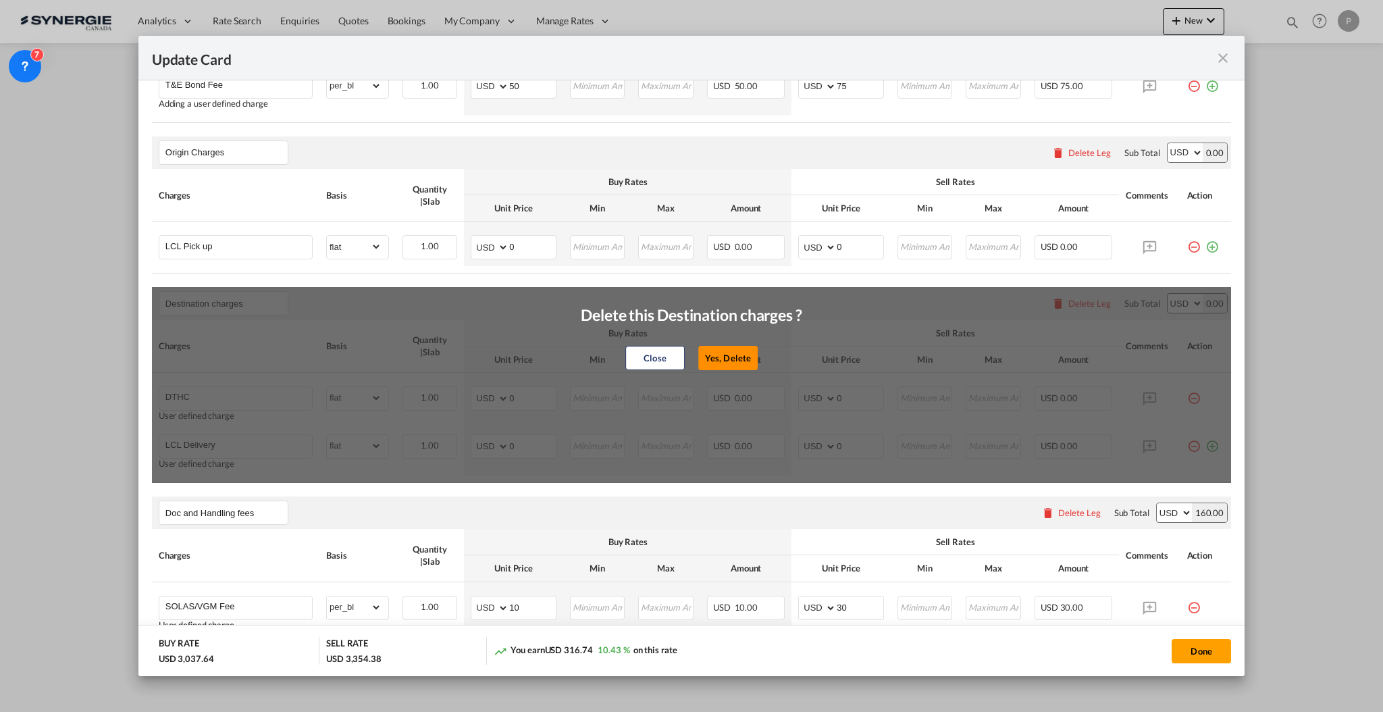
click at [741, 349] on button "Yes, Delete" at bounding box center [727, 357] width 59 height 24
type input "Doc and Handling fees"
type input "SOLAS/VGM Fee"
select select "per_bl"
type input "10"
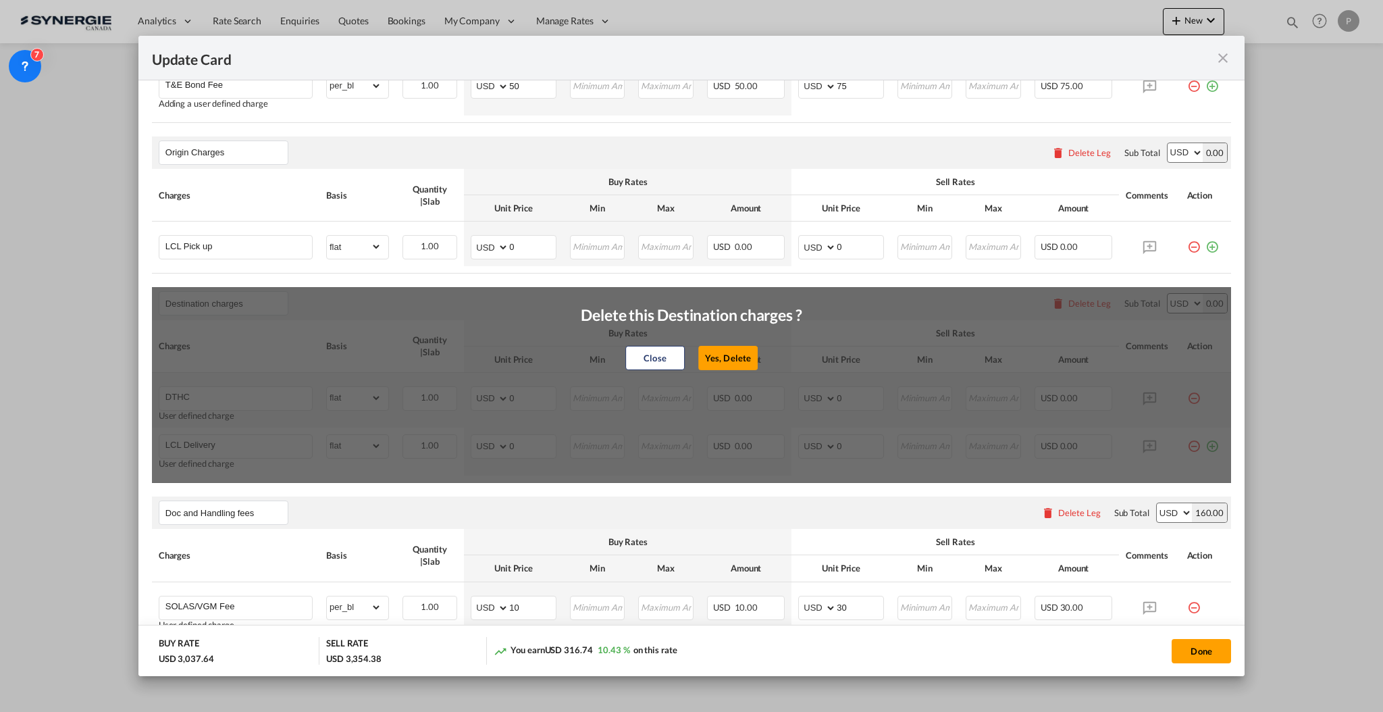
type input "30"
type input "B13 Export declaration"
select select "per_bl"
type input "35"
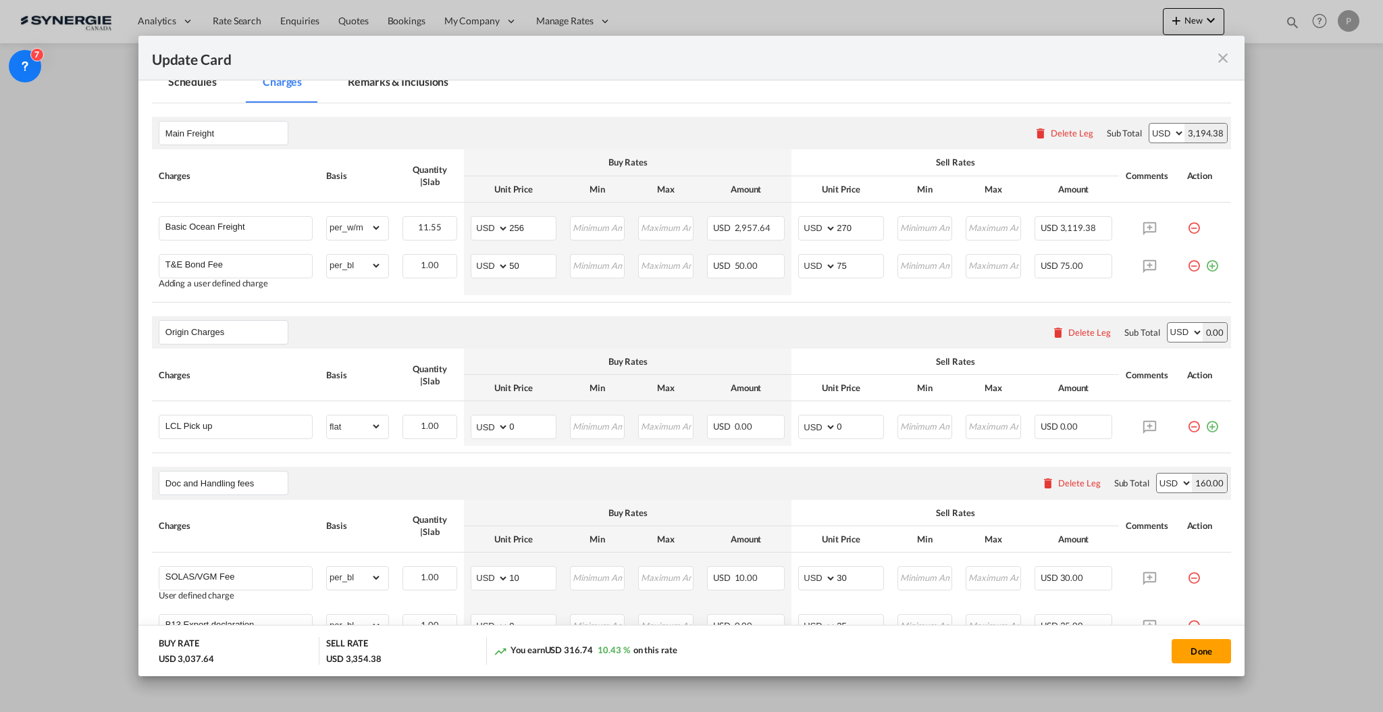
scroll to position [0, 0]
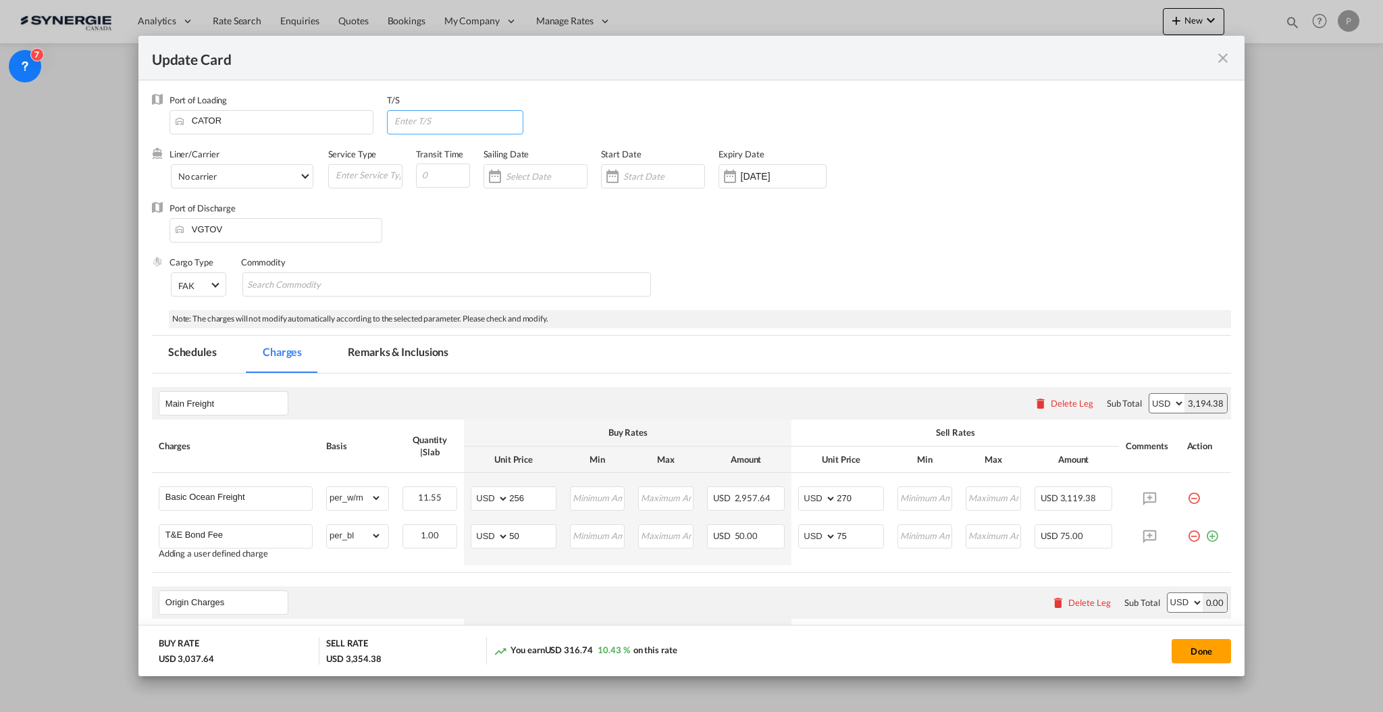
click at [423, 117] on input "Update Card Port ..." at bounding box center [458, 121] width 130 height 20
type input "USMIA"
click at [426, 184] on input "Update Card Port ..." at bounding box center [443, 175] width 54 height 24
click at [426, 173] on input "Update Card Port ..." at bounding box center [443, 175] width 54 height 24
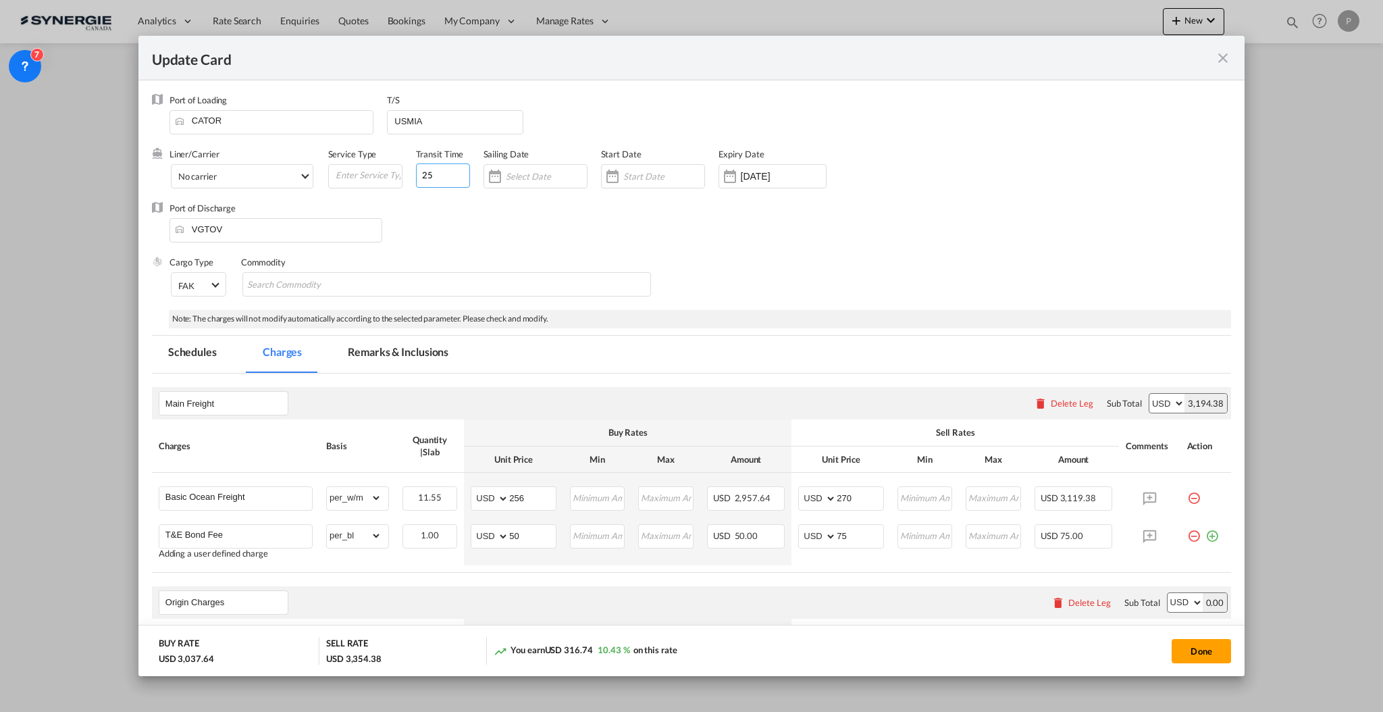
type input "25"
click at [418, 233] on div "Port of Discharge VGTOV" at bounding box center [691, 229] width 1079 height 54
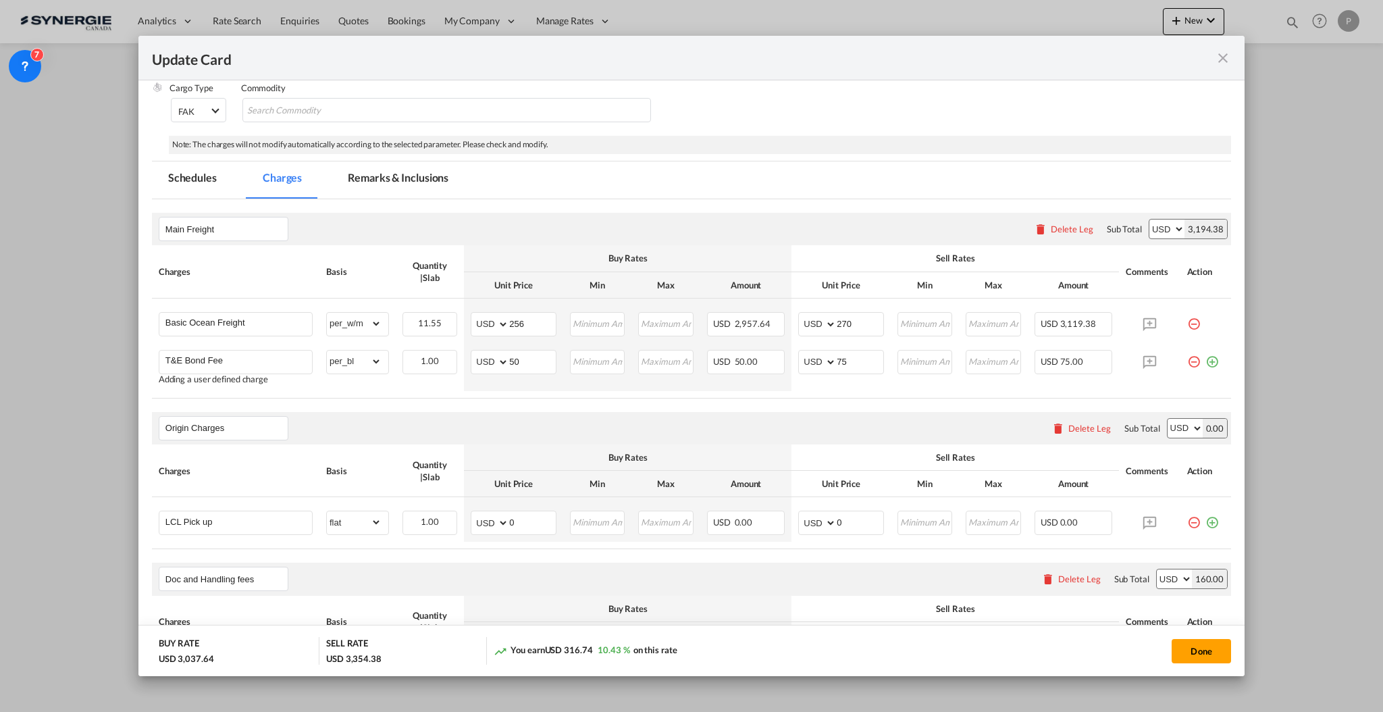
scroll to position [90, 0]
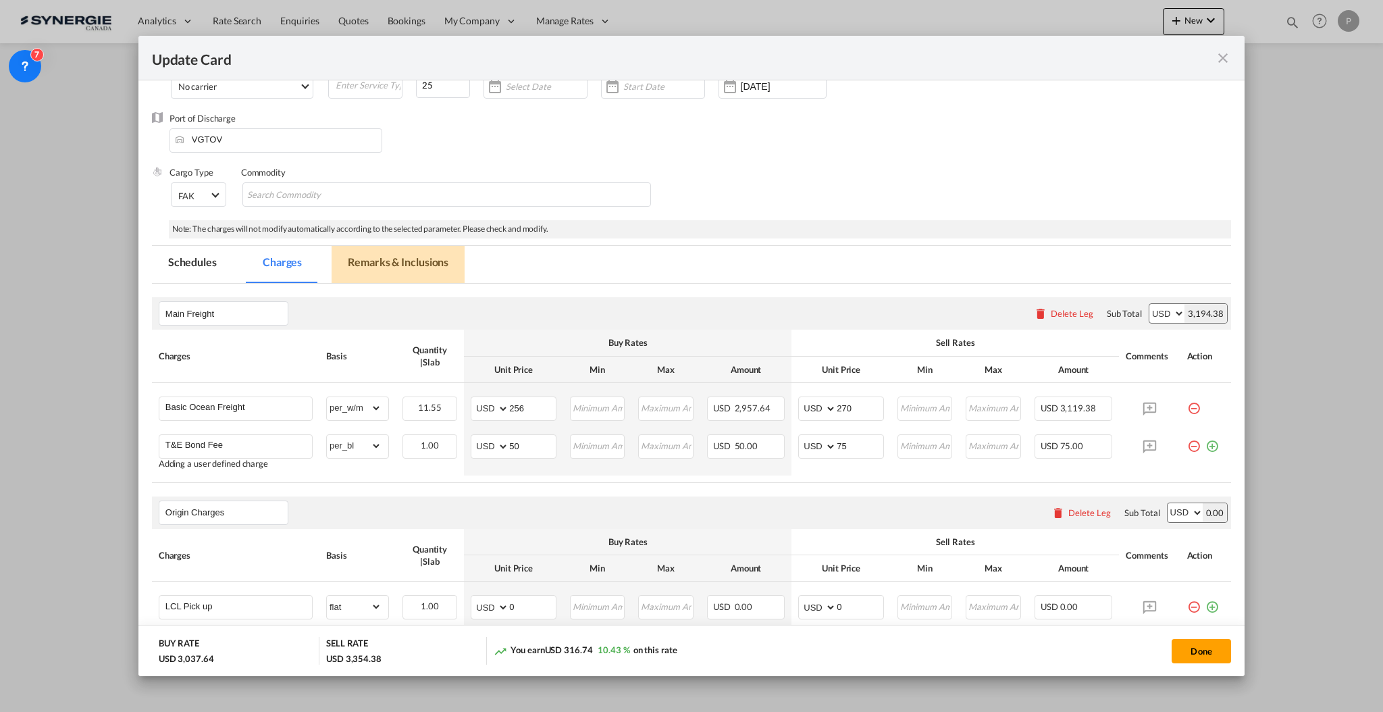
click at [386, 259] on md-tab-item "Remarks & Inclusions" at bounding box center [398, 264] width 133 height 37
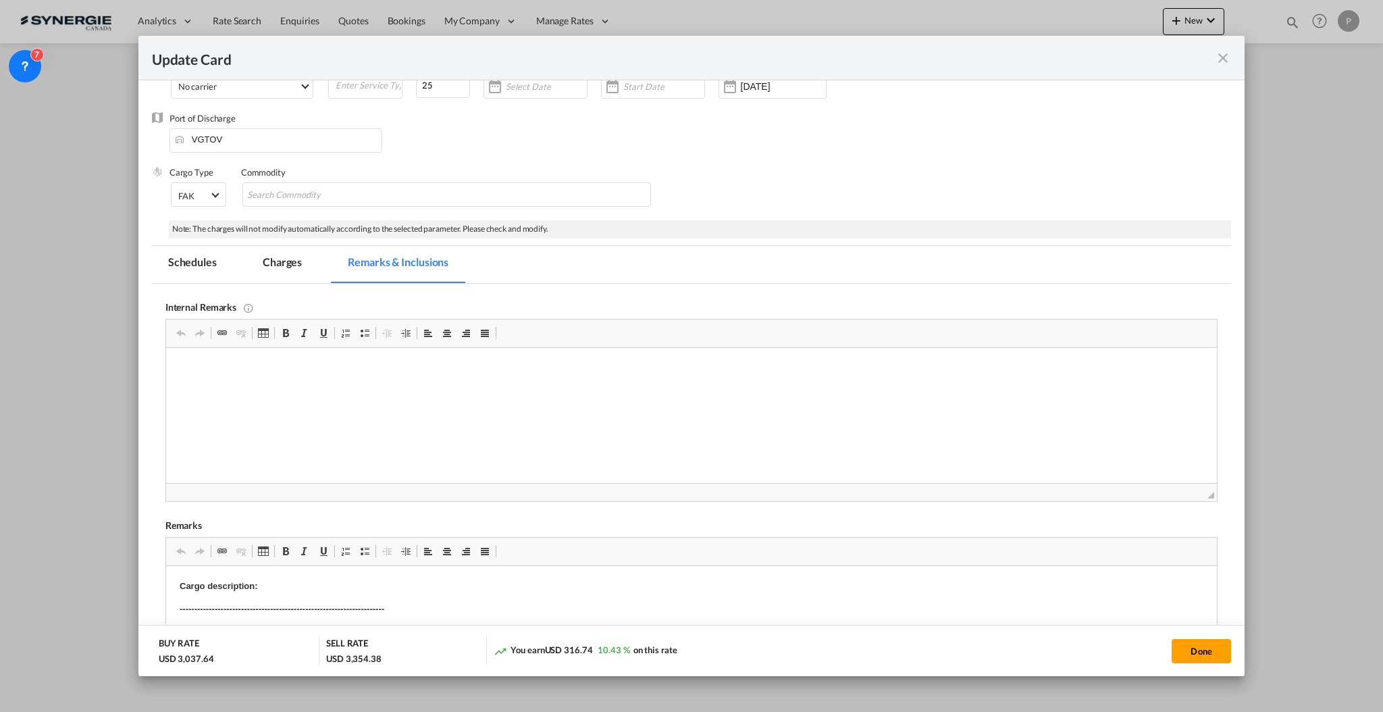
scroll to position [0, 0]
drag, startPoint x: 510, startPoint y: 378, endPoint x: 273, endPoint y: 387, distance: 237.8
click at [273, 387] on p "Odyssey" at bounding box center [691, 391] width 1024 height 14
click at [313, 390] on p "Odyssey WPG-437903 -" at bounding box center [691, 391] width 1024 height 14
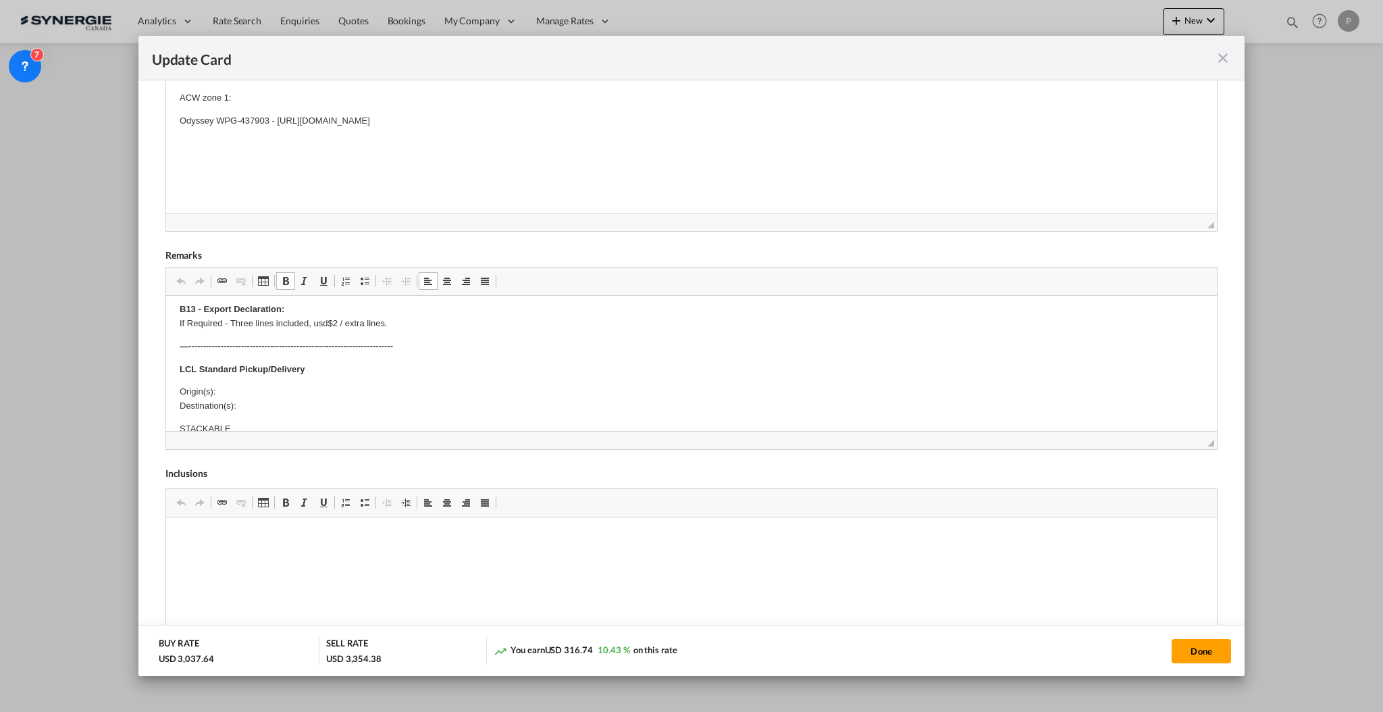
scroll to position [90, 0]
click at [254, 390] on p "Origin(s): Destination(s):" at bounding box center [691, 398] width 1024 height 28
click at [376, 388] on p "Origin(s): 2550 GOLDENRIDGE ROAD, UNIT 36, MISSISSAUGA, ONTARIO, L4X 2S3 Destin…" at bounding box center [691, 412] width 1024 height 56
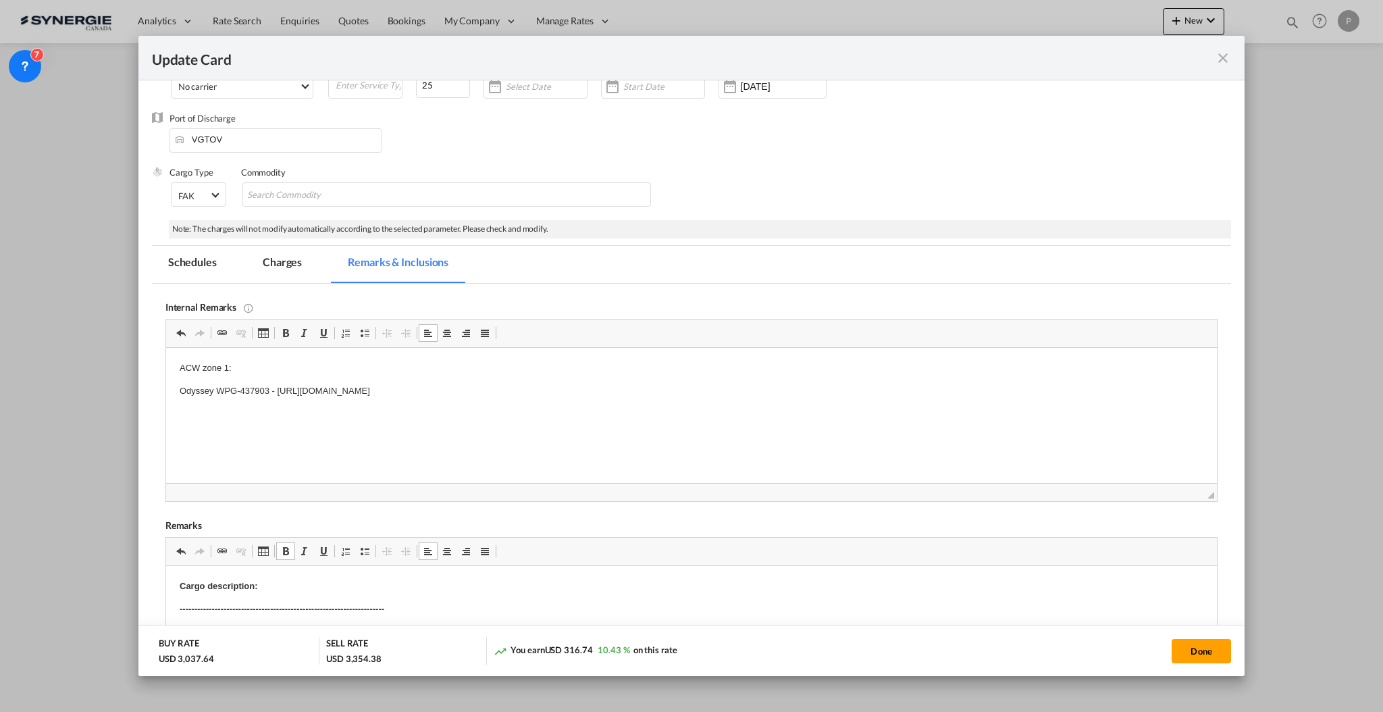
click at [303, 265] on md-tab-item "Charges" at bounding box center [282, 264] width 72 height 37
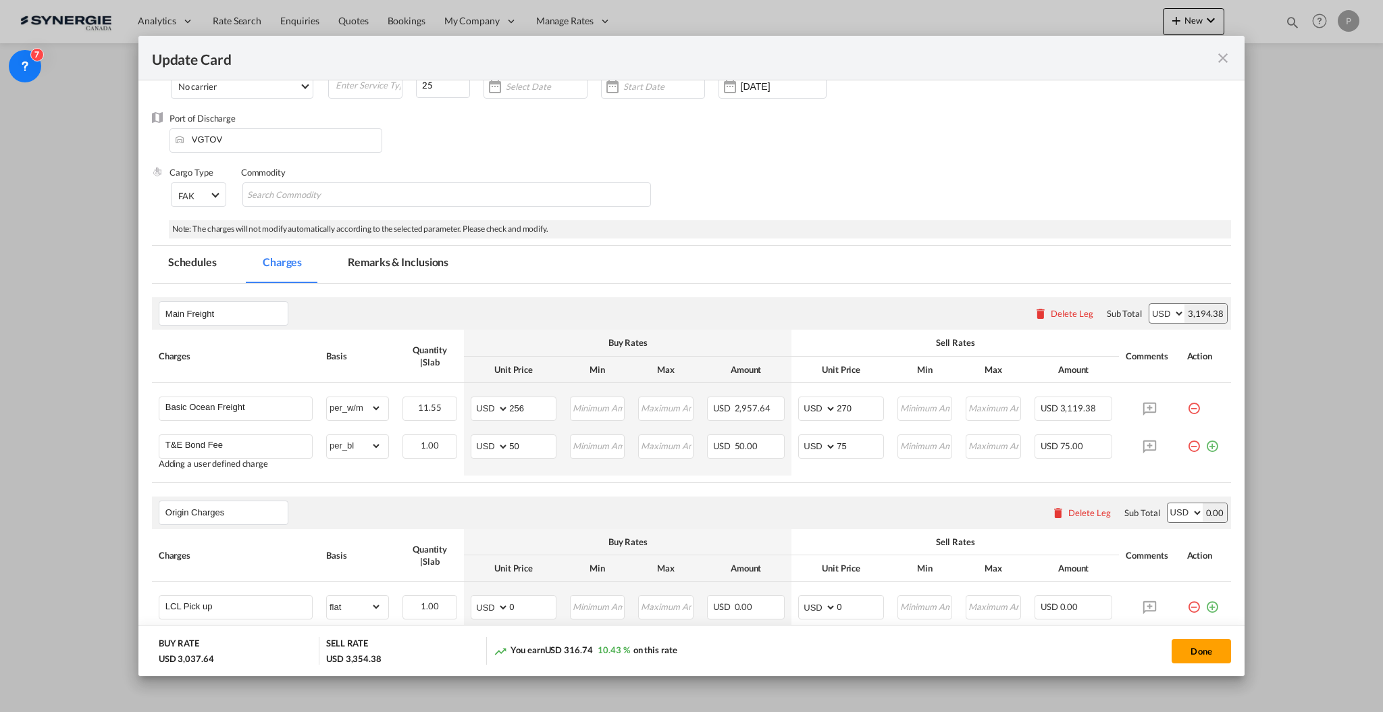
click at [395, 262] on md-tab-item "Remarks & Inclusions" at bounding box center [398, 264] width 133 height 37
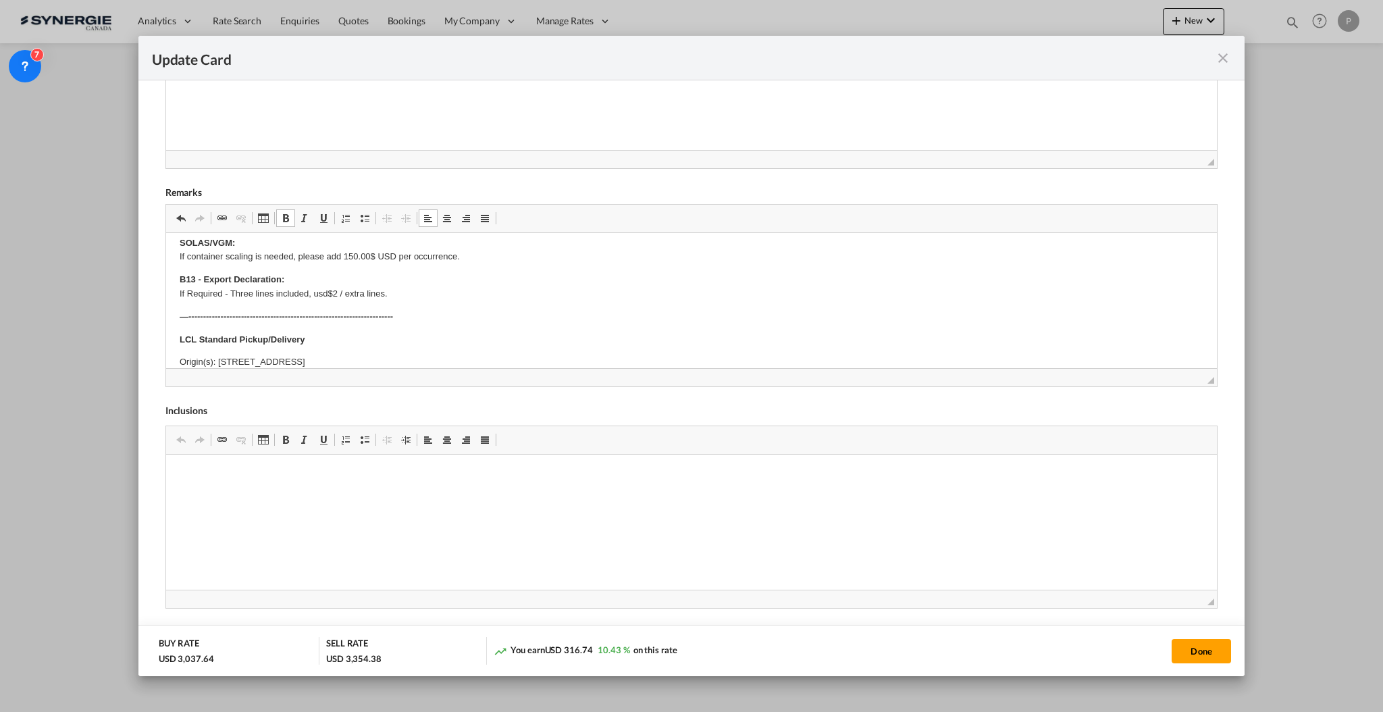
scroll to position [0, 0]
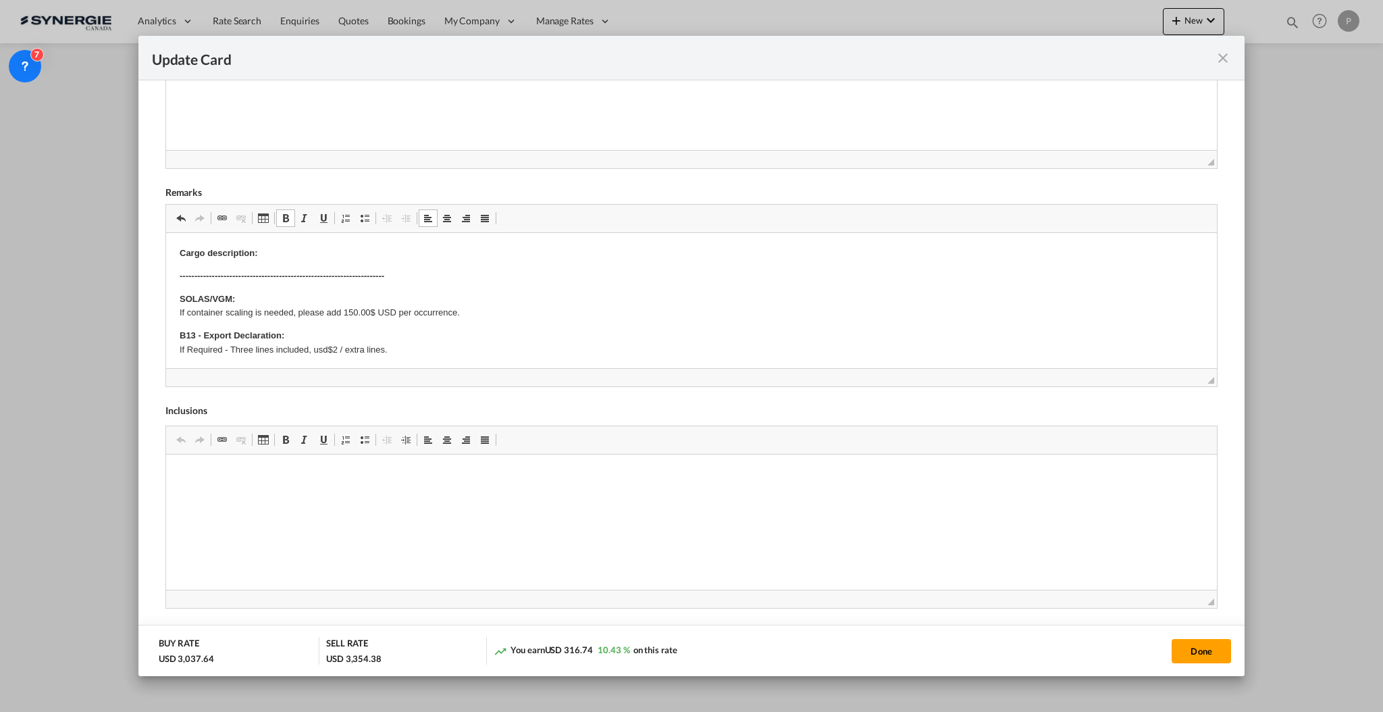
click at [313, 252] on p "Cargo description:" at bounding box center [691, 253] width 1024 height 14
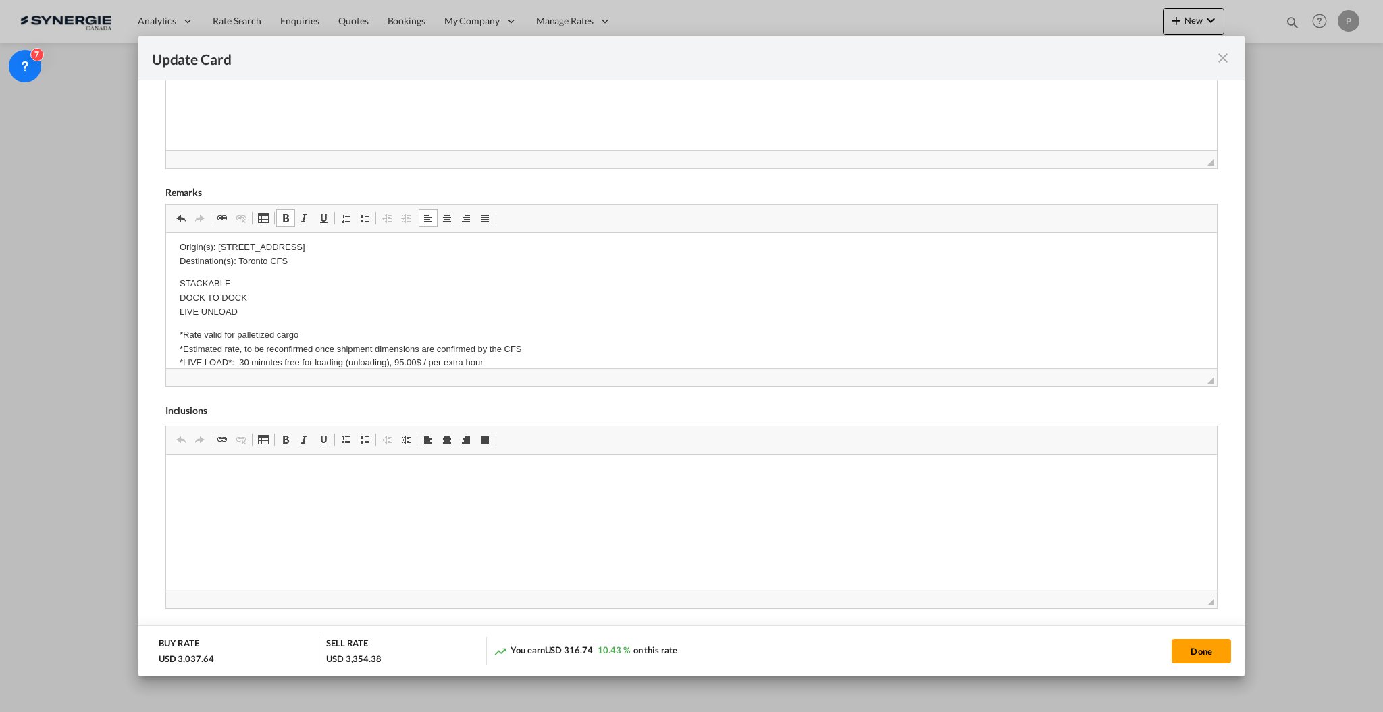
scroll to position [180, 0]
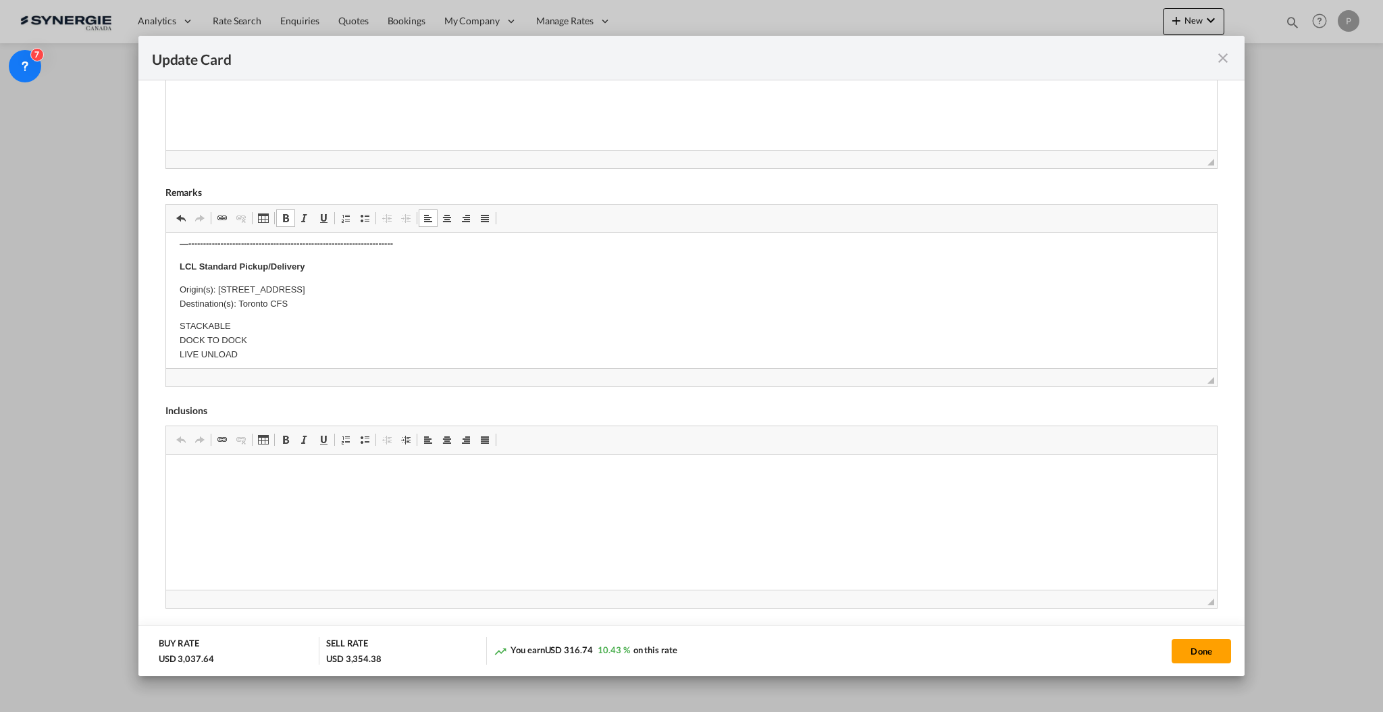
drag, startPoint x: 543, startPoint y: 288, endPoint x: 219, endPoint y: 296, distance: 324.2
click at [219, 296] on p "Origin(s): 2550 GOLDENRIDGE ROAD, UNIT 36, MISSISSAUGA, ONTARIO, L4X 2S3 Destin…" at bounding box center [691, 297] width 1024 height 28
copy p "2550 GOLDENRIDGE ROAD, UNIT 36, MISSISSAUGA, ONTARIO, L4X 2S3"
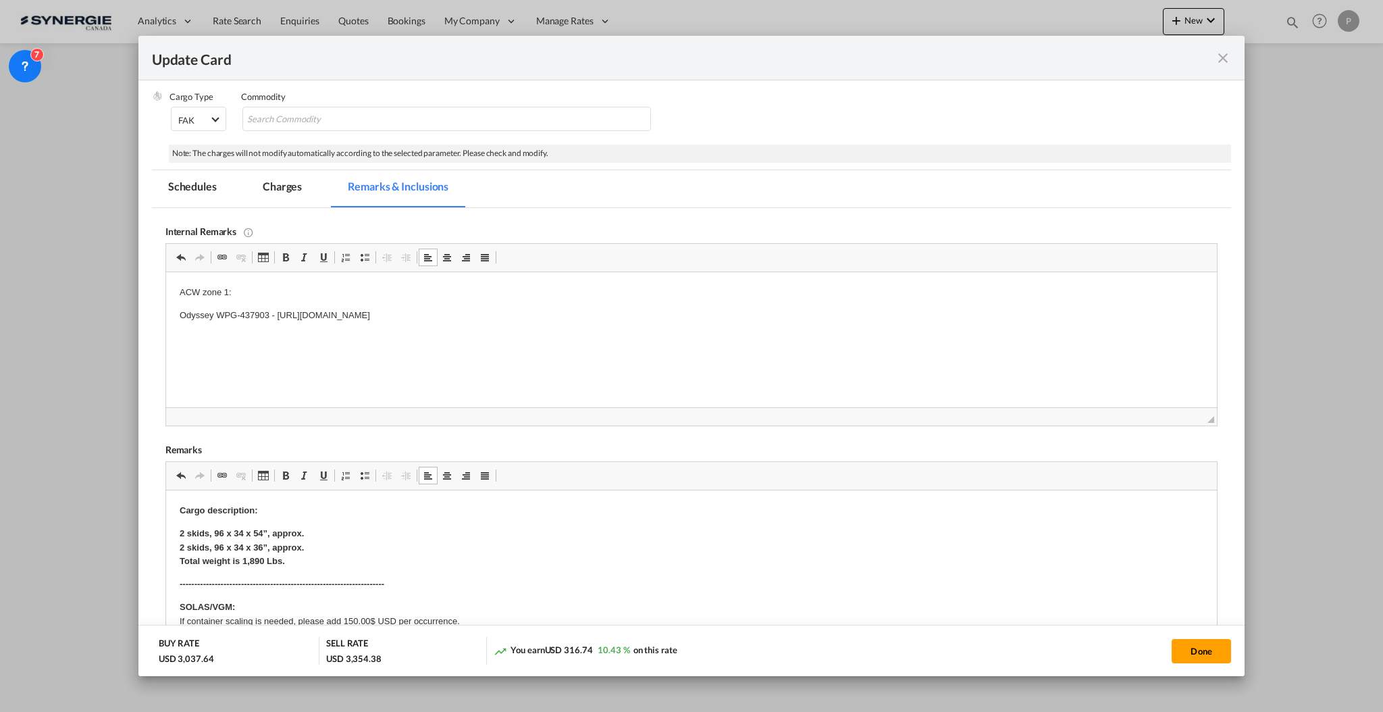
scroll to position [153, 0]
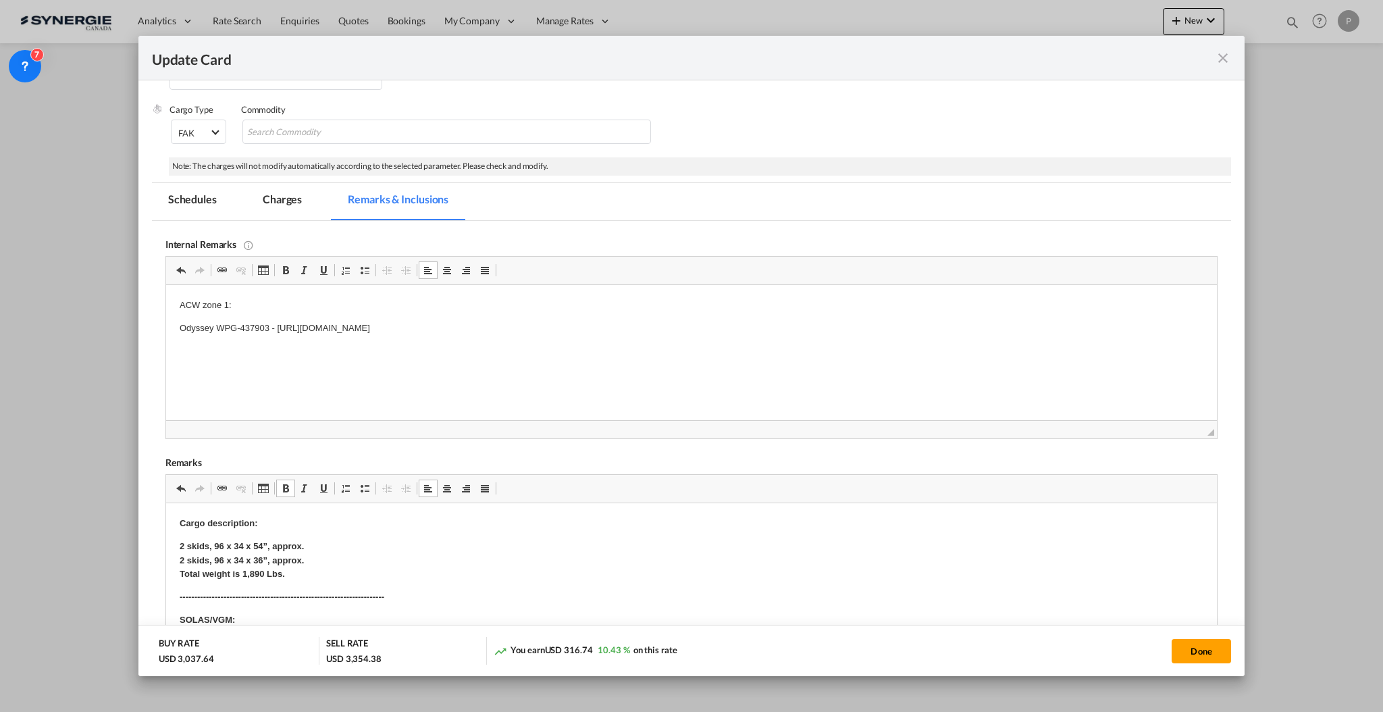
drag, startPoint x: 242, startPoint y: 306, endPoint x: 209, endPoint y: 302, distance: 33.3
drag, startPoint x: 205, startPoint y: 303, endPoint x: 337, endPoint y: 300, distance: 131.7
click at [337, 300] on p "ACW zone 1:" at bounding box center [691, 305] width 1024 height 14
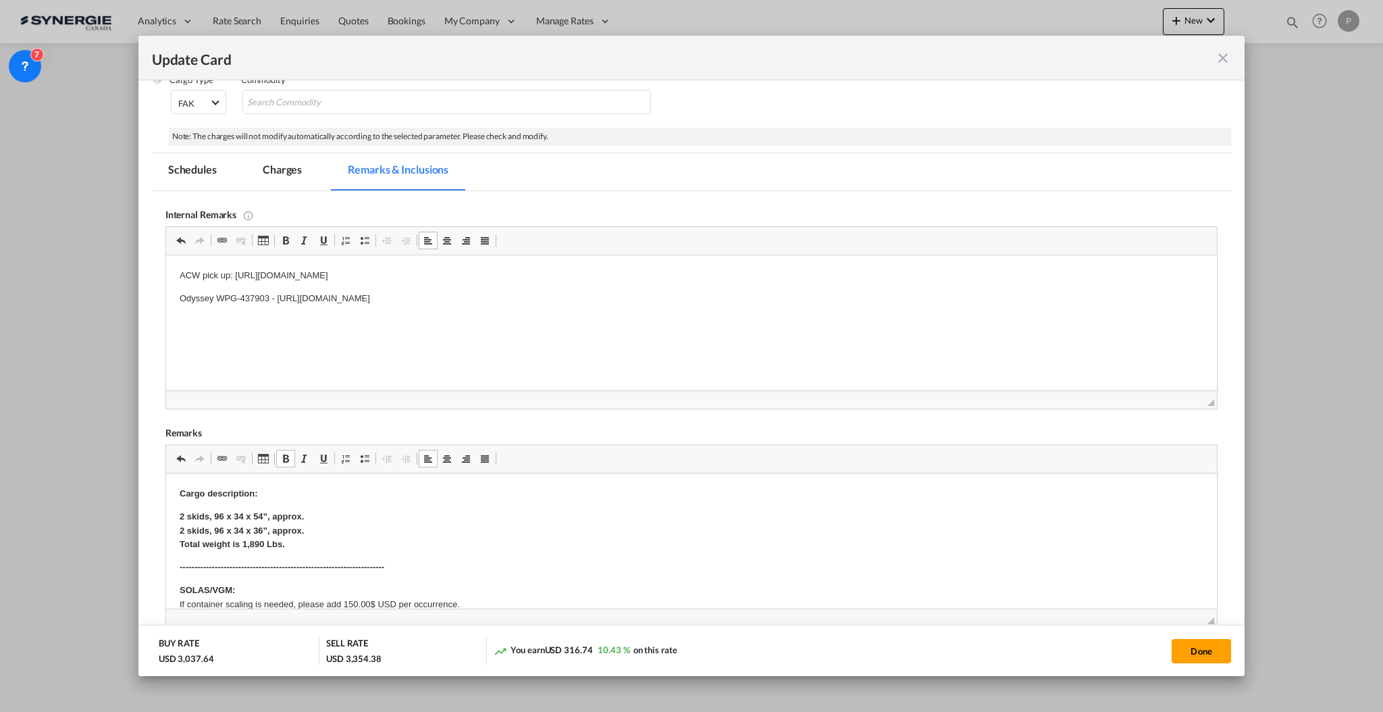
scroll to position [0, 0]
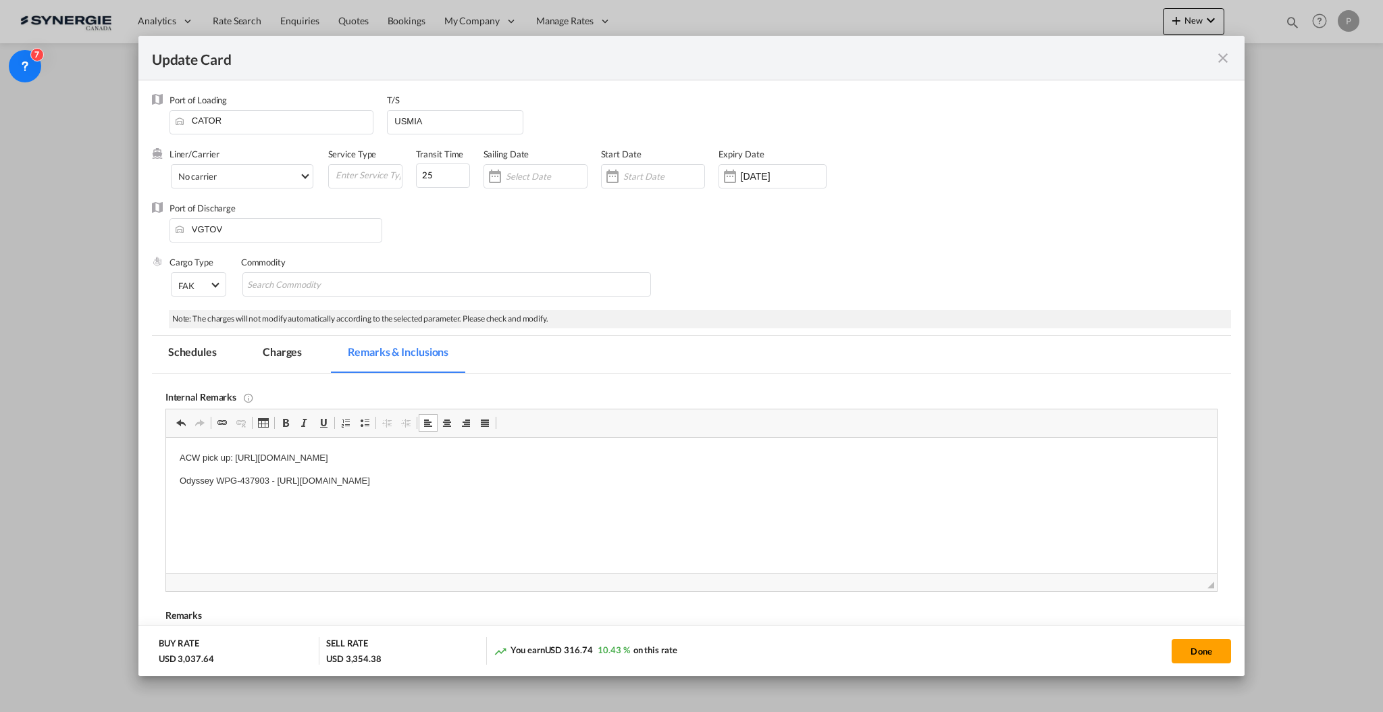
drag, startPoint x: 284, startPoint y: 342, endPoint x: 754, endPoint y: 234, distance: 482.4
click at [284, 341] on md-tab-item "Charges" at bounding box center [282, 354] width 72 height 37
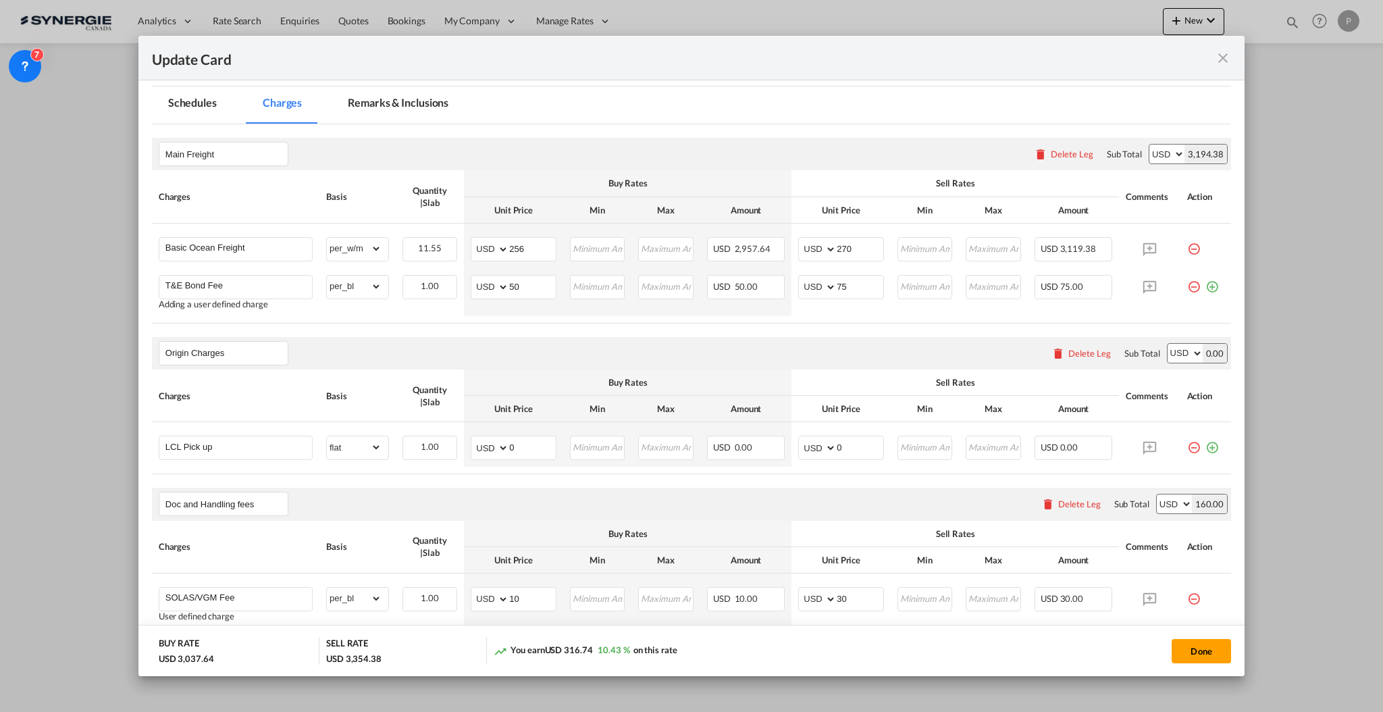
scroll to position [270, 0]
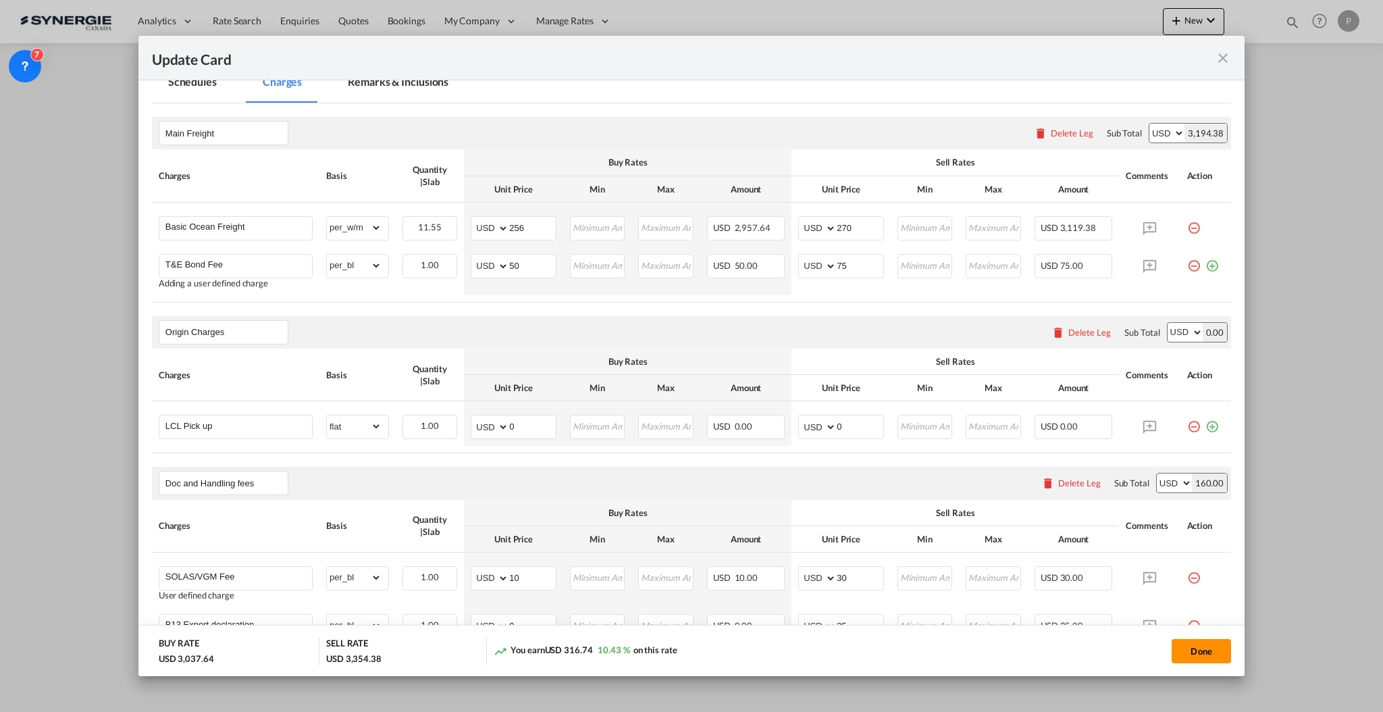
click at [1211, 643] on button "Done" at bounding box center [1201, 651] width 59 height 24
type input "31 Oct 2025"
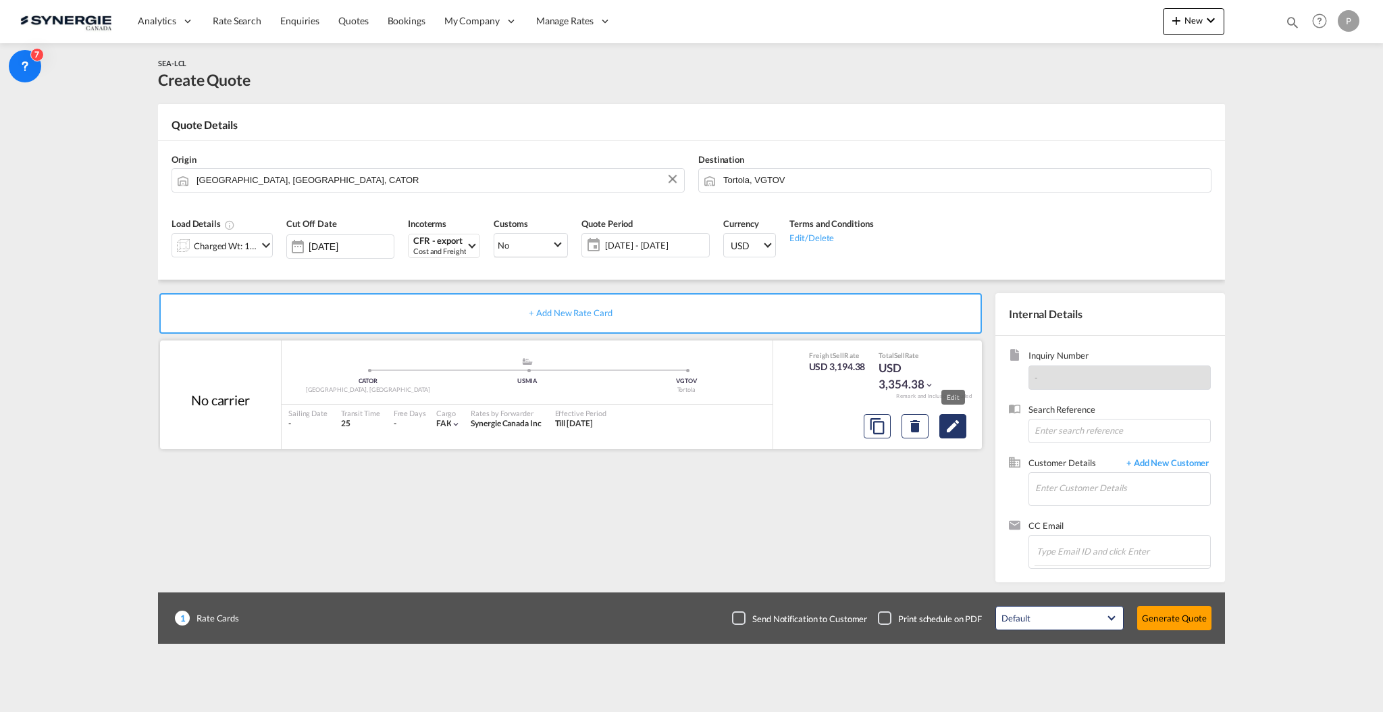
click at [953, 425] on md-icon "Edit" at bounding box center [953, 426] width 16 height 16
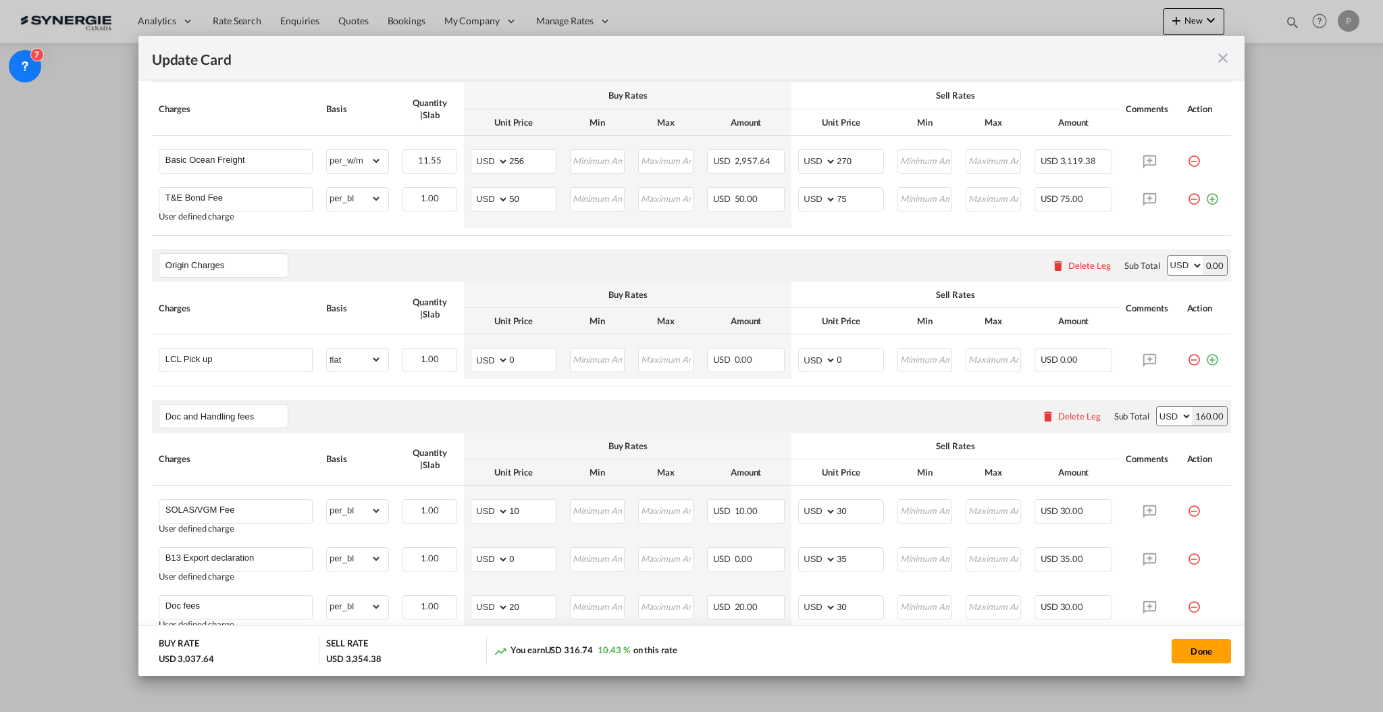
scroll to position [360, 0]
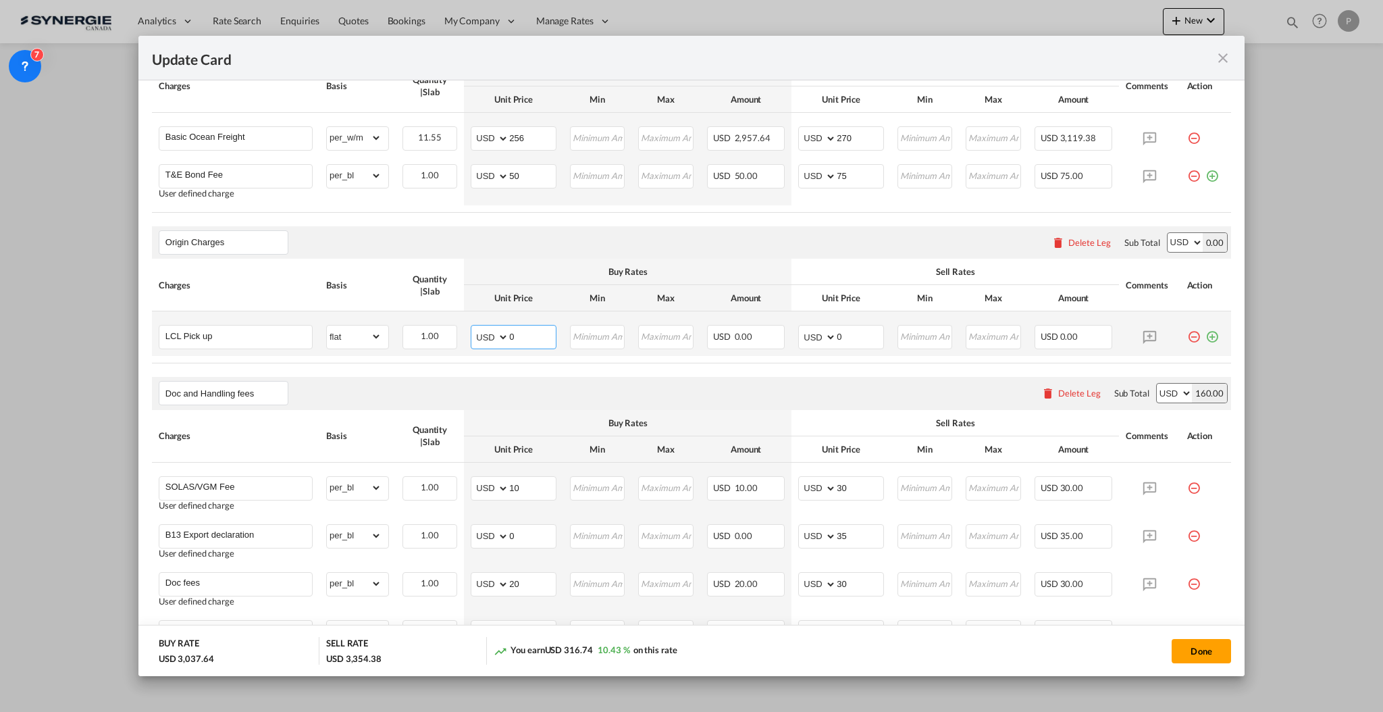
click at [521, 335] on input "0" at bounding box center [532, 335] width 47 height 20
type input "185"
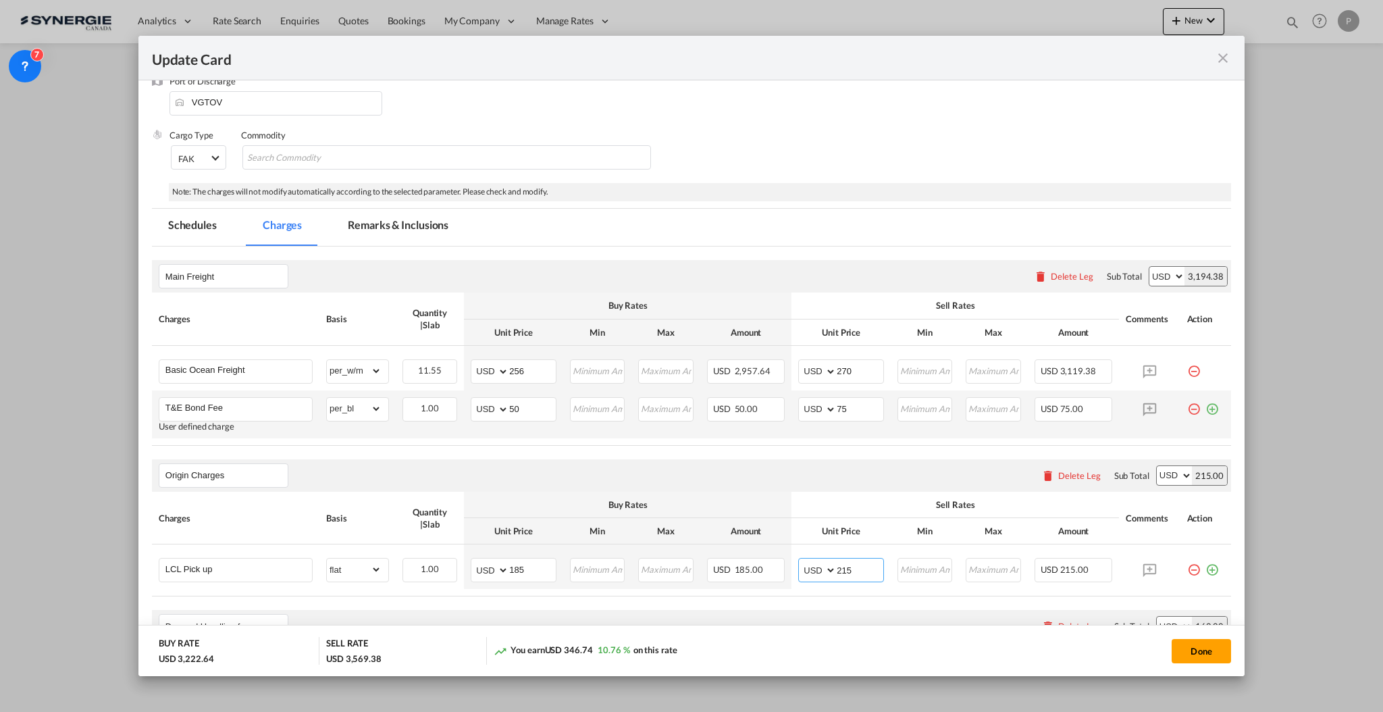
scroll to position [0, 0]
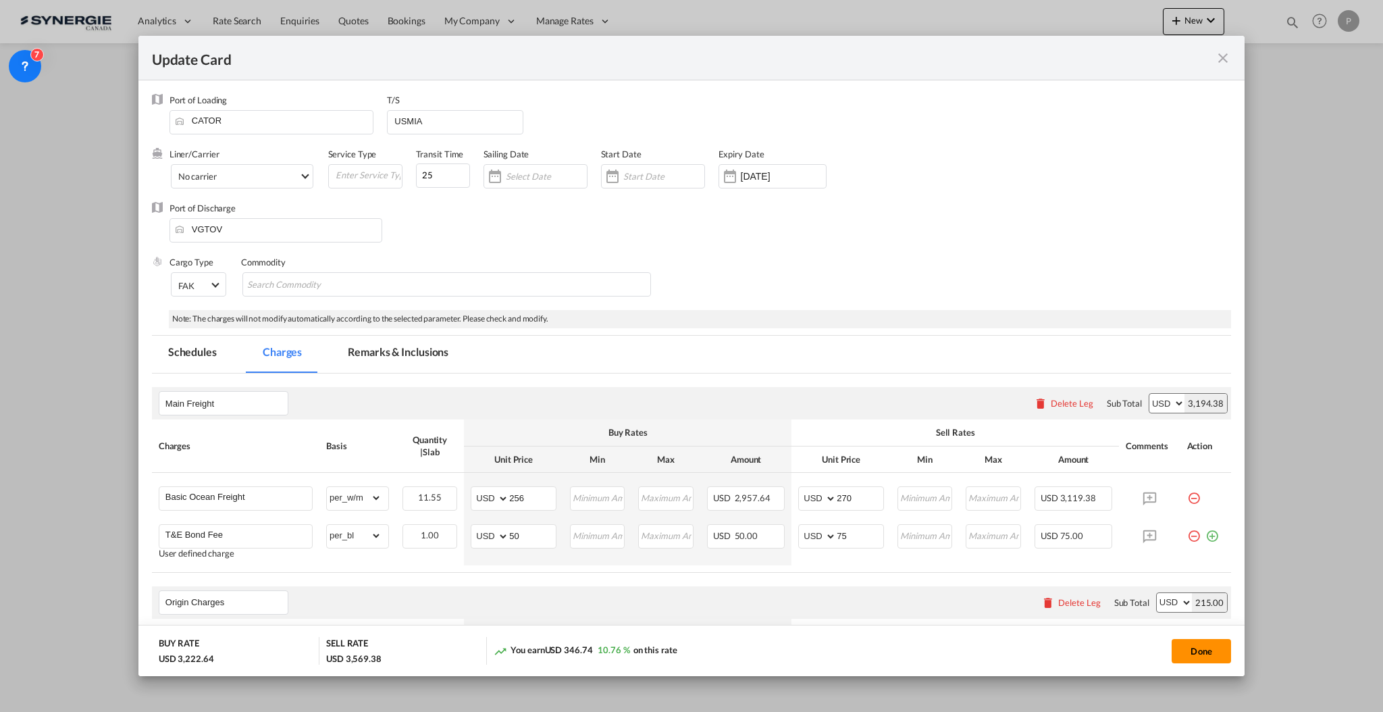
type input "215"
click at [1203, 658] on button "Done" at bounding box center [1201, 651] width 59 height 24
type input "31 Oct 2025"
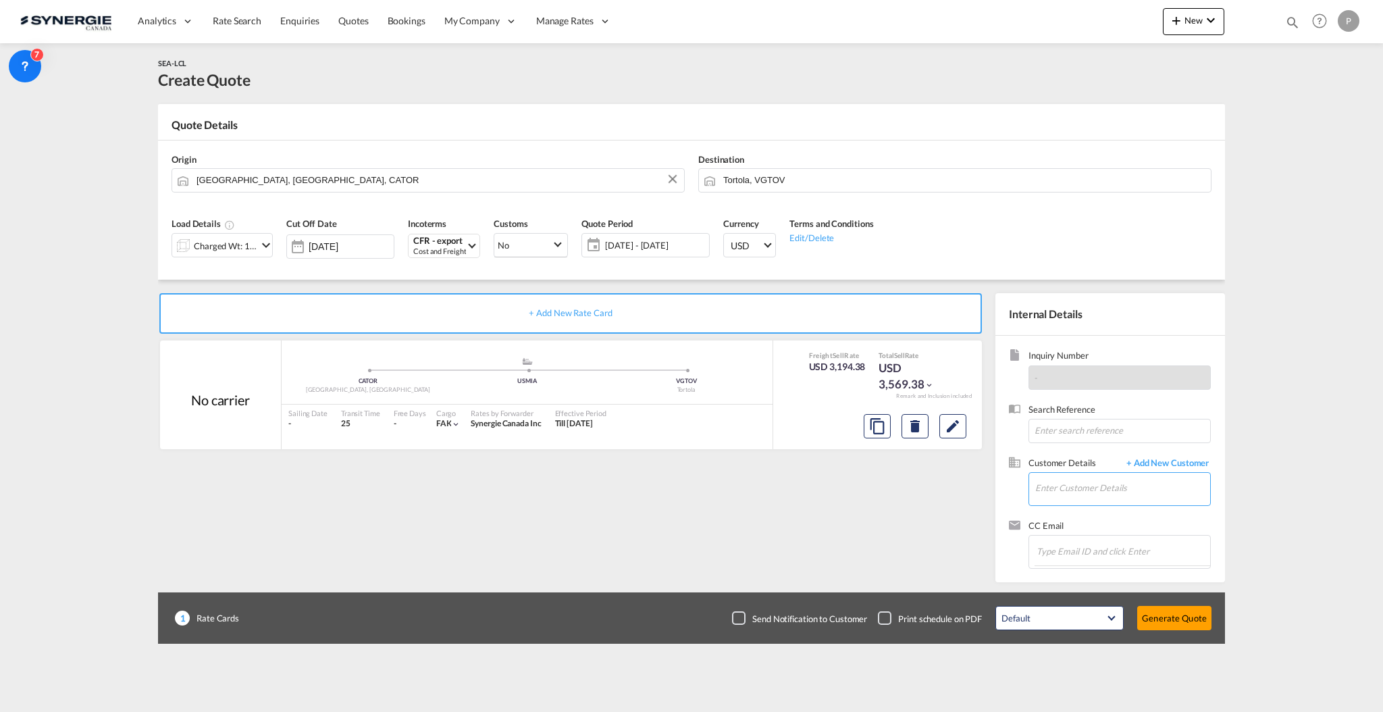
click at [1068, 484] on input "Enter Customer Details" at bounding box center [1122, 488] width 175 height 30
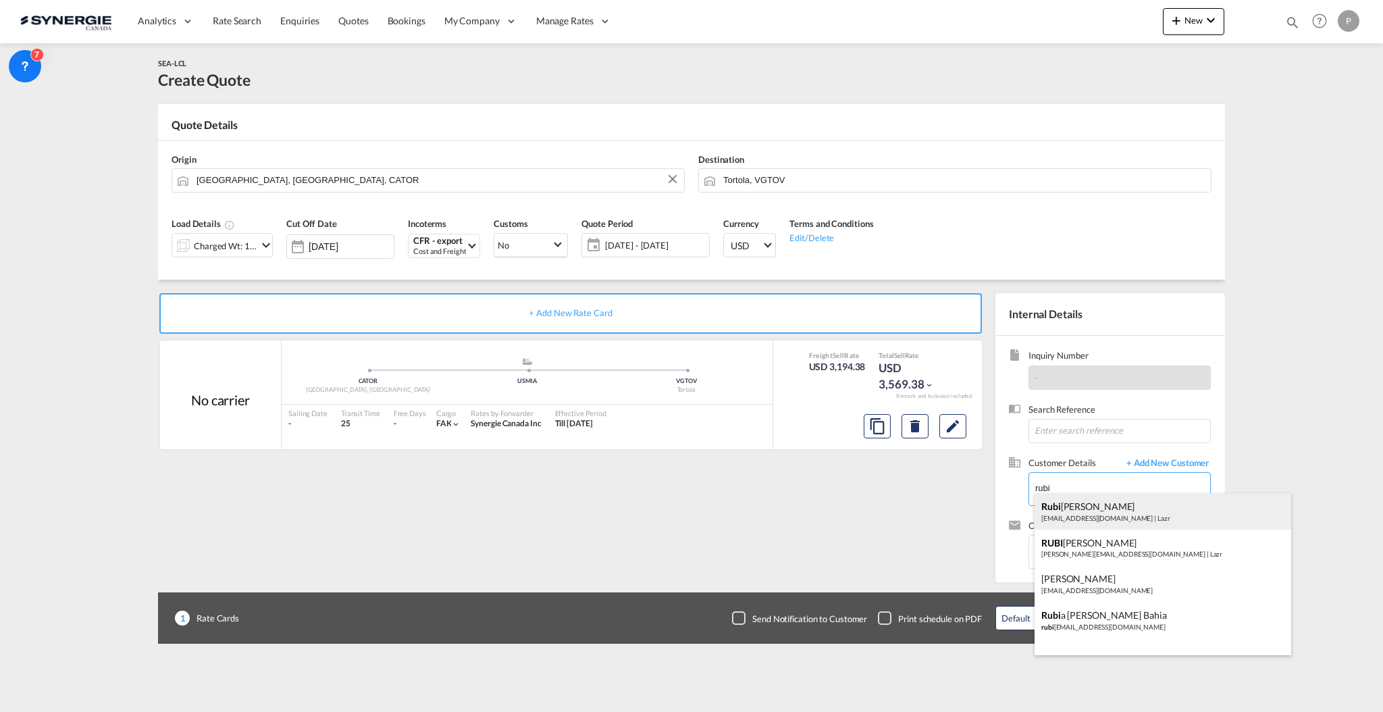
click at [1122, 494] on div "Rubi Rodriguez rrodriguez@lazr.io | Lazr" at bounding box center [1162, 511] width 257 height 36
type input "Lazr, Rubi Rodriguez, rrodriguez@lazr.io"
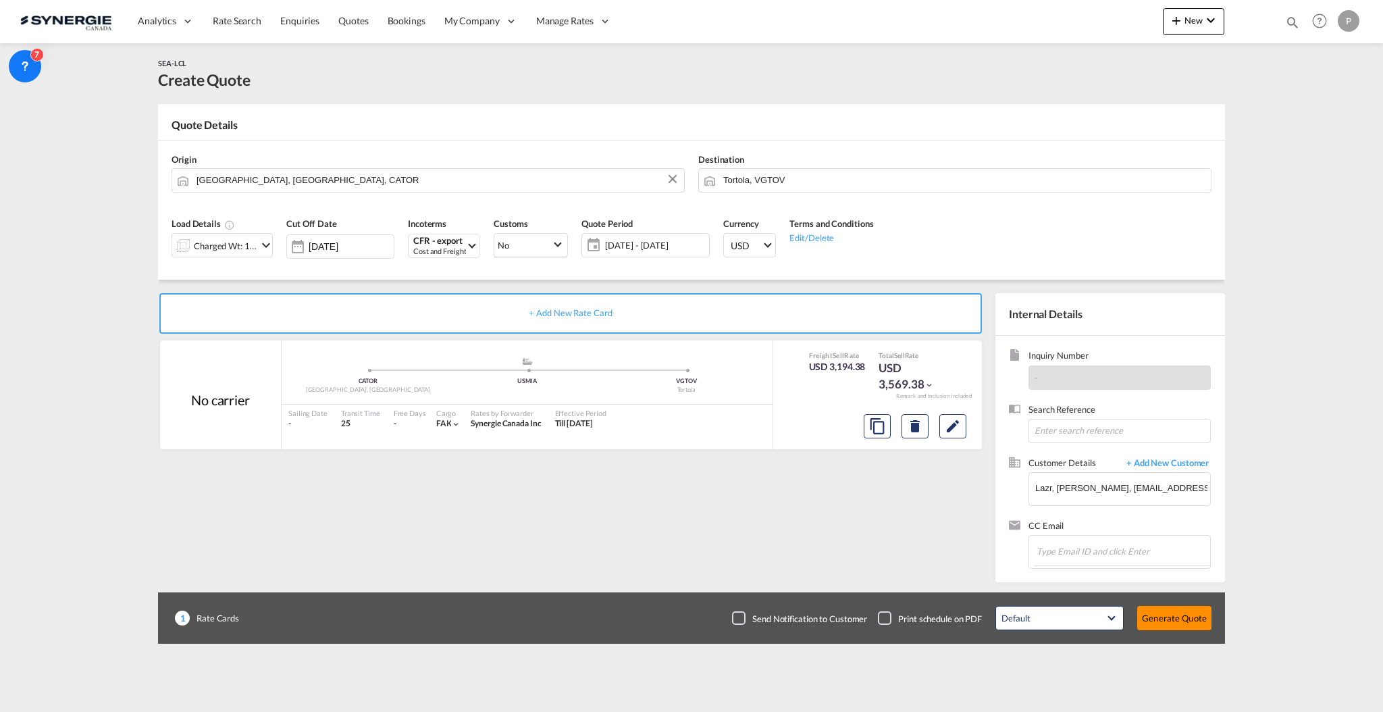
click at [1165, 614] on button "Generate Quote" at bounding box center [1174, 618] width 74 height 24
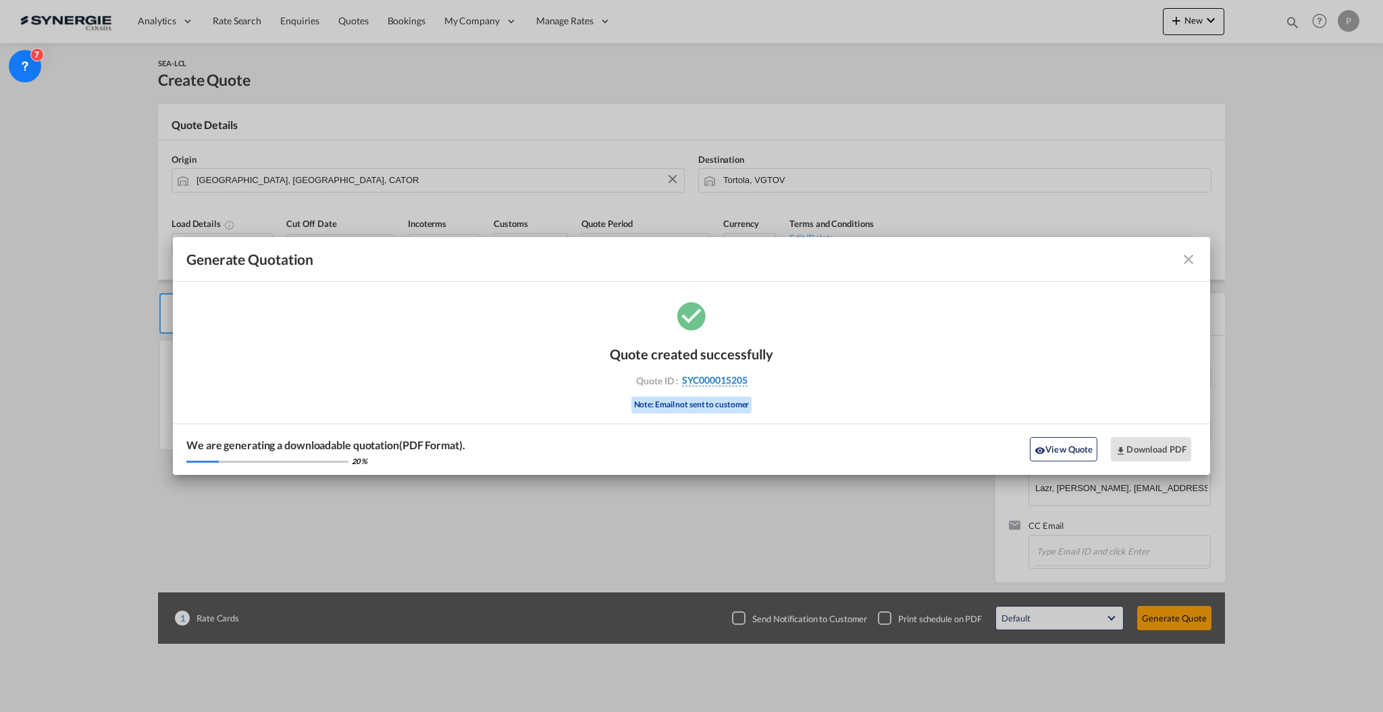
drag, startPoint x: 766, startPoint y: 379, endPoint x: 746, endPoint y: 384, distance: 20.0
click at [746, 384] on div "Quote ID : SYC000015205" at bounding box center [691, 380] width 157 height 12
copy div "SYC000015205"
click at [1160, 447] on button "Download PDF" at bounding box center [1151, 449] width 80 height 24
click at [1185, 259] on md-icon "icon-close fg-AAA8AD cursor m-0" at bounding box center [1188, 259] width 16 height 16
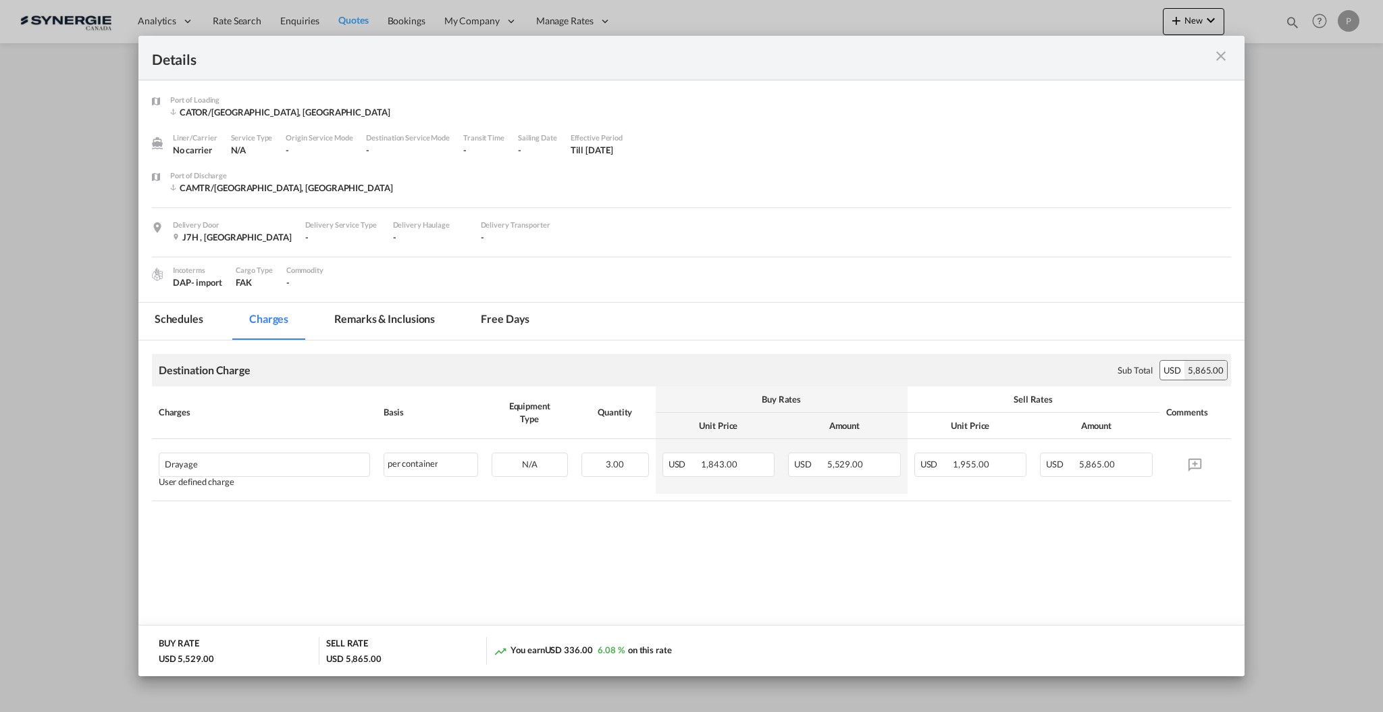
click at [1221, 49] on md-icon "icon-close m-3 fg-AAA8AD cursor" at bounding box center [1221, 56] width 16 height 16
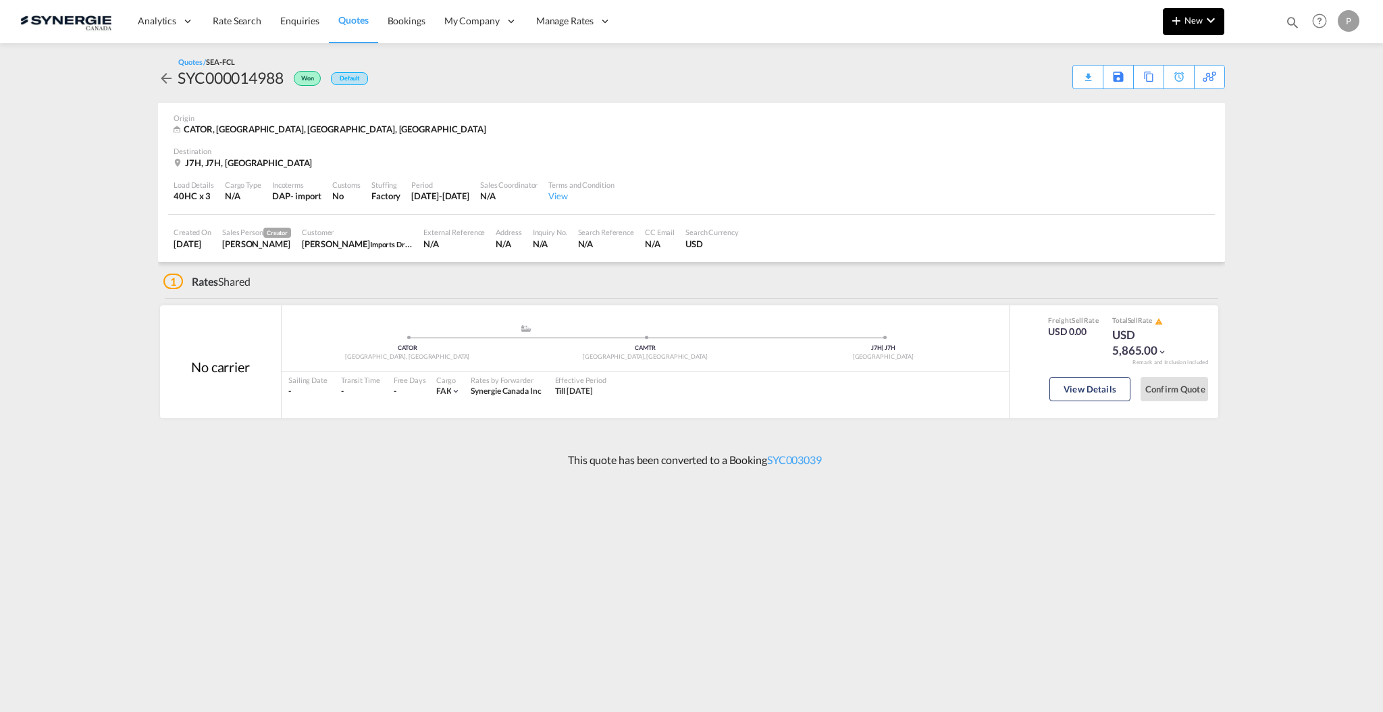
click at [1196, 28] on button "New" at bounding box center [1193, 21] width 61 height 27
click at [1163, 104] on span "Quote" at bounding box center [1156, 101] width 15 height 27
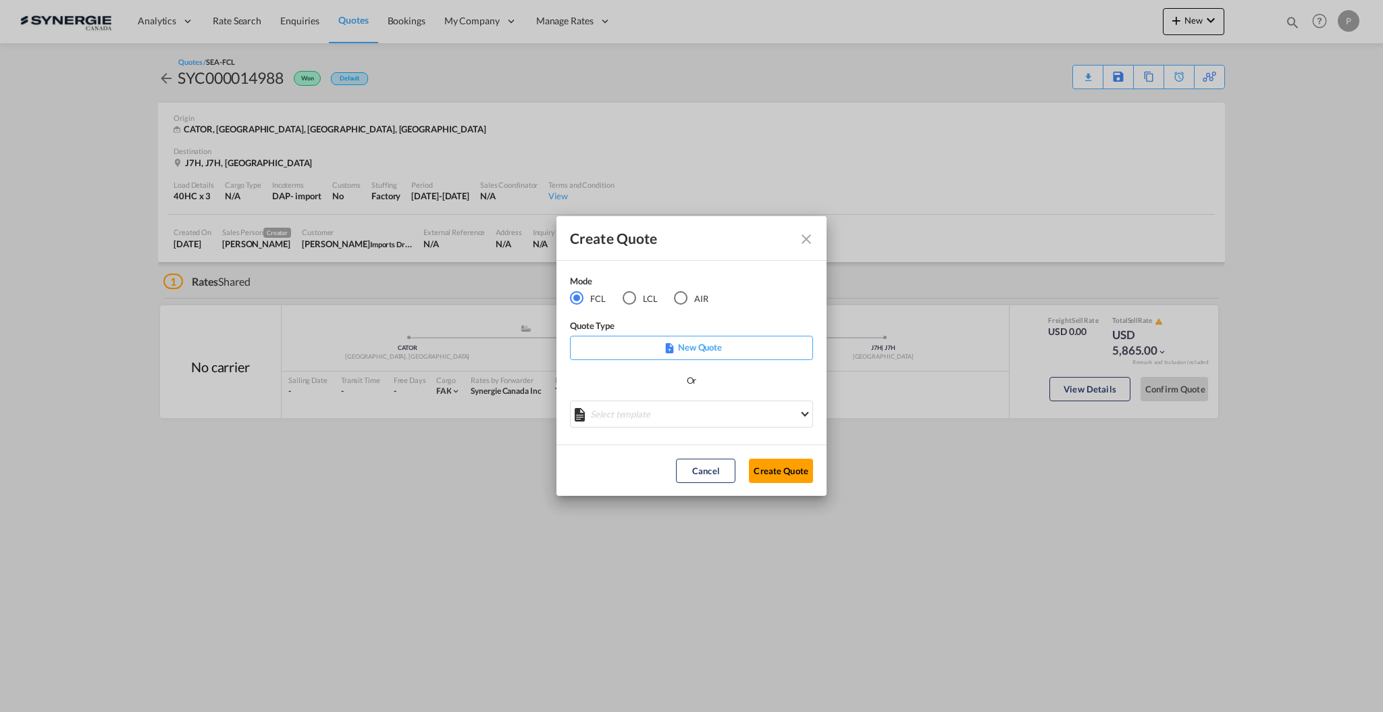
click at [620, 296] on md-radio-group "FCL LCL AIR" at bounding box center [647, 298] width 155 height 15
click at [623, 296] on div "LCL" at bounding box center [630, 298] width 14 height 14
click at [684, 415] on md-select "Select template *NEW* UBV [GEOGRAPHIC_DATA] consol LCL [PERSON_NAME] | [DATE] N…" at bounding box center [691, 413] width 243 height 27
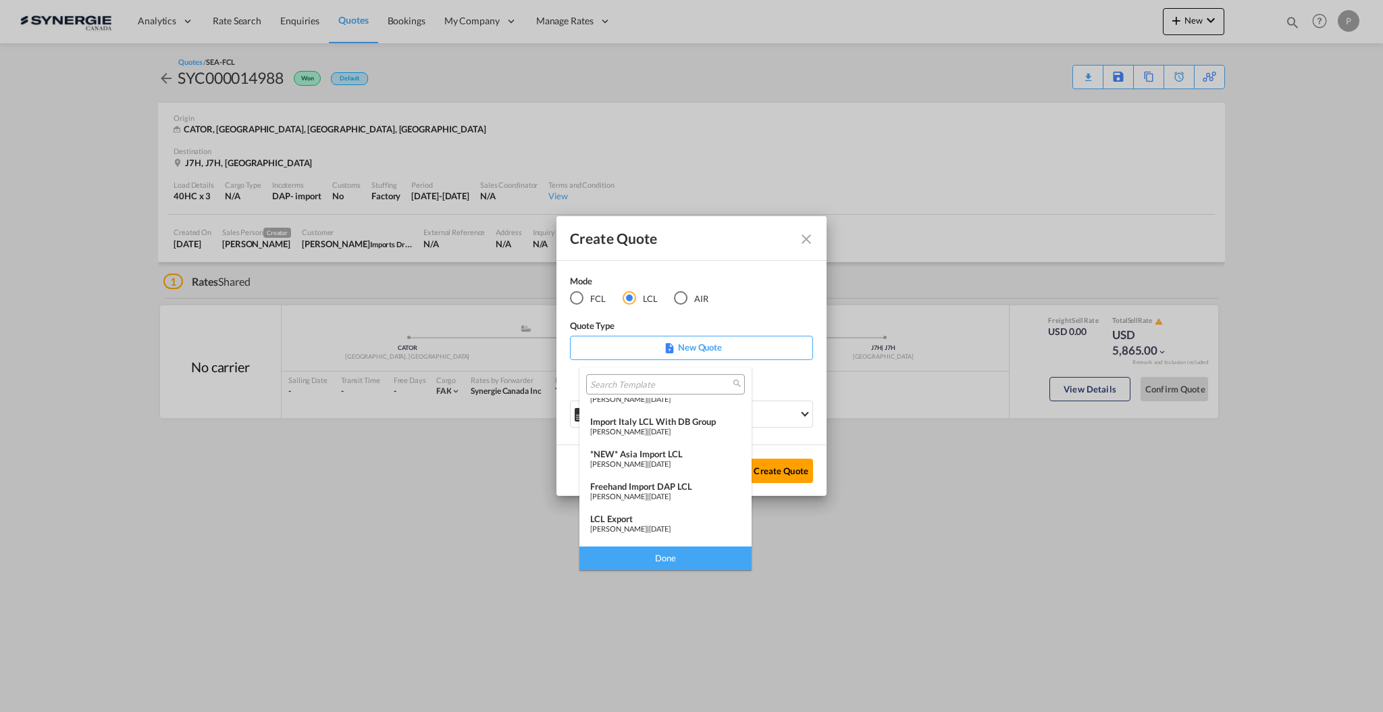
scroll to position [176, 0]
click at [686, 469] on div "[PERSON_NAME] | [DATE]" at bounding box center [665, 469] width 151 height 9
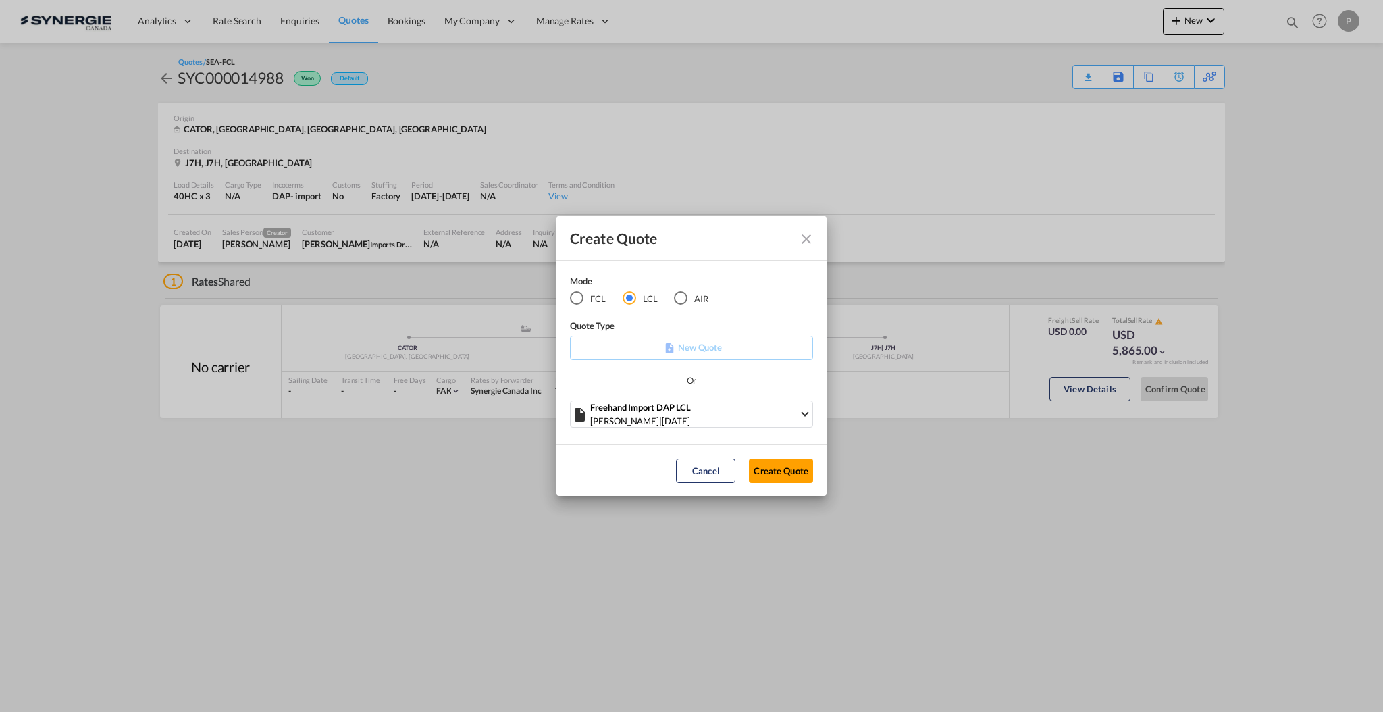
click at [672, 398] on div "Or" at bounding box center [691, 386] width 243 height 27
click at [670, 415] on span "[DATE]" at bounding box center [676, 420] width 28 height 11
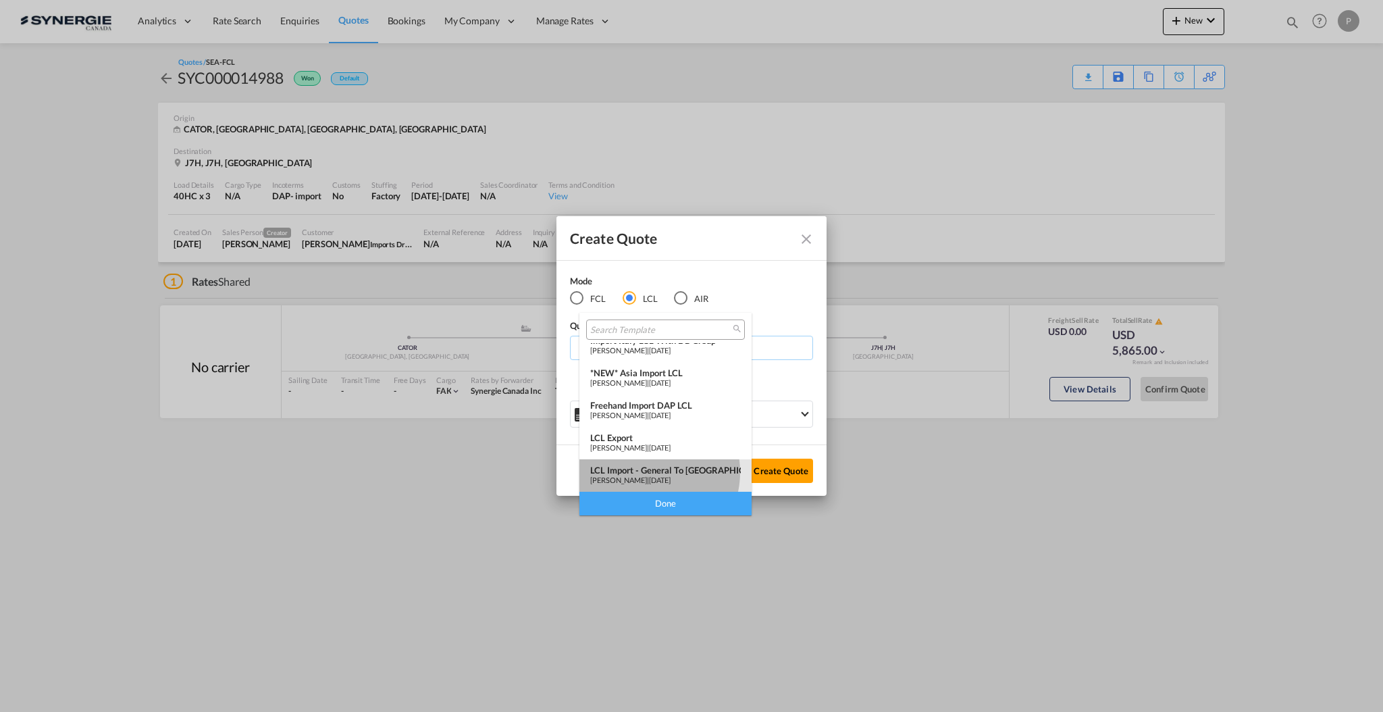
click at [646, 472] on div "LCL Import - General to [GEOGRAPHIC_DATA]" at bounding box center [665, 470] width 151 height 11
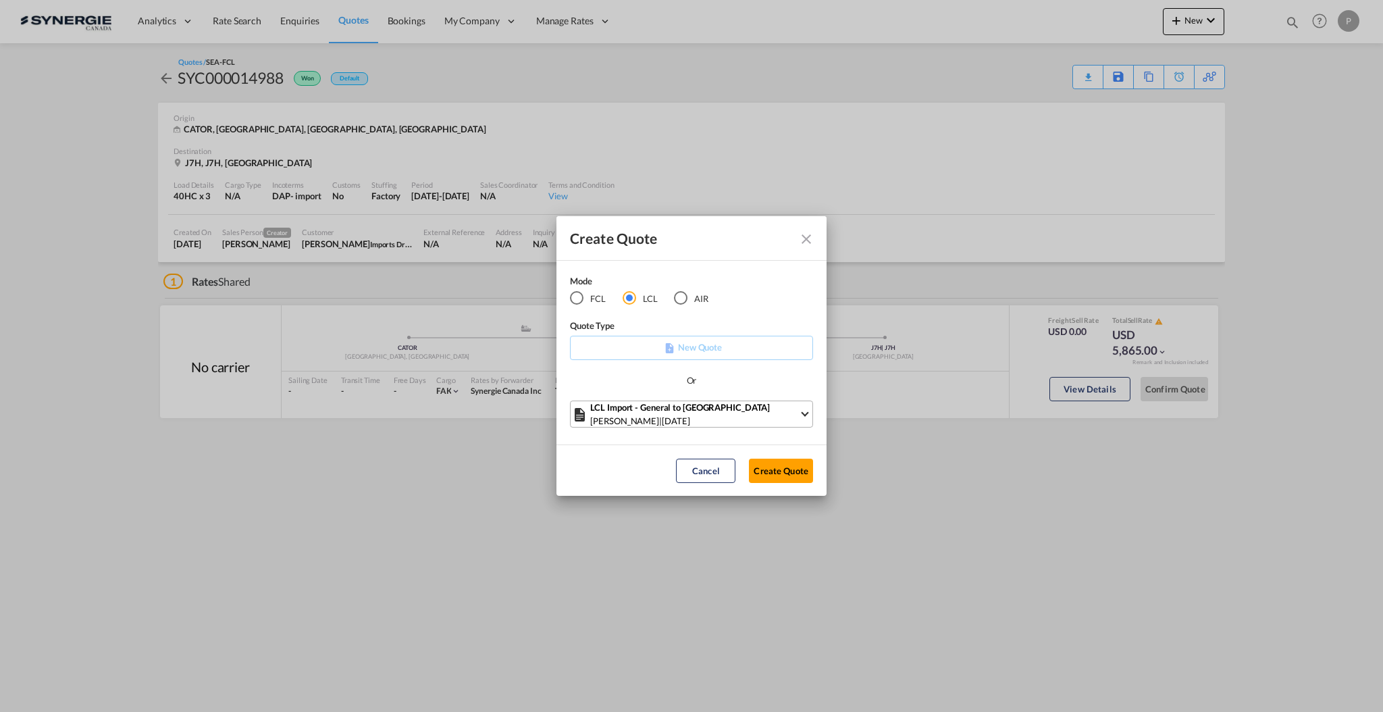
click at [677, 425] on div "[PERSON_NAME] | [DATE]" at bounding box center [694, 421] width 209 height 14
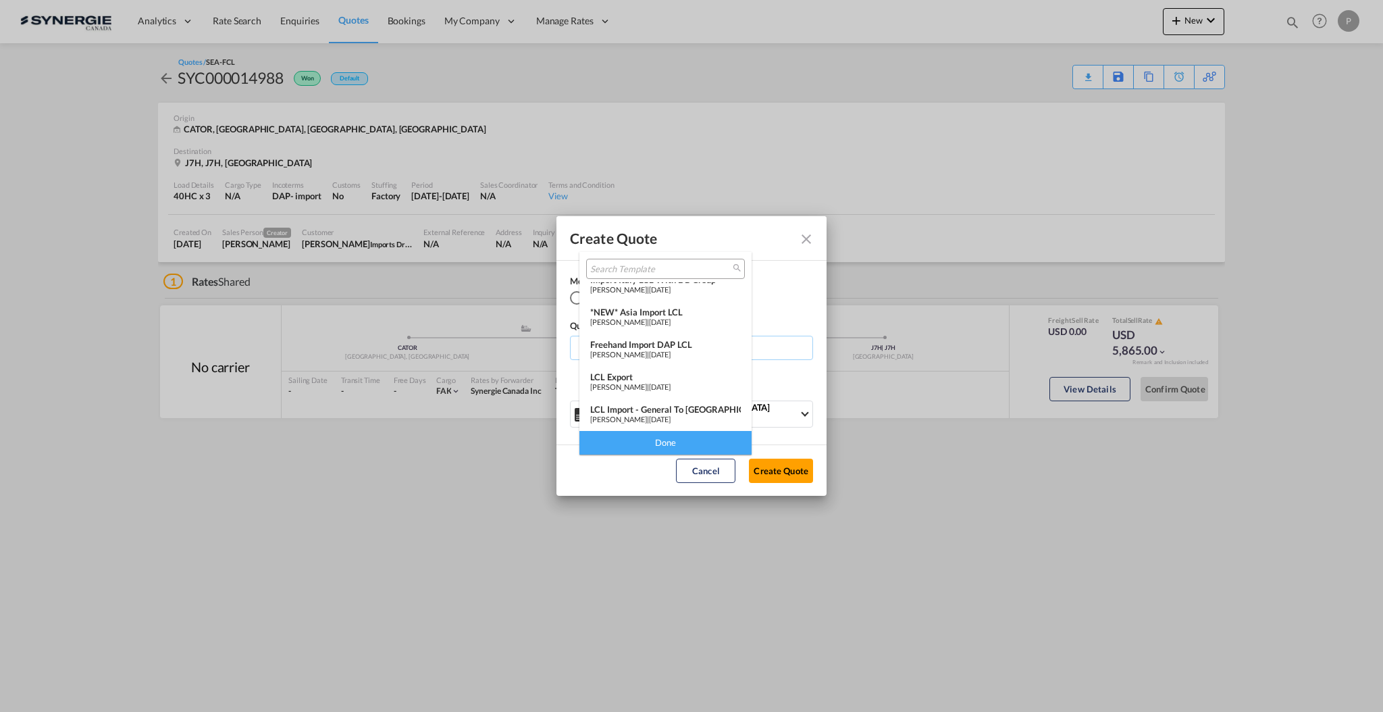
click at [647, 317] on span "[PERSON_NAME]" at bounding box center [618, 321] width 57 height 9
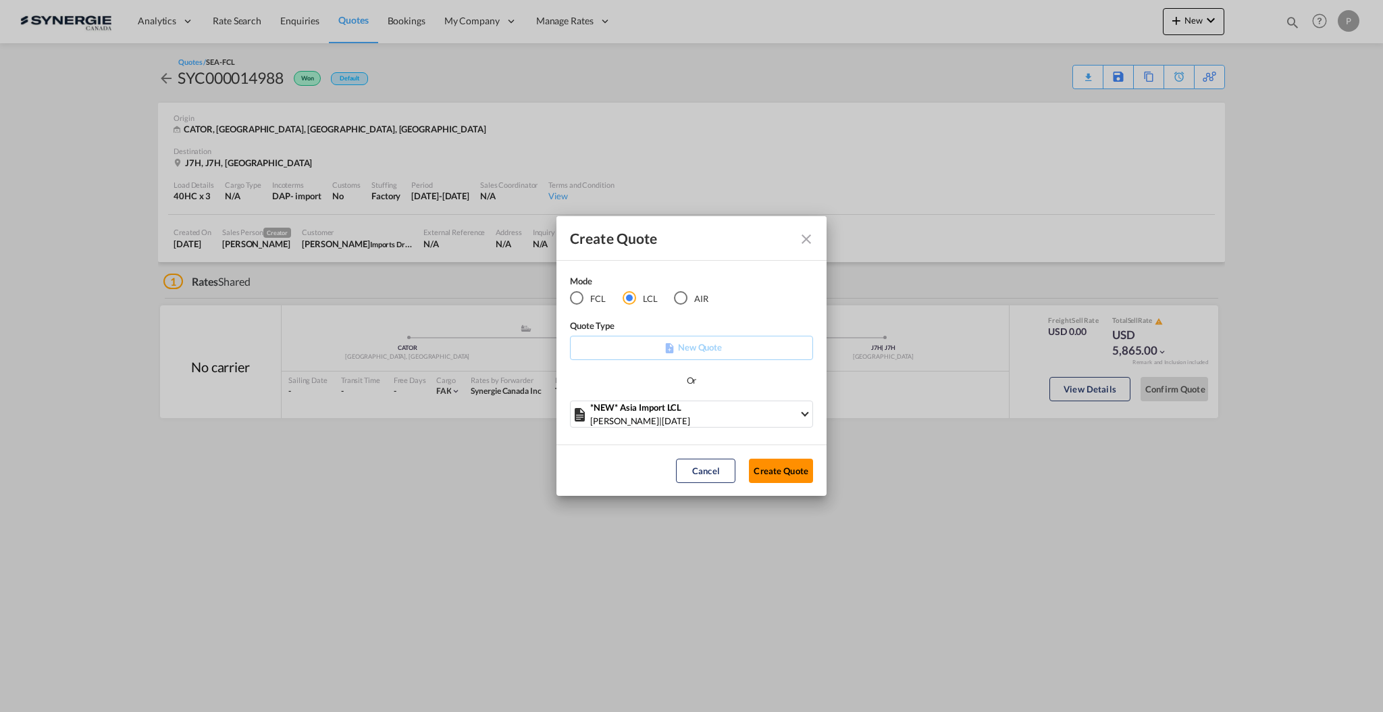
click at [789, 469] on button "Create Quote" at bounding box center [781, 470] width 64 height 24
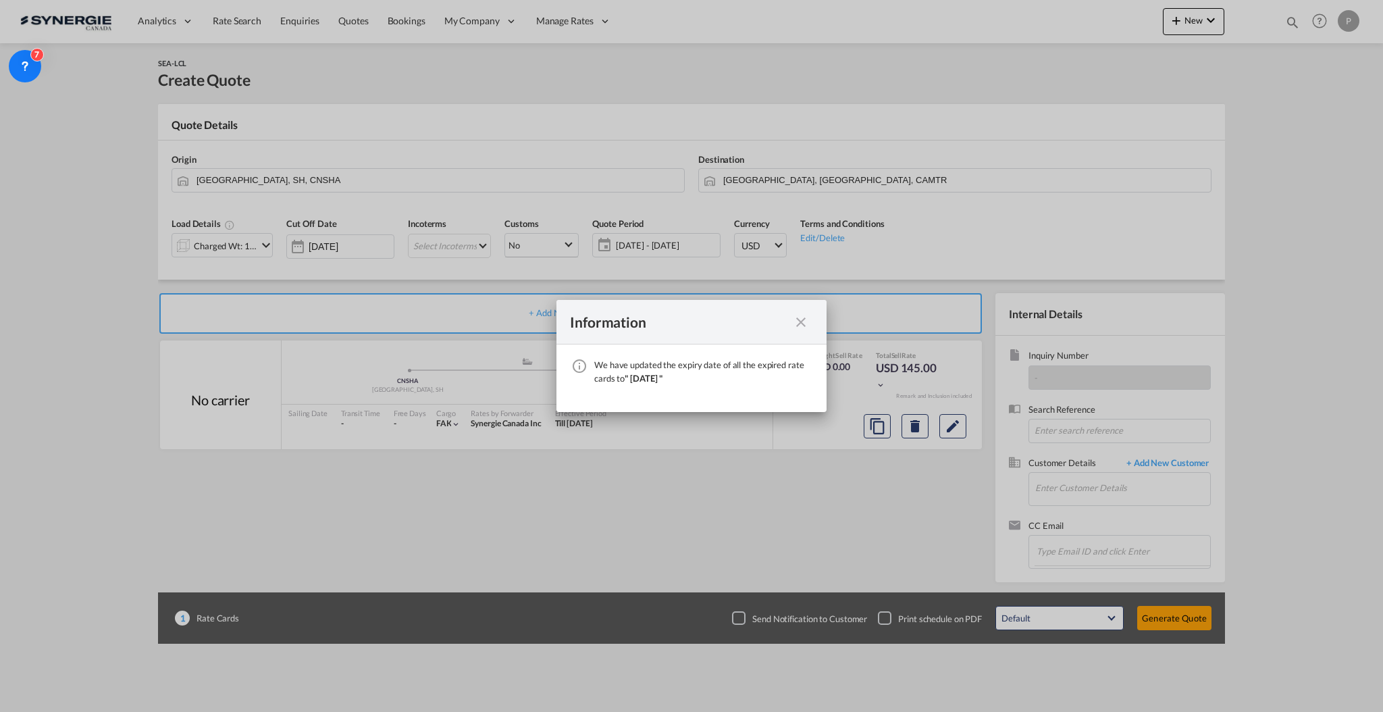
click at [797, 323] on md-icon "icon-close fg-AAA8AD cursor" at bounding box center [801, 322] width 16 height 16
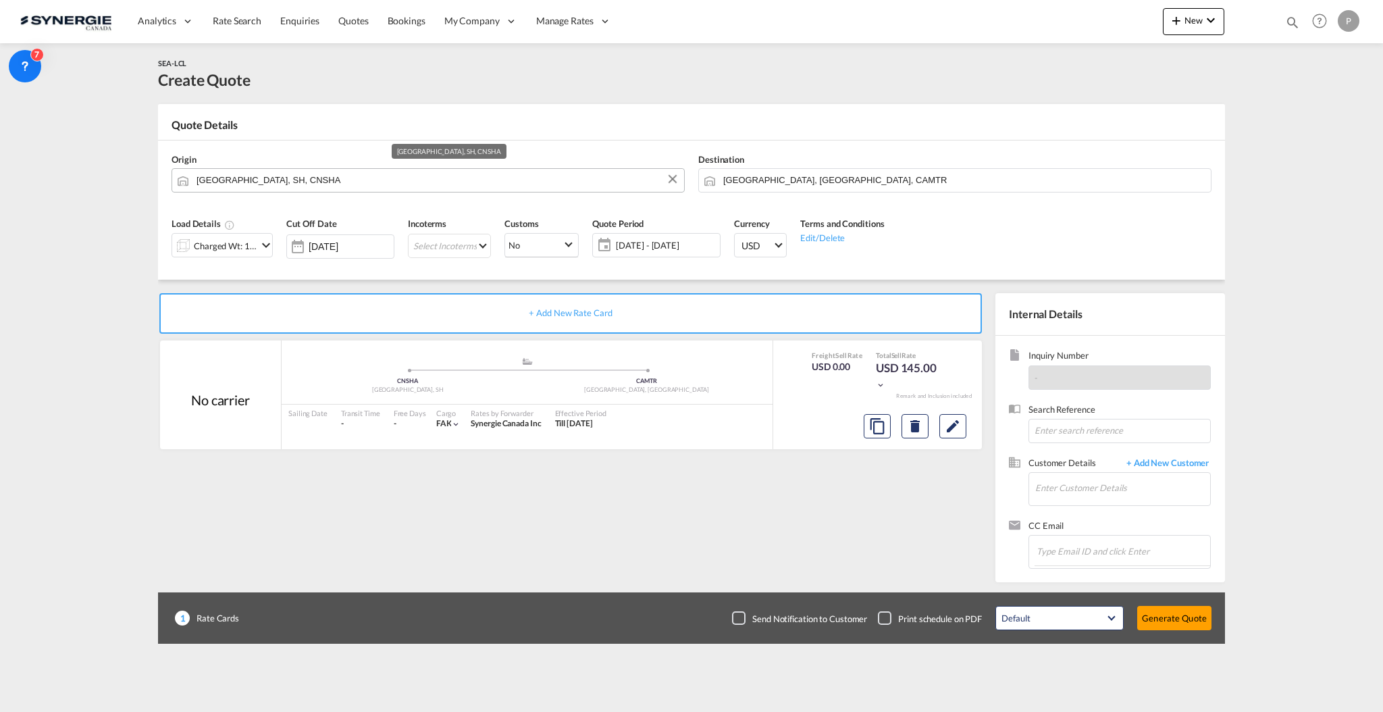
click at [409, 179] on input "[GEOGRAPHIC_DATA], SH, CNSHA" at bounding box center [436, 180] width 481 height 24
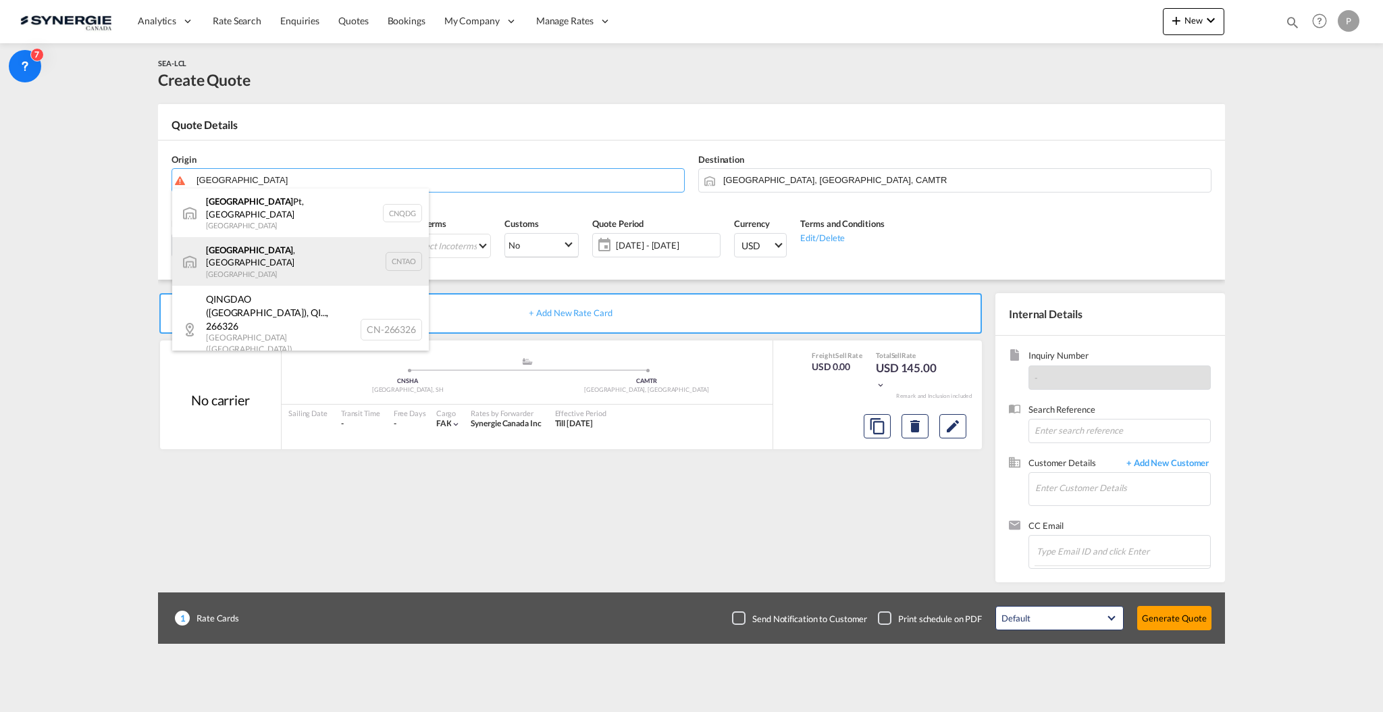
click at [311, 248] on div "[GEOGRAPHIC_DATA] , SD China CNTAO" at bounding box center [300, 261] width 257 height 49
type input "[GEOGRAPHIC_DATA], [GEOGRAPHIC_DATA], [GEOGRAPHIC_DATA]"
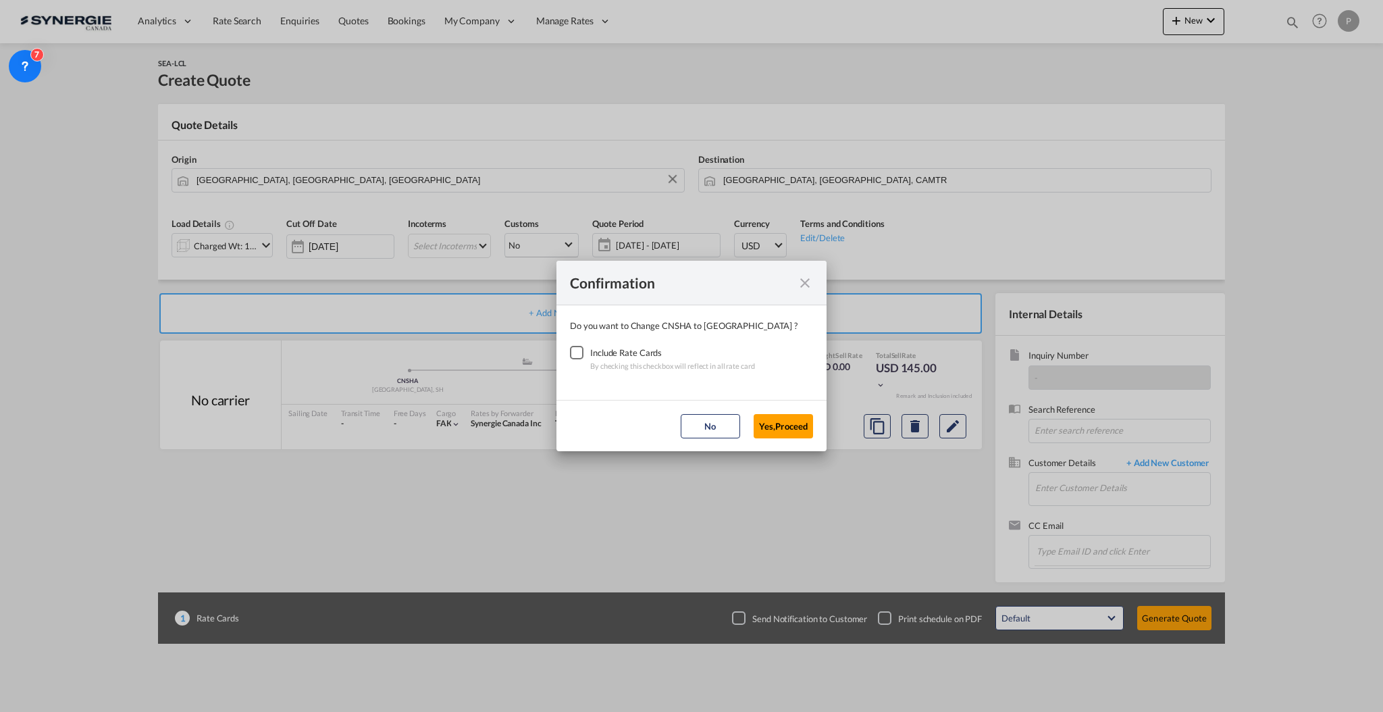
click at [559, 357] on md-dialog-content "Do you want to Change CNSHA to [GEOGRAPHIC_DATA] ? Include Rate Cards By checki…" at bounding box center [691, 352] width 270 height 95
click at [583, 359] on div "Checkbox No Ink" at bounding box center [577, 353] width 14 height 14
drag, startPoint x: 793, startPoint y: 425, endPoint x: 795, endPoint y: 395, distance: 29.8
click at [793, 425] on button "Yes,Proceed" at bounding box center [783, 426] width 59 height 24
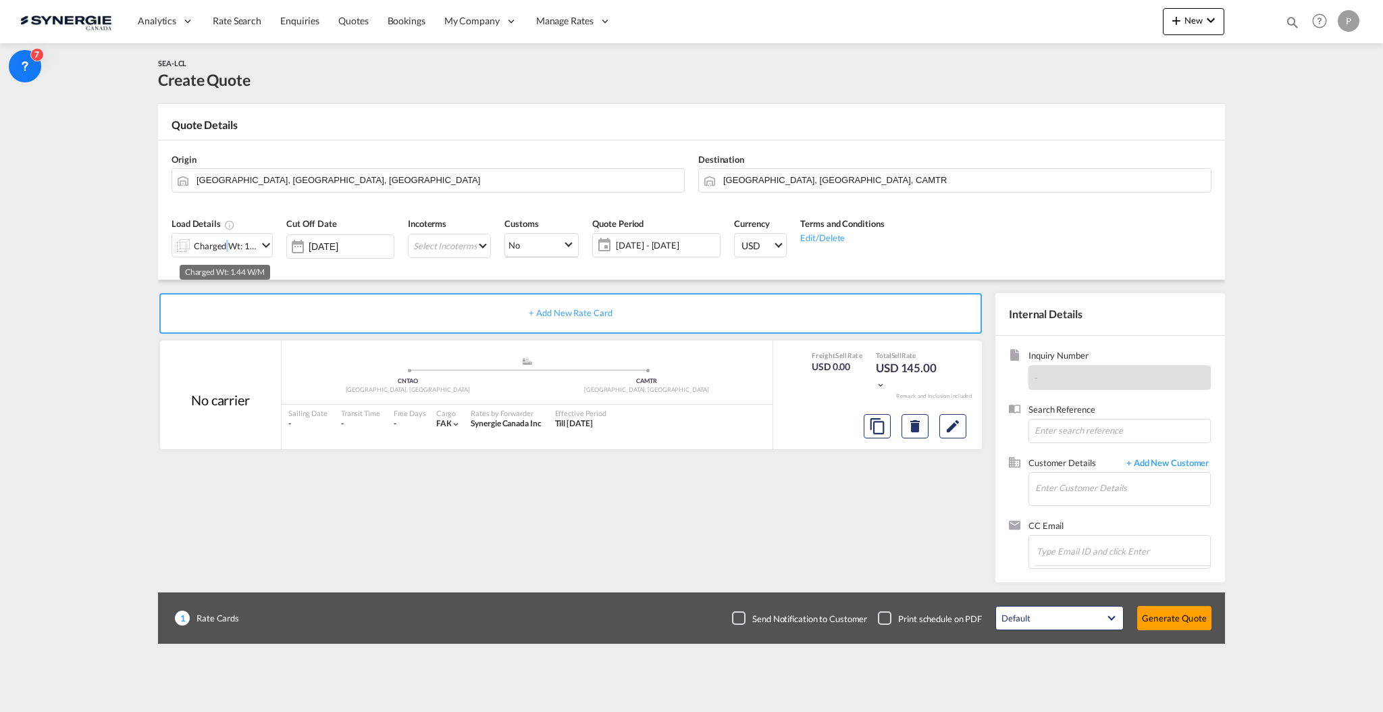
click at [223, 246] on div "Charged Wt: 1.44 W/M" at bounding box center [225, 245] width 63 height 19
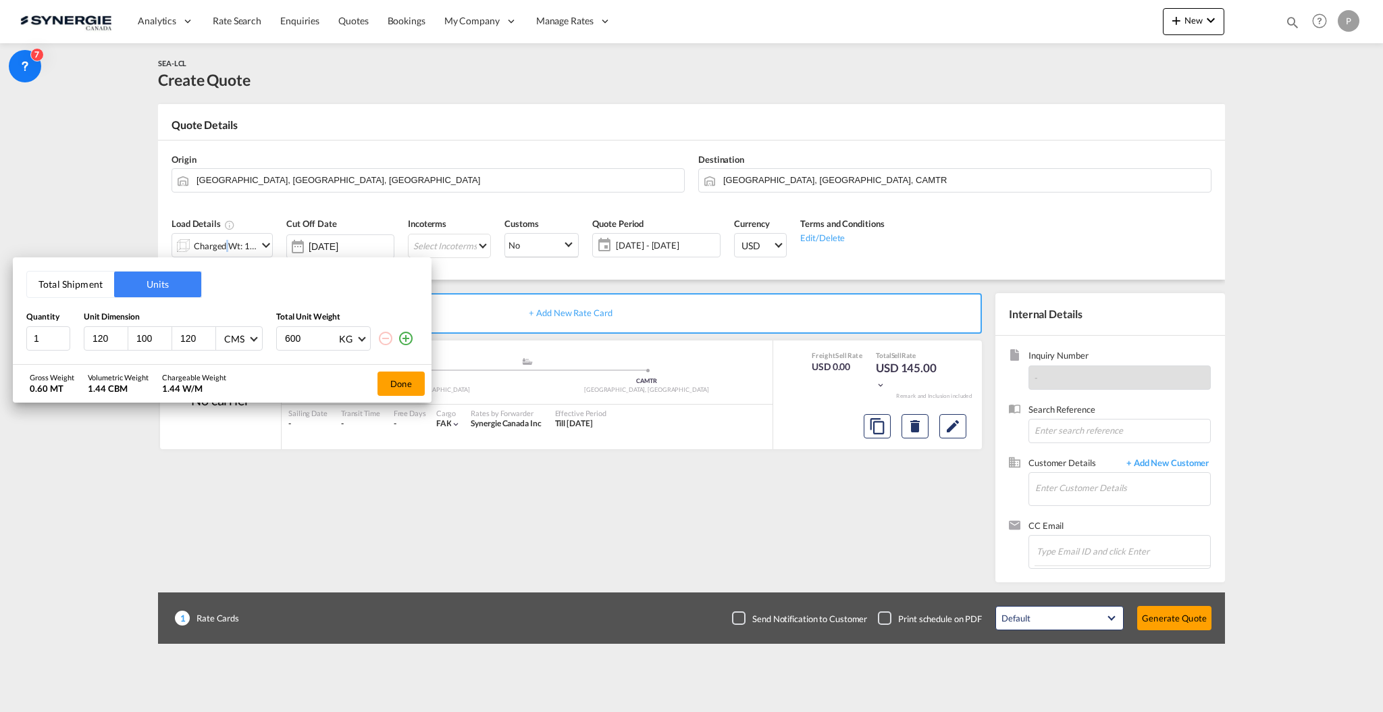
click at [100, 338] on input "120" at bounding box center [109, 338] width 36 height 12
type input "302"
type input "110"
type input "170"
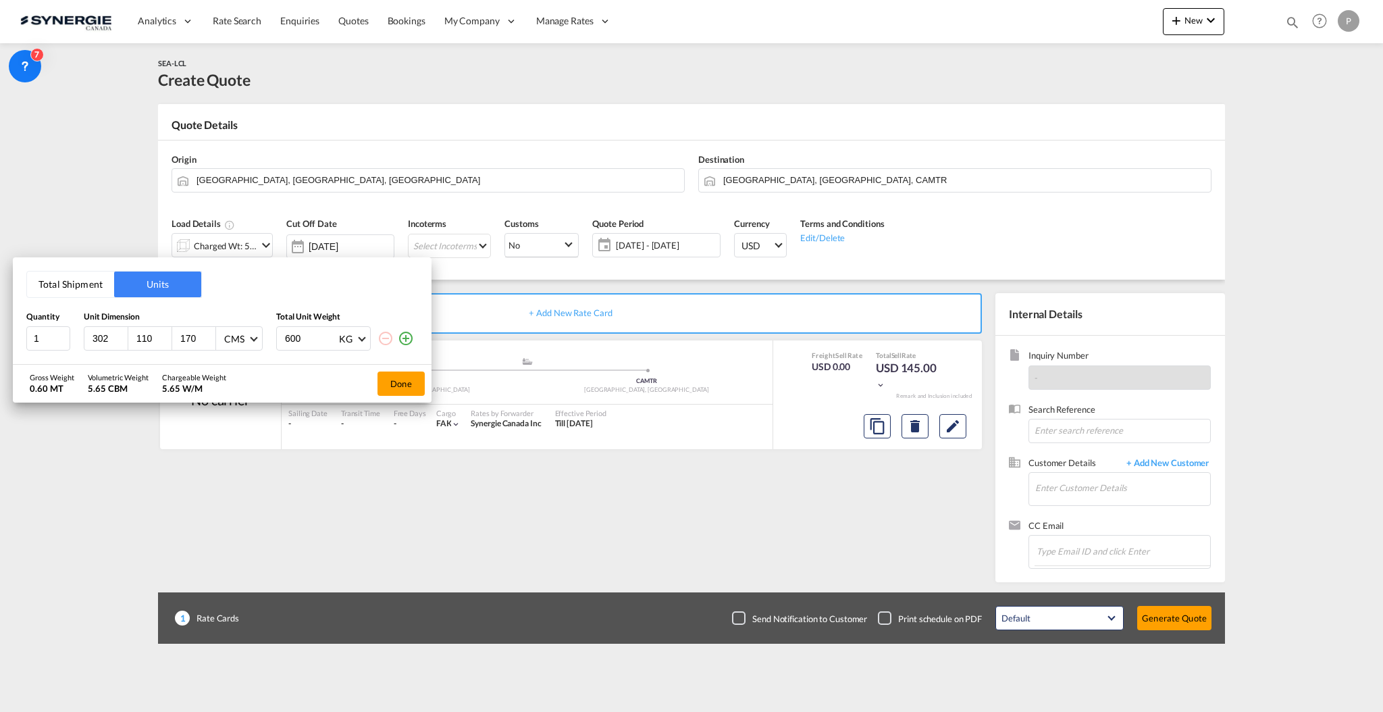
click at [298, 340] on input "600" at bounding box center [311, 338] width 54 height 23
type input "1000"
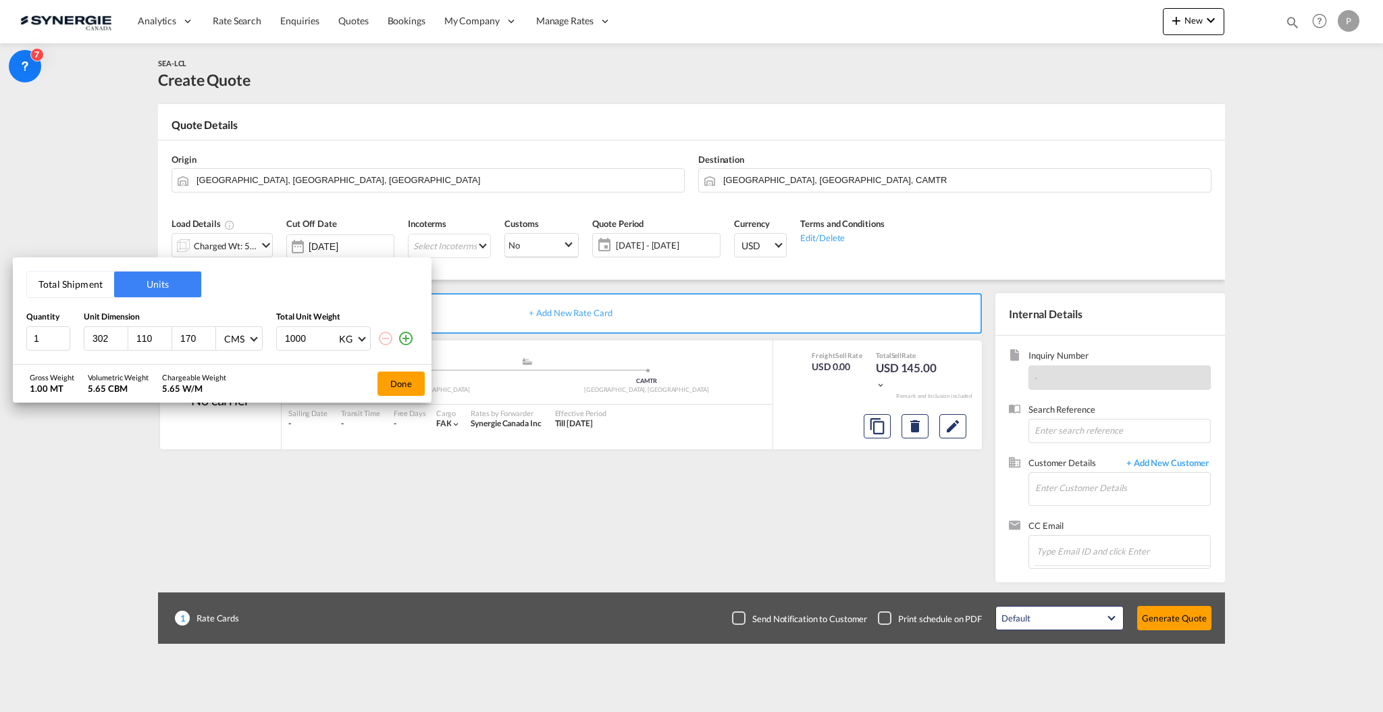
drag, startPoint x: 101, startPoint y: 335, endPoint x: 122, endPoint y: 335, distance: 20.3
click at [122, 335] on input "302" at bounding box center [109, 338] width 36 height 12
drag, startPoint x: 101, startPoint y: 336, endPoint x: 111, endPoint y: 334, distance: 9.7
click at [111, 334] on input "320" at bounding box center [109, 338] width 36 height 12
type input "302"
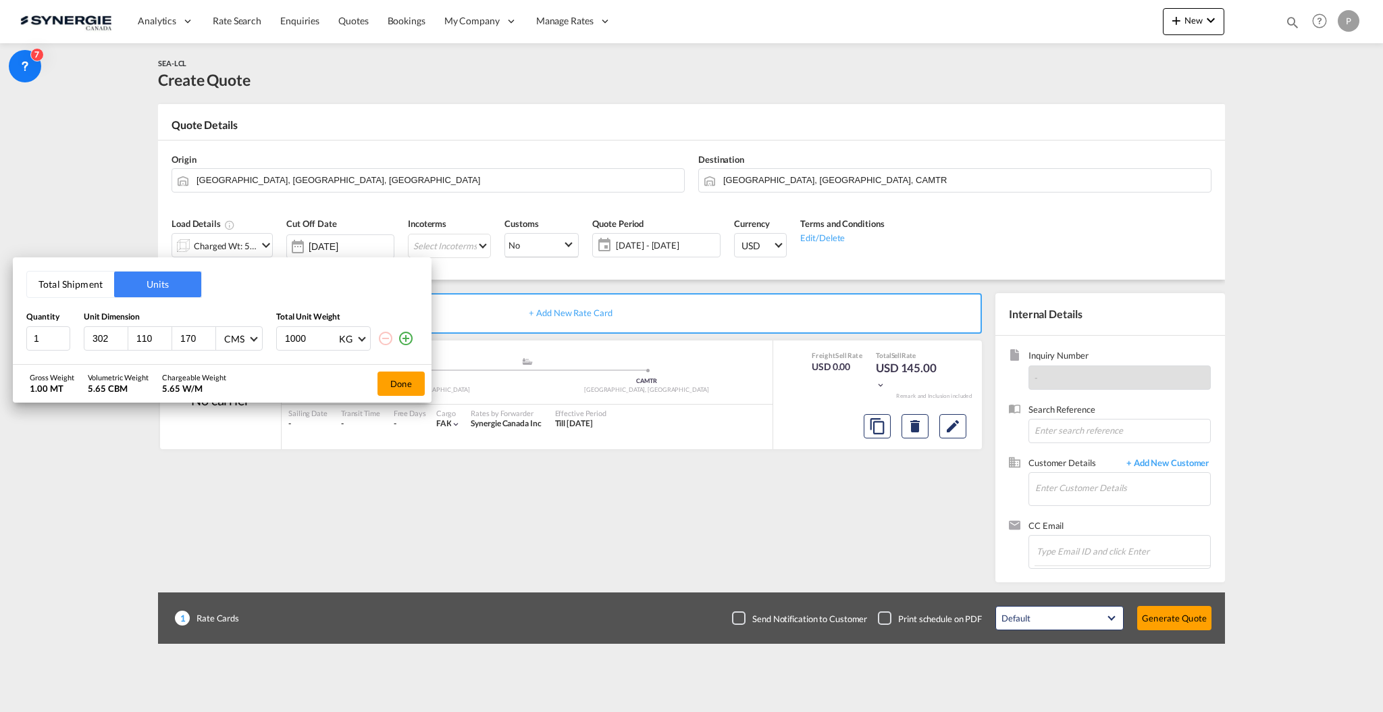
click at [151, 366] on div "Gross Weight 1.00 MT Volumetric Weight 5.65 CBM Chargeable Weight 5.65 W/M" at bounding box center [135, 384] width 210 height 38
click at [384, 386] on button "Done" at bounding box center [400, 383] width 47 height 24
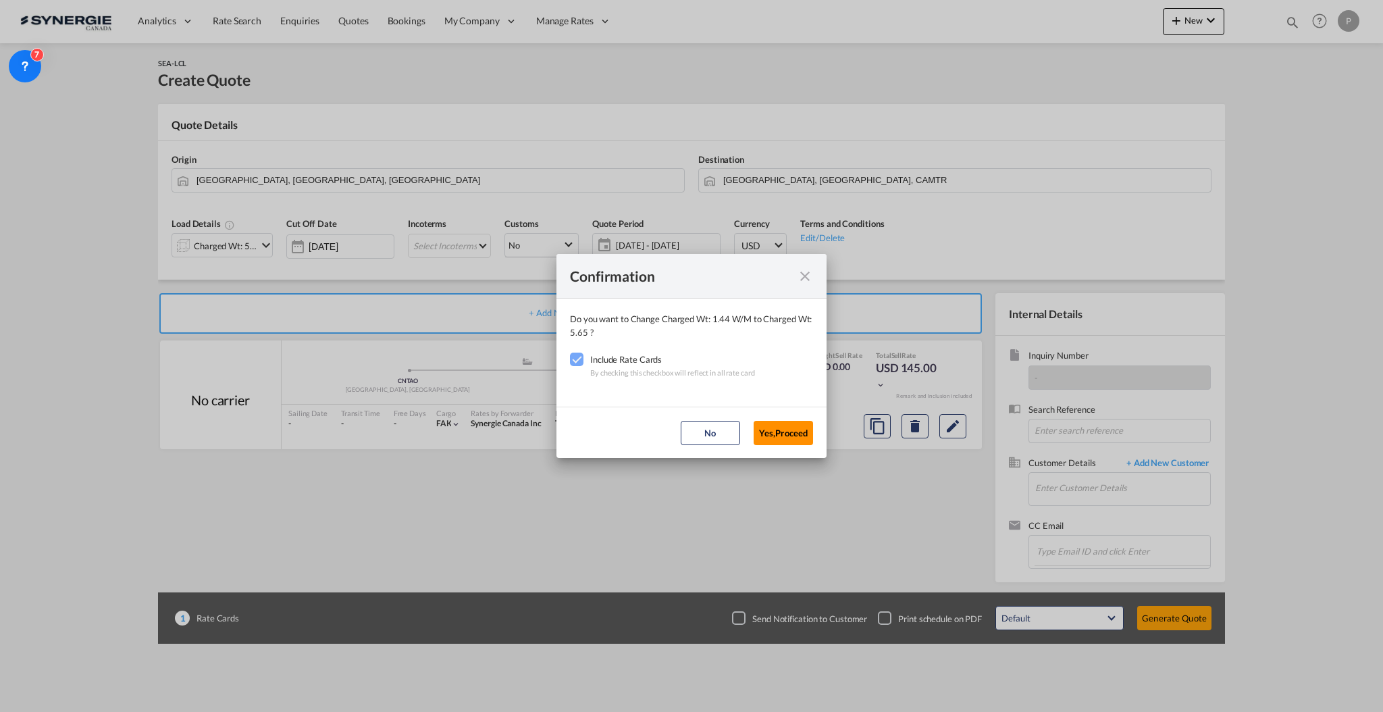
click at [802, 423] on button "Yes,Proceed" at bounding box center [783, 433] width 59 height 24
